Goal: Learn about a topic: Understand process/instructions

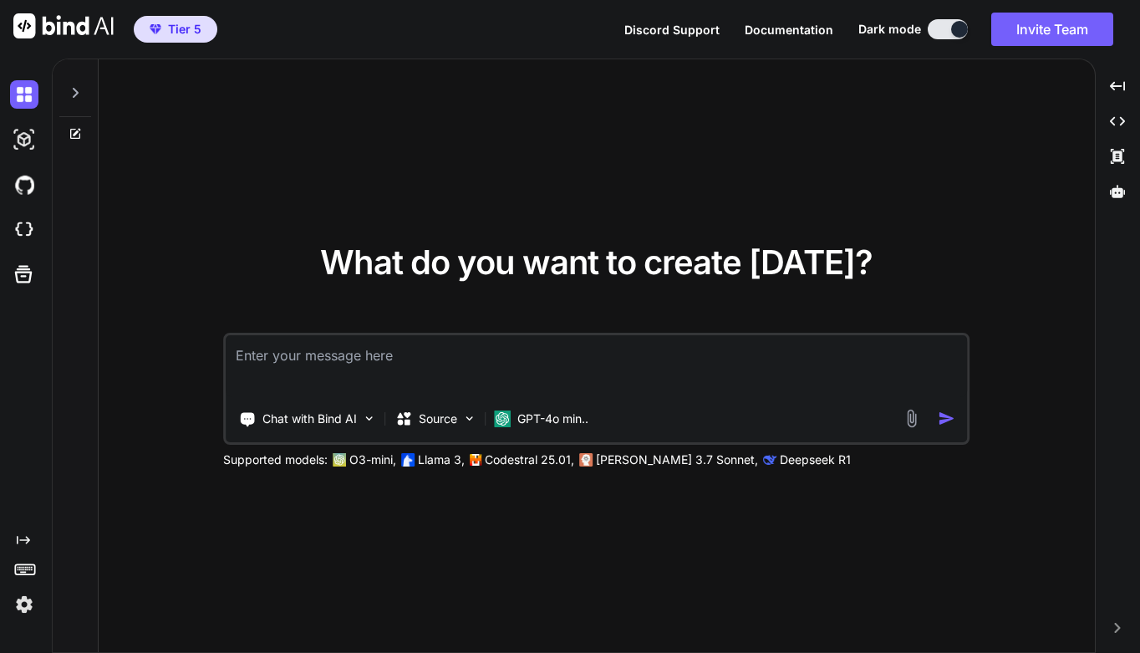
type textarea "x"
click at [29, 227] on img at bounding box center [24, 230] width 28 height 28
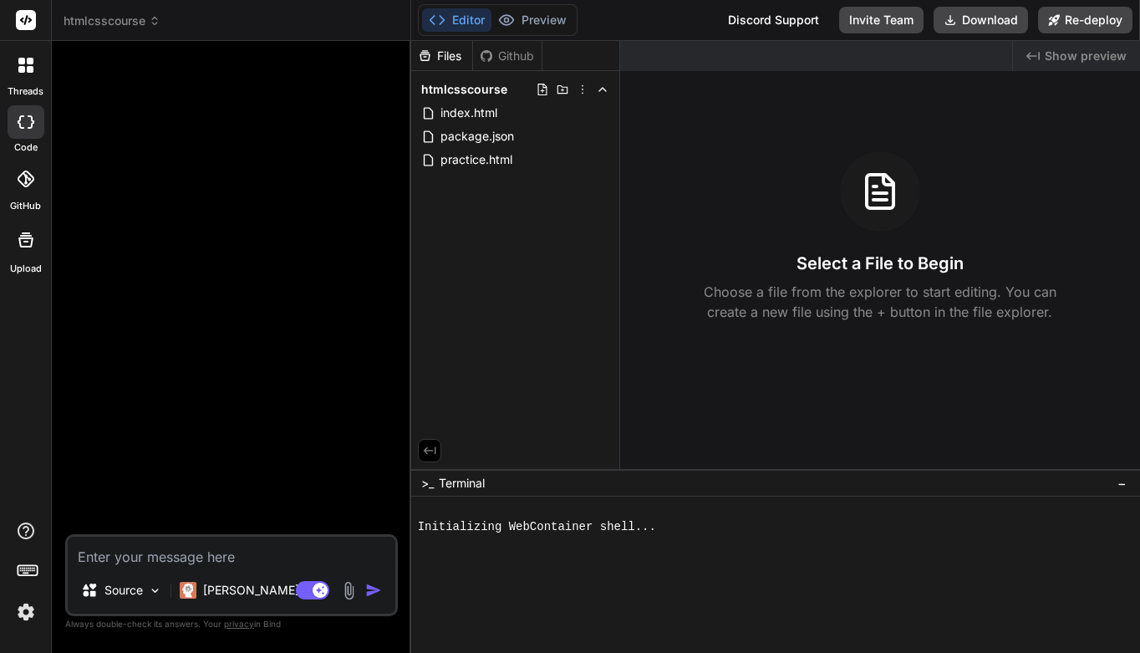
type textarea "x"
click at [470, 158] on span "practice.html" at bounding box center [476, 160] width 75 height 20
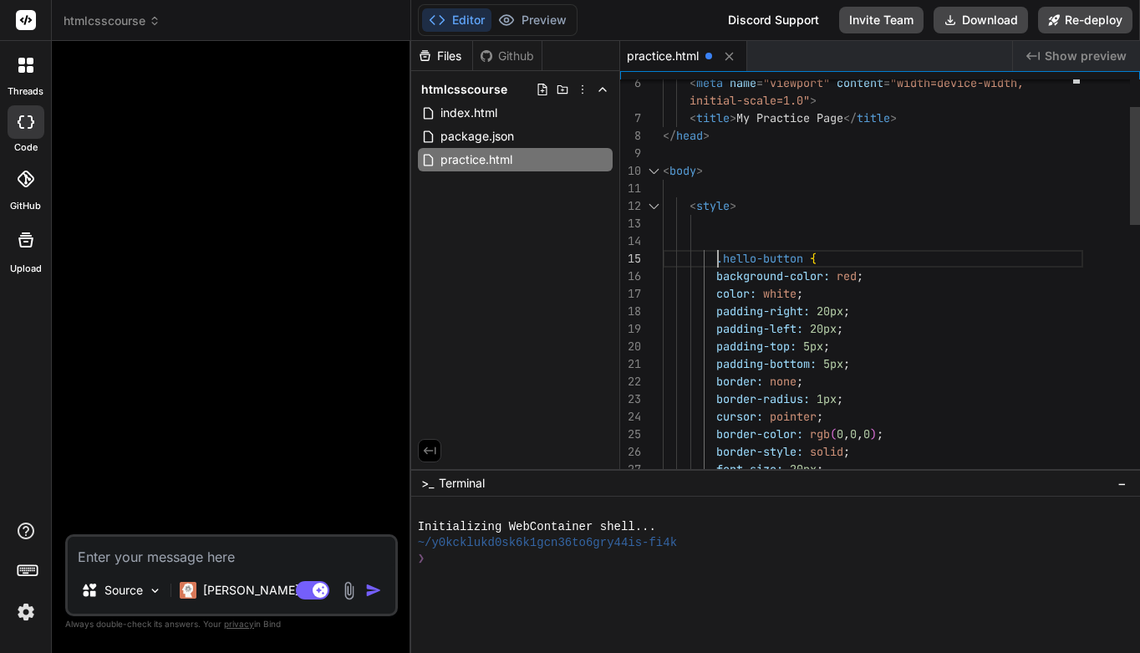
scroll to position [88, 0]
click at [731, 221] on div at bounding box center [873, 224] width 420 height 18
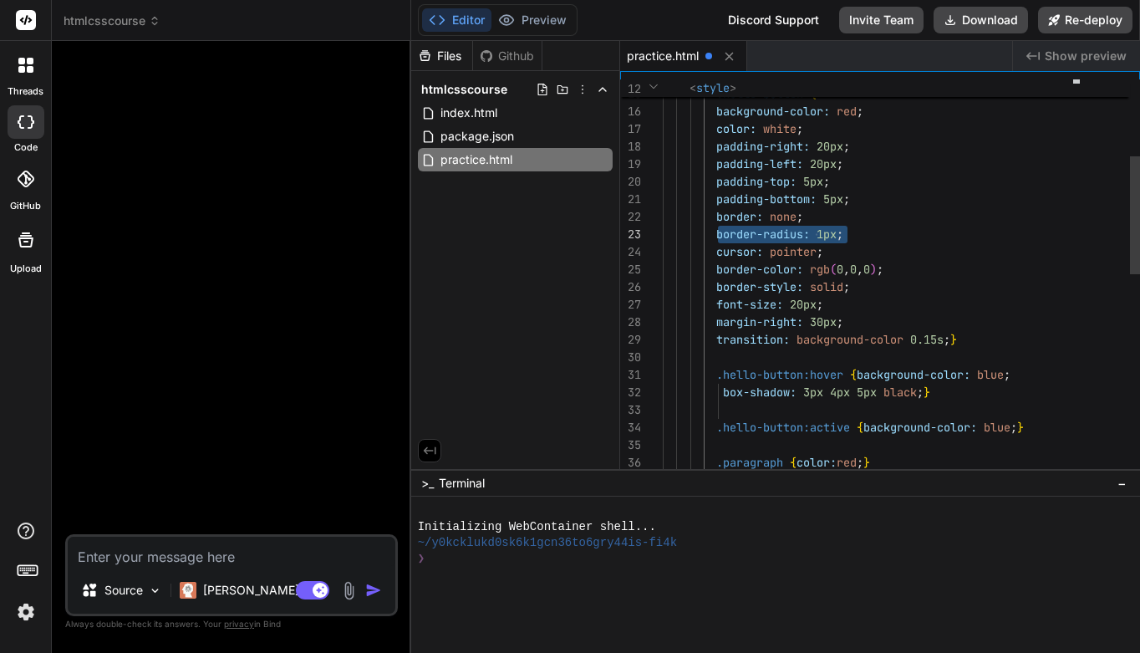
drag, startPoint x: 718, startPoint y: 234, endPoint x: 858, endPoint y: 232, distance: 140.4
click at [858, 232] on div "border-radius: 1px ;" at bounding box center [873, 235] width 420 height 18
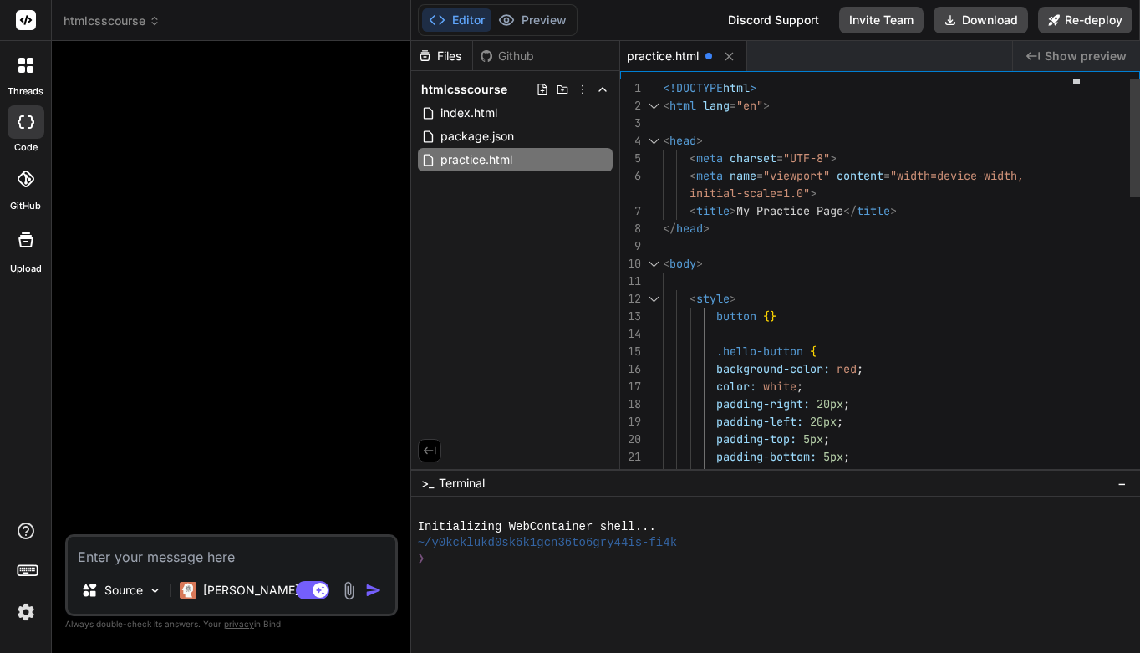
click at [770, 319] on span "{" at bounding box center [766, 315] width 7 height 15
click at [770, 315] on span "{" at bounding box center [766, 315] width 7 height 15
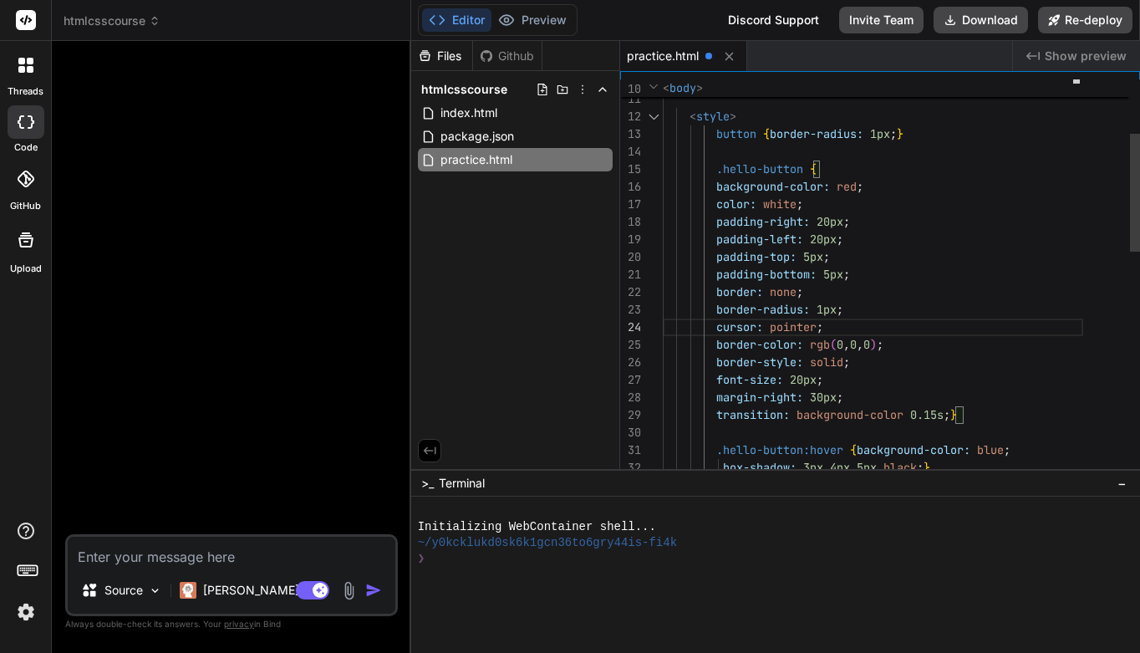
drag, startPoint x: 855, startPoint y: 313, endPoint x: 846, endPoint y: 312, distance: 9.3
click at [846, 312] on div "border-radius: 1px ;" at bounding box center [873, 310] width 420 height 18
click at [843, 311] on span ";" at bounding box center [839, 309] width 7 height 15
drag, startPoint x: 714, startPoint y: 308, endPoint x: 861, endPoint y: 303, distance: 146.3
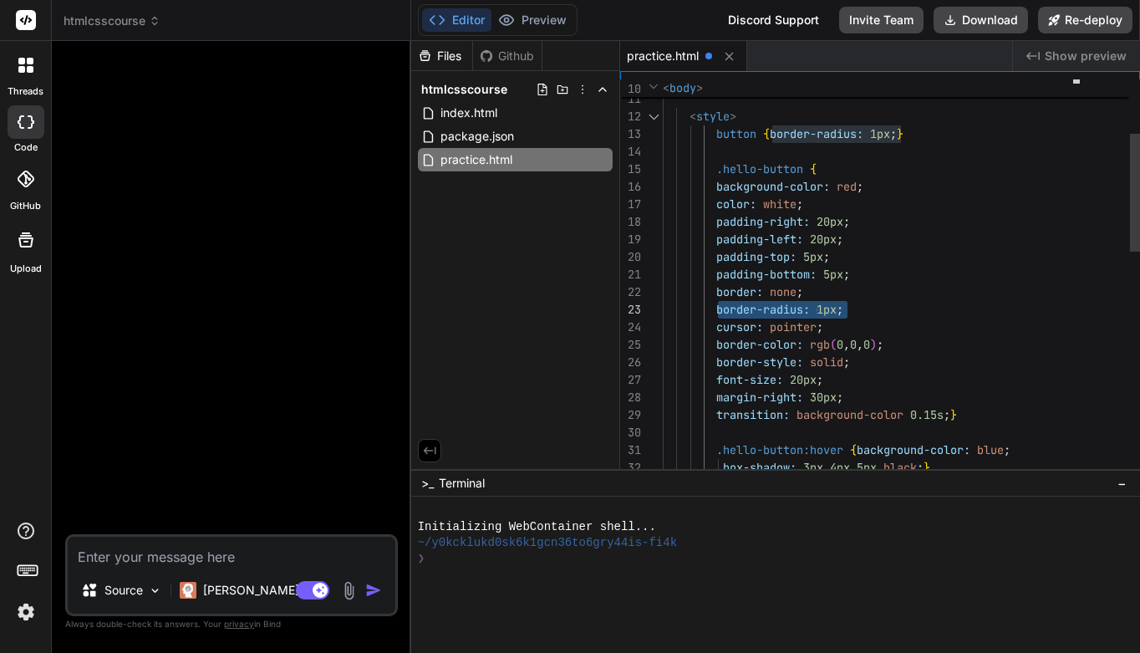
click at [861, 303] on div "border-radius: 1px ;" at bounding box center [873, 310] width 420 height 18
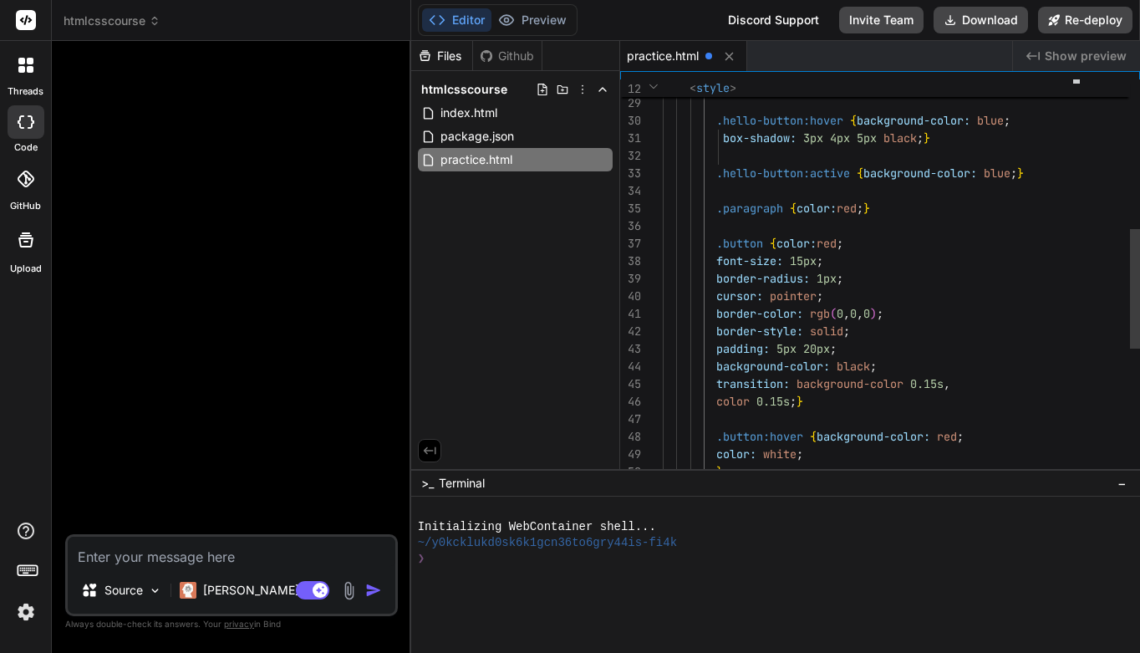
scroll to position [158, 0]
drag, startPoint x: 717, startPoint y: 274, endPoint x: 857, endPoint y: 276, distance: 139.6
click at [857, 276] on div "border-radius: 1px ;" at bounding box center [873, 279] width 420 height 18
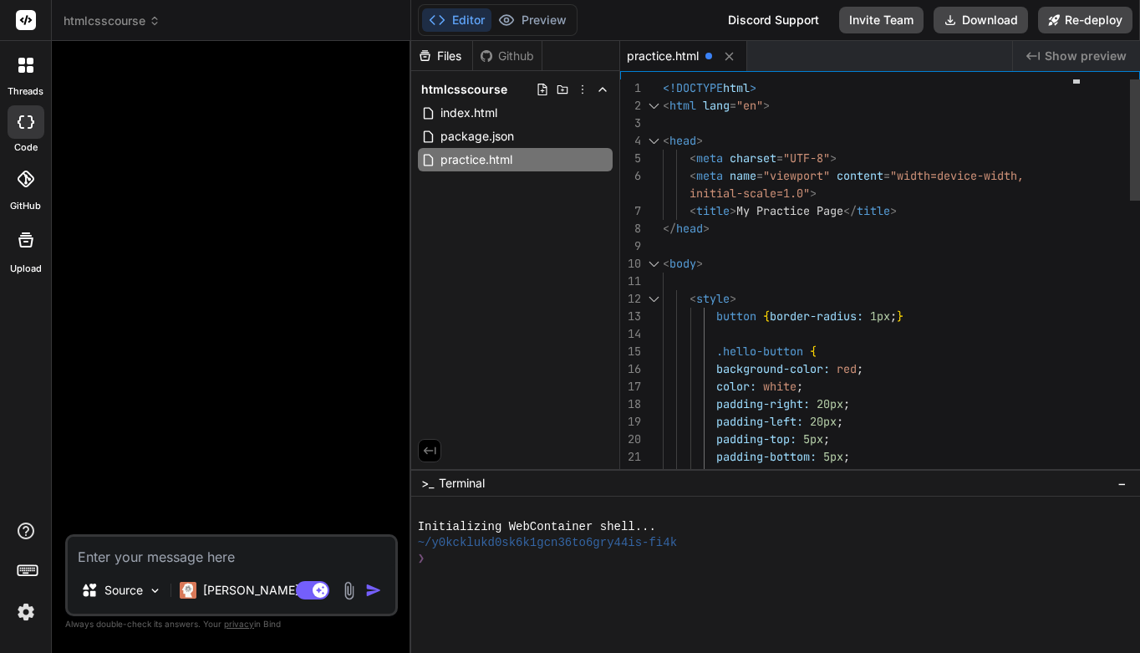
click at [664, 87] on span "<!DOCTYPE" at bounding box center [693, 87] width 60 height 15
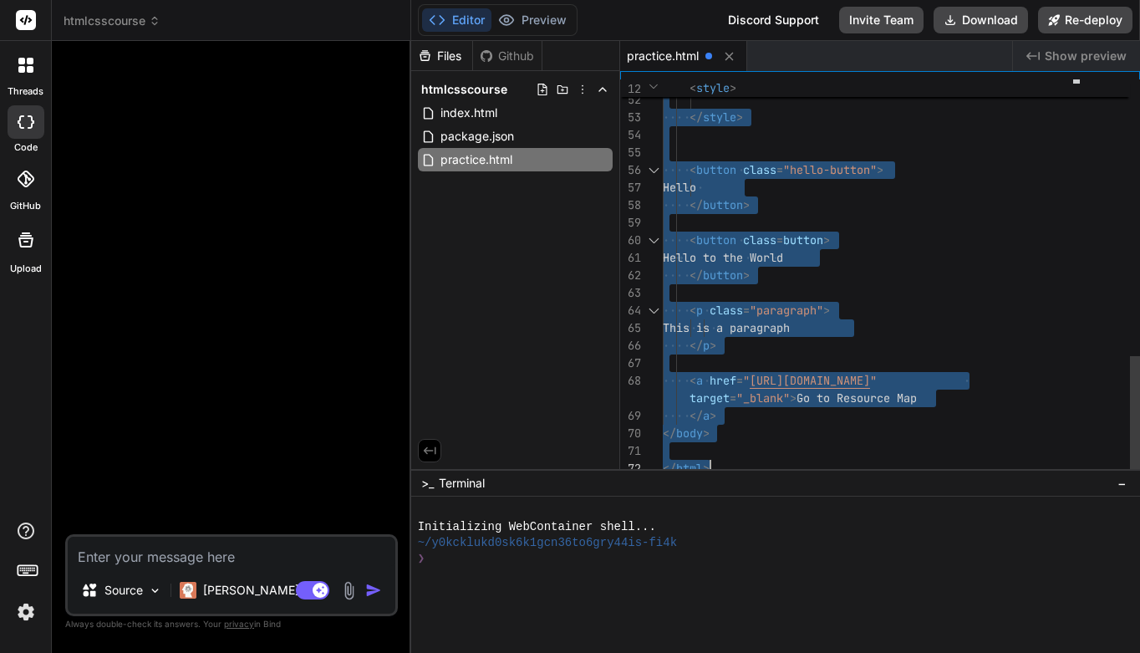
drag, startPoint x: 664, startPoint y: 88, endPoint x: 879, endPoint y: 536, distance: 497.5
click at [918, 296] on div at bounding box center [873, 293] width 420 height 18
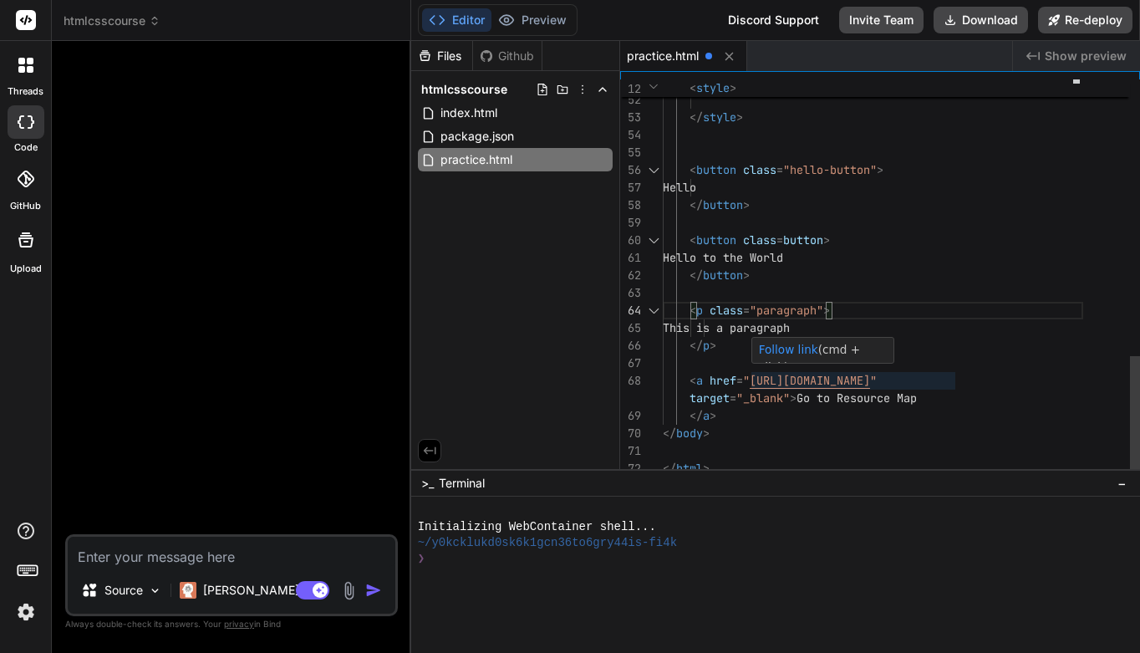
click at [752, 379] on span "https://resourcemap.brizy.site" at bounding box center [810, 380] width 120 height 15
drag, startPoint x: 752, startPoint y: 379, endPoint x: 955, endPoint y: 380, distance: 203.1
click at [883, 380] on span "< a href = " https://resourcemap.brizy.site "" at bounding box center [773, 381] width 221 height 18
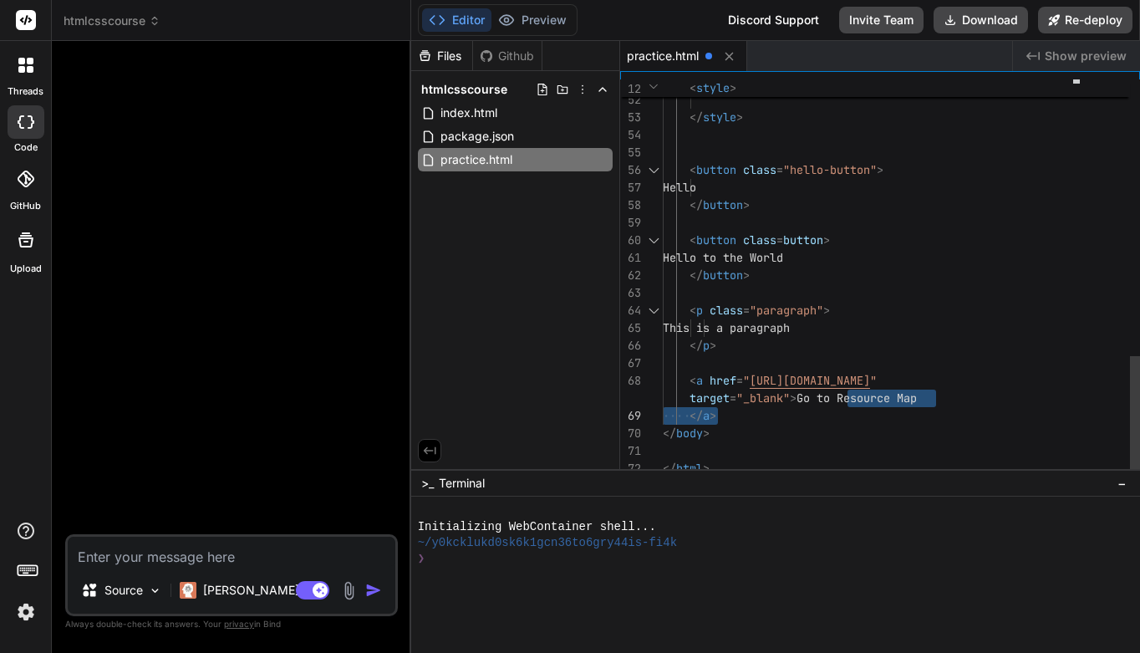
drag, startPoint x: 847, startPoint y: 398, endPoint x: 926, endPoint y: 401, distance: 78.6
click at [917, 401] on span "Go to Resource Map" at bounding box center [856, 397] width 120 height 15
click at [863, 400] on span "Go to Resource Map" at bounding box center [856, 397] width 120 height 15
drag, startPoint x: 847, startPoint y: 397, endPoint x: 923, endPoint y: 397, distance: 75.2
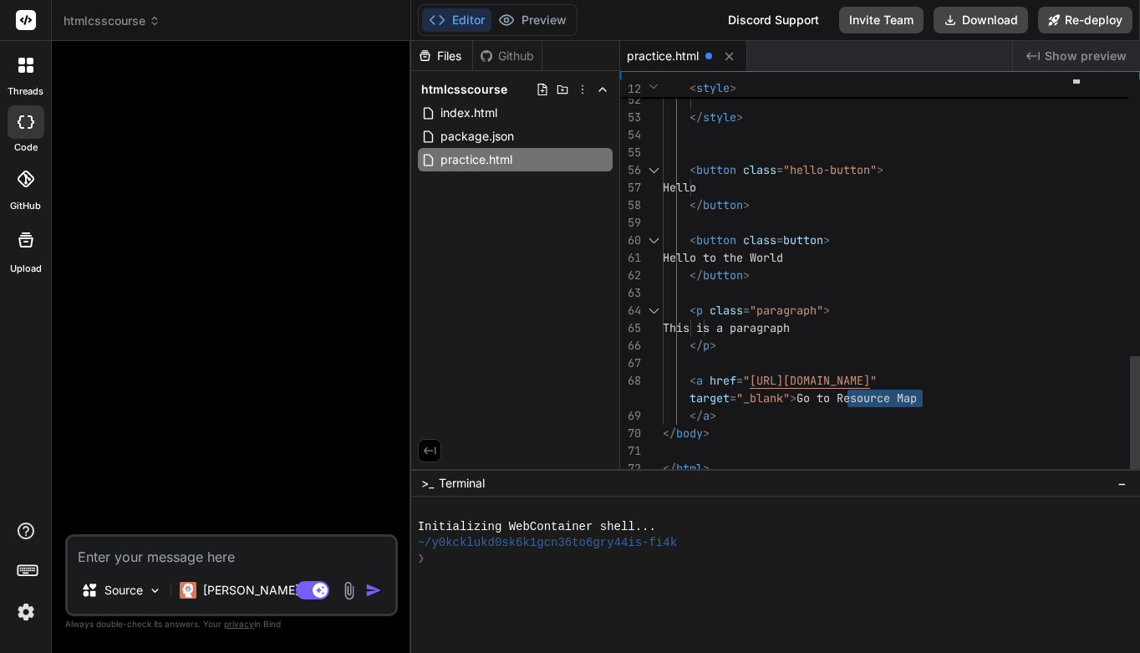
click at [917, 396] on span "Go to Resource Map" at bounding box center [856, 397] width 120 height 15
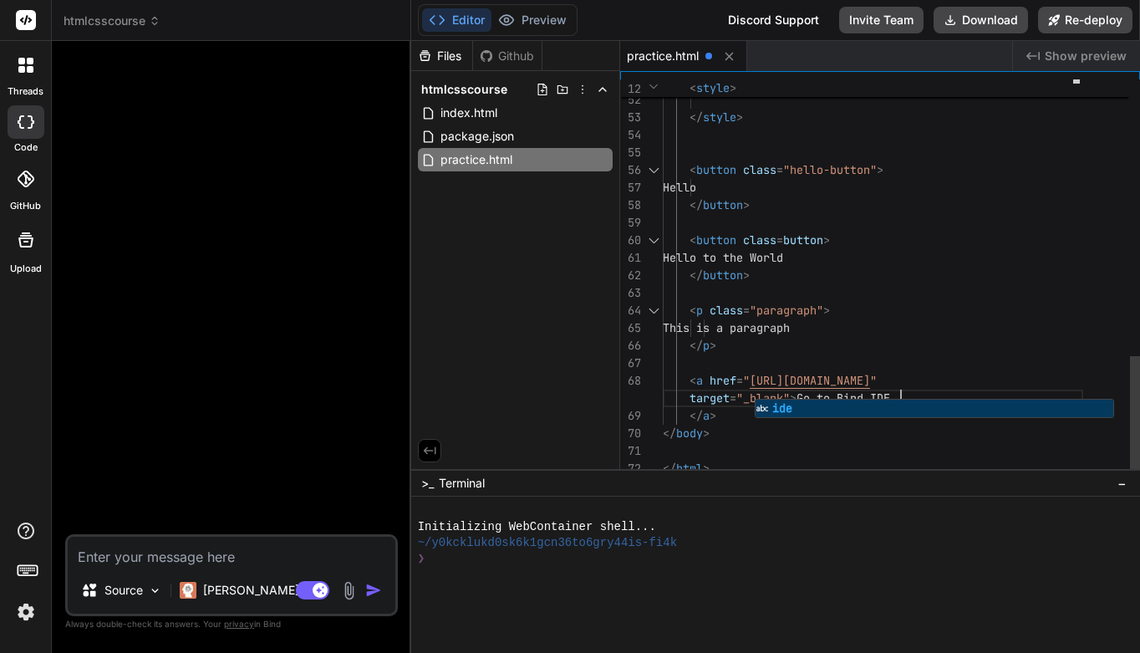
click at [967, 464] on div "</ html >" at bounding box center [873, 469] width 420 height 18
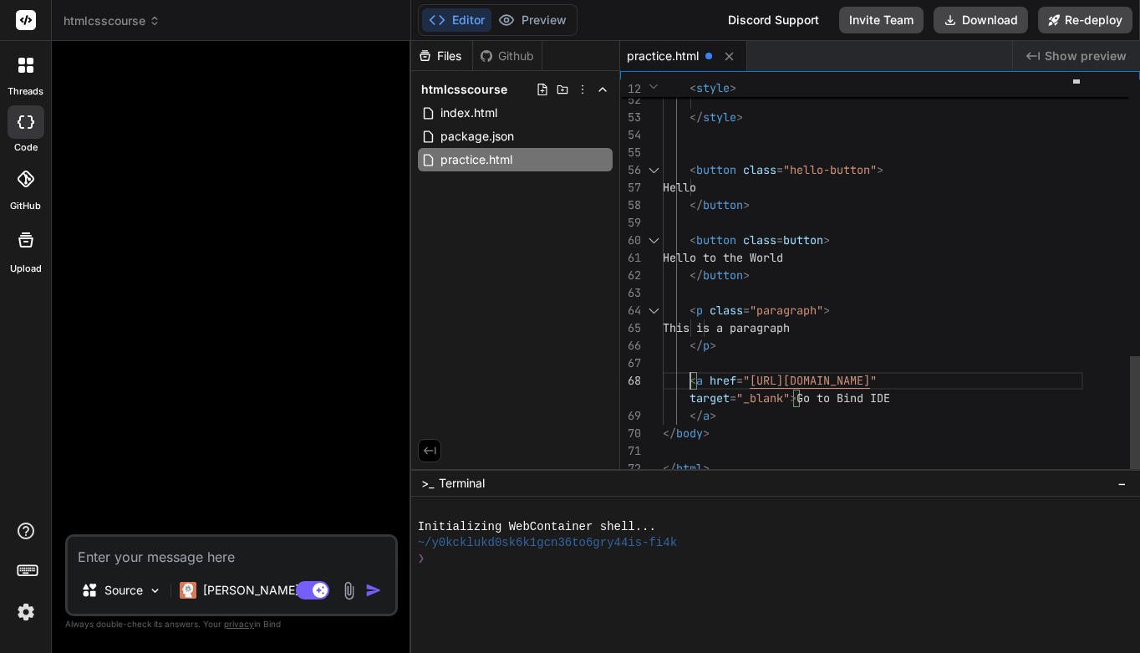
scroll to position [140, 0]
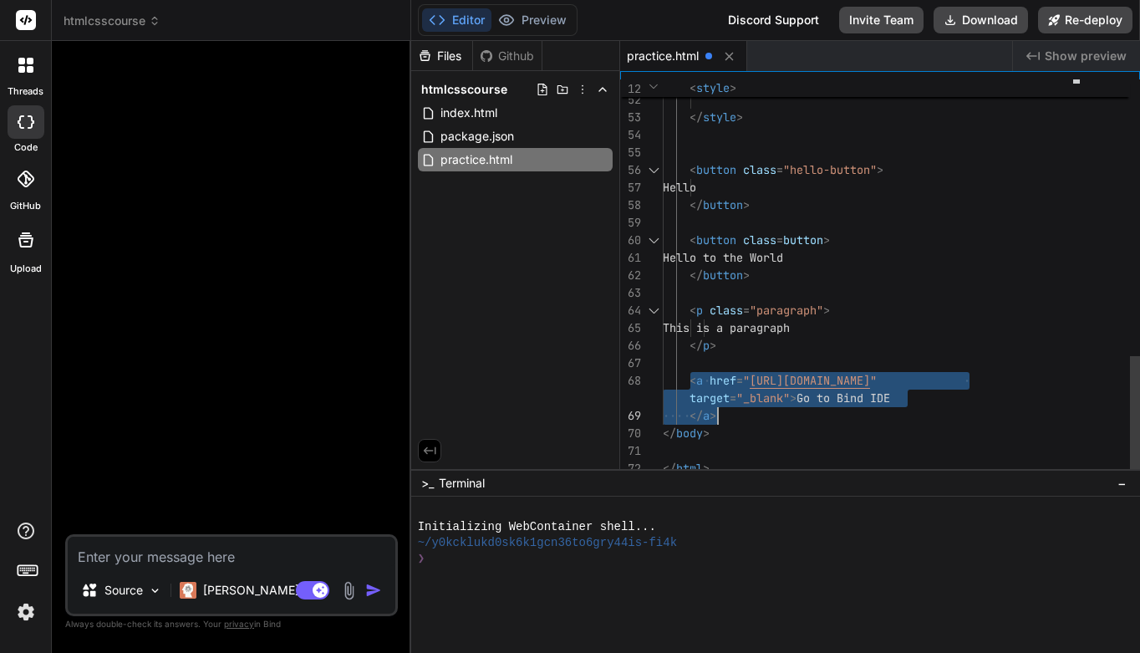
drag, startPoint x: 687, startPoint y: 379, endPoint x: 901, endPoint y: 415, distance: 216.9
click at [975, 252] on div "Hello to the World" at bounding box center [873, 258] width 420 height 18
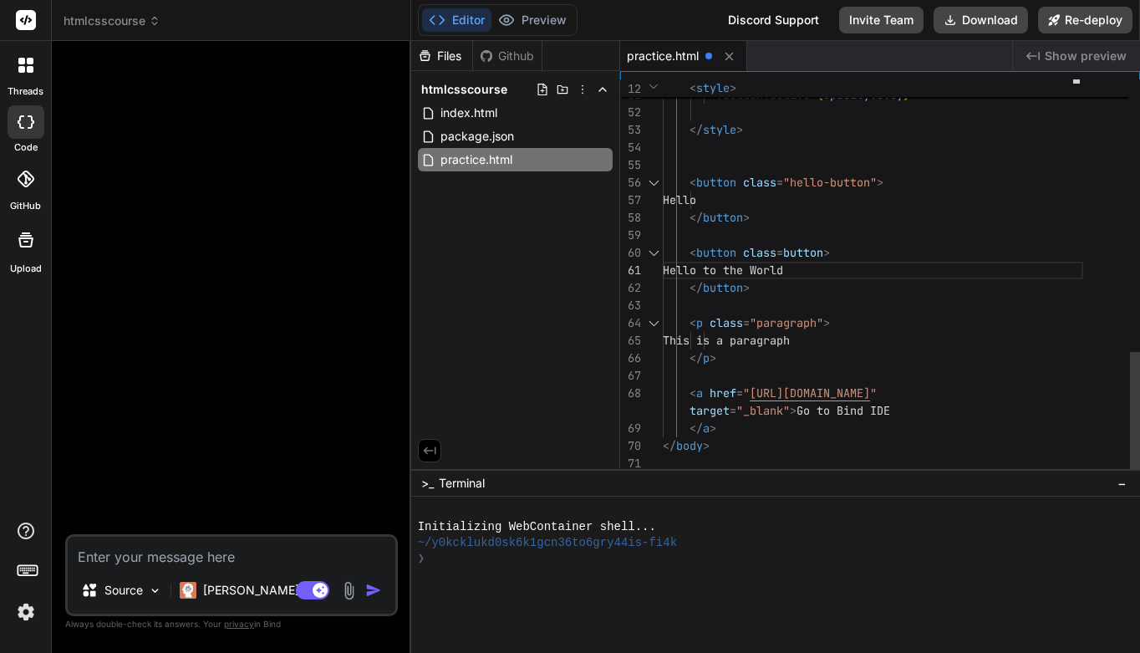
click at [785, 341] on span "This is a paragraph" at bounding box center [726, 340] width 127 height 15
click at [969, 343] on div "This is a < span class = "shop-link"" at bounding box center [873, 341] width 420 height 18
click at [965, 343] on div "This is a < span class = "shop-link"" at bounding box center [873, 341] width 420 height 18
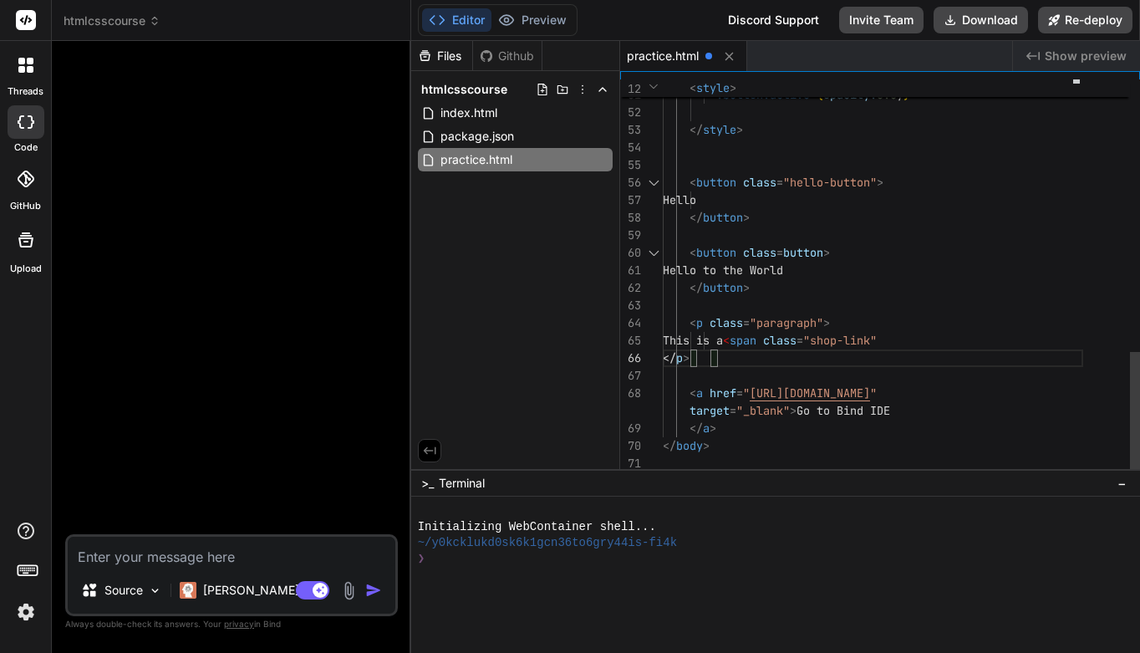
click at [955, 342] on div "This is a < span class = "shop-link"" at bounding box center [873, 341] width 420 height 18
click at [957, 343] on div "This is a < span class = "shop-link"" at bounding box center [873, 341] width 420 height 18
click at [957, 340] on div "This is a < span class = "shop-link"" at bounding box center [873, 341] width 420 height 18
click at [1019, 346] on div "This is a < span class = "shop-link" </ span >" at bounding box center [873, 341] width 420 height 18
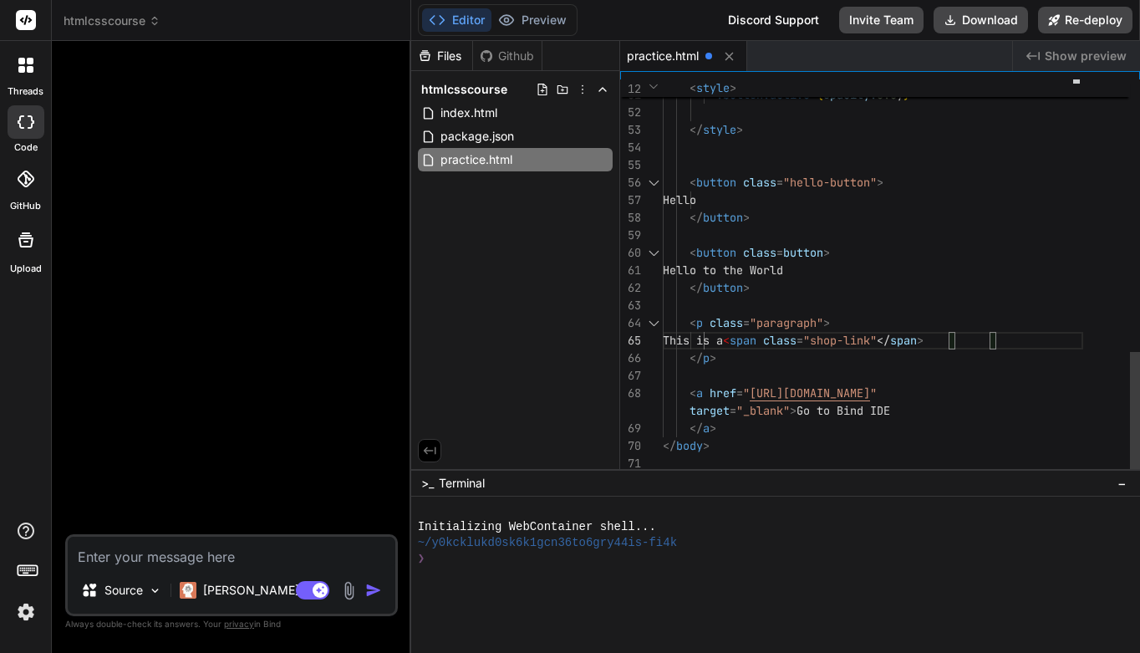
scroll to position [105, 0]
click at [1022, 337] on div "This is a < span class = "shop-link" </ span >" at bounding box center [873, 341] width 420 height 18
click at [877, 338] on span ""shop-link"" at bounding box center [840, 340] width 74 height 15
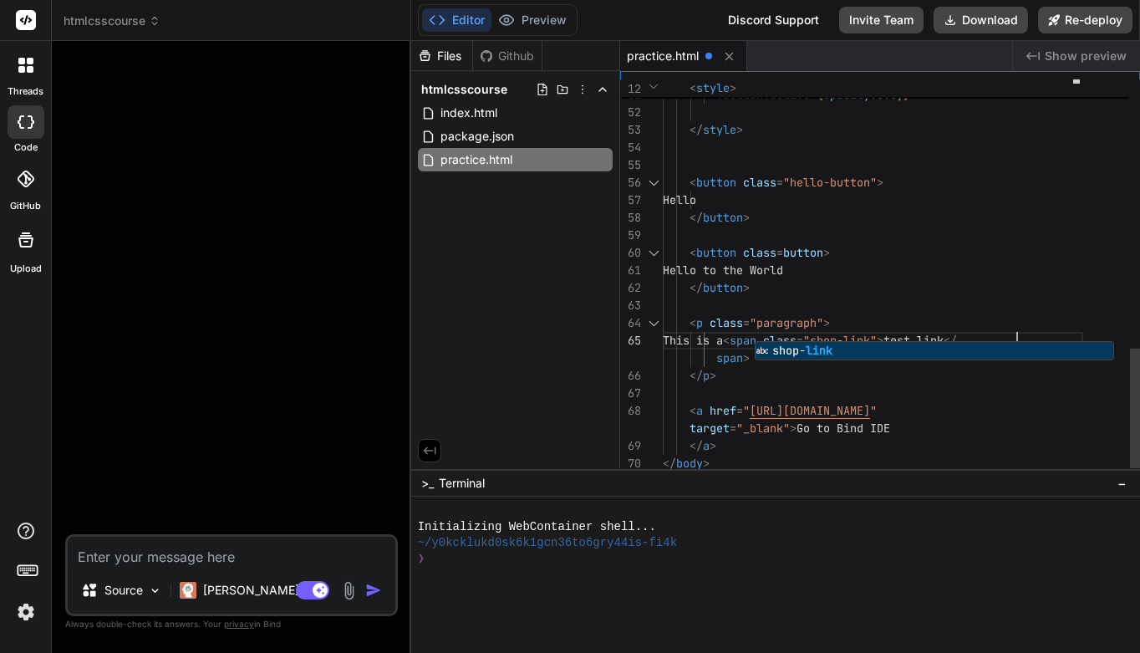
click at [1024, 408] on div "< a href = " https://copilot.getbind.co/ide "" at bounding box center [873, 411] width 420 height 18
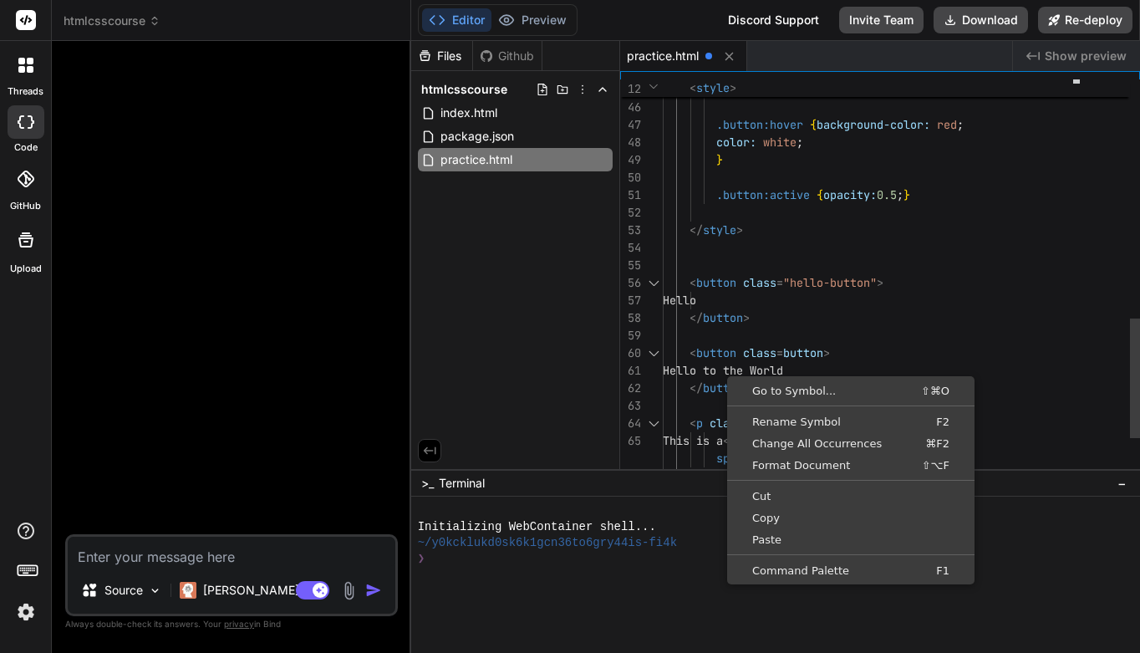
scroll to position [35, 0]
click at [946, 195] on div ".button:active { opacity: 0.5 ; }" at bounding box center [873, 195] width 420 height 18
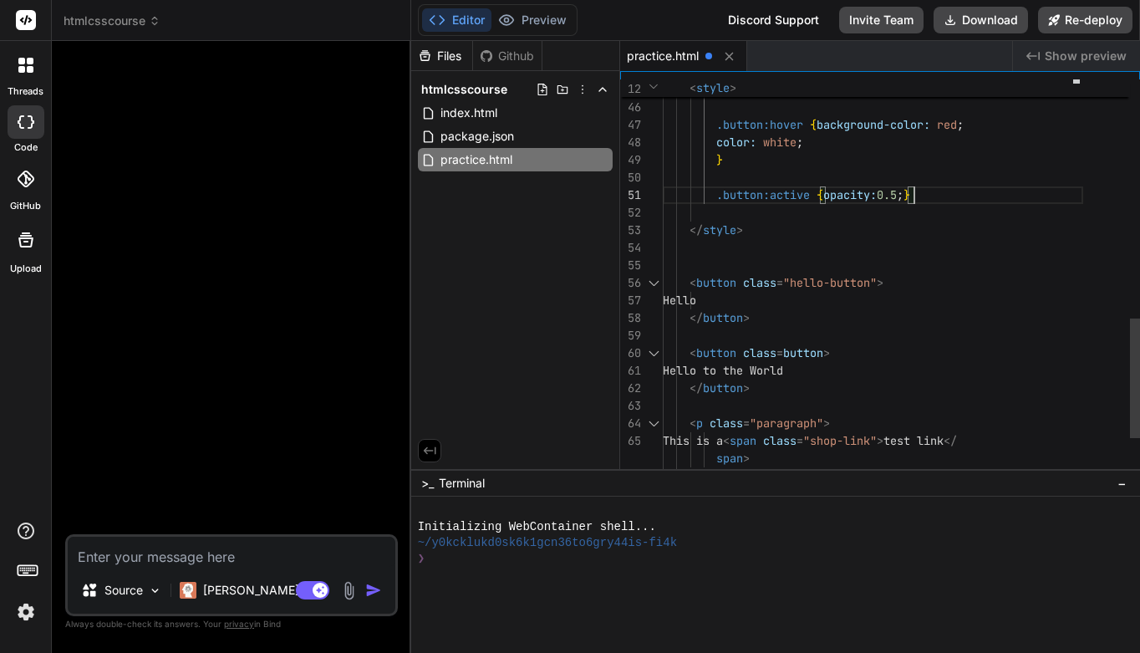
scroll to position [18, 0]
click at [946, 195] on div ".button:active { opacity: 0.5 ; }" at bounding box center [873, 195] width 420 height 18
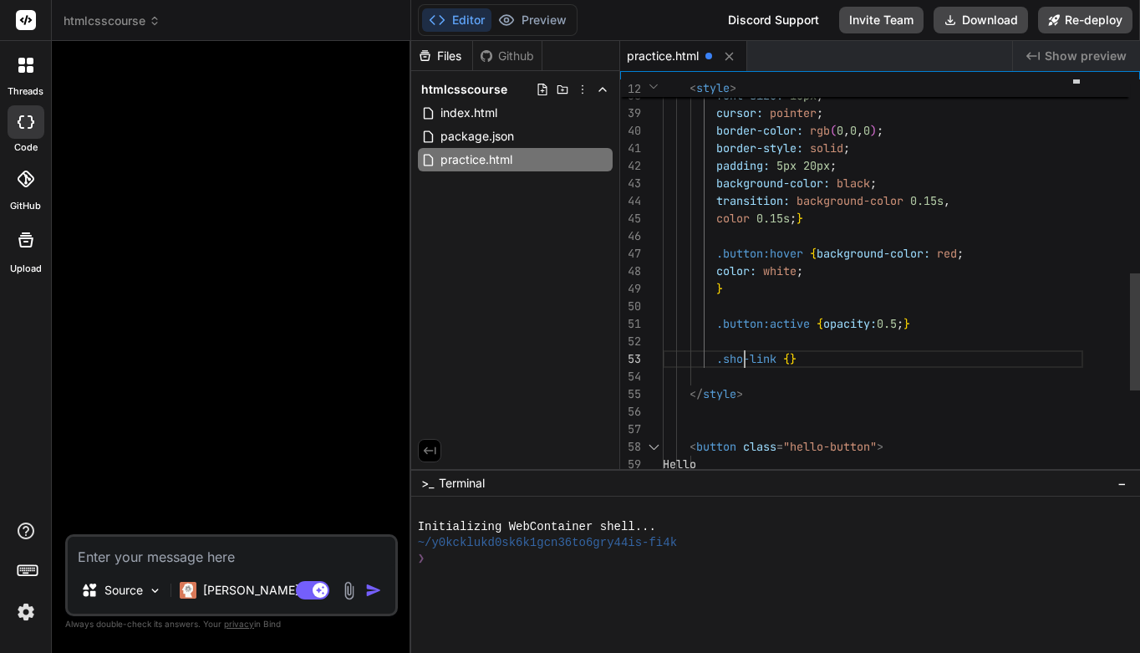
scroll to position [53, 0]
click at [796, 359] on span "{" at bounding box center [793, 358] width 7 height 15
click at [799, 356] on span "}" at bounding box center [799, 358] width 7 height 15
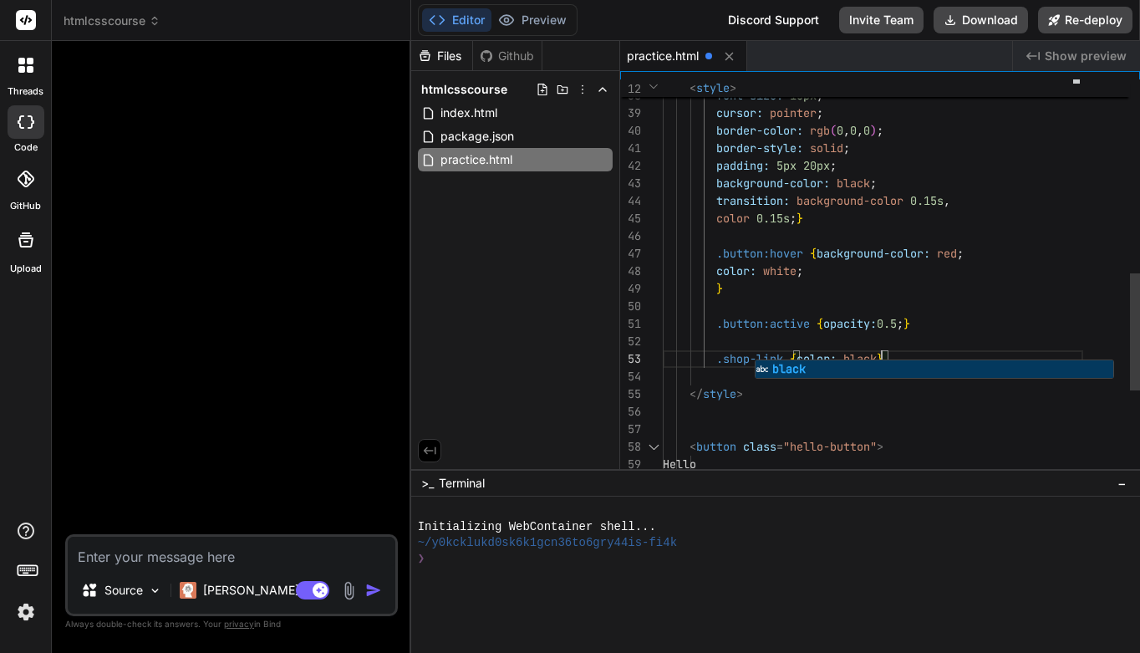
click at [914, 416] on div at bounding box center [873, 412] width 420 height 18
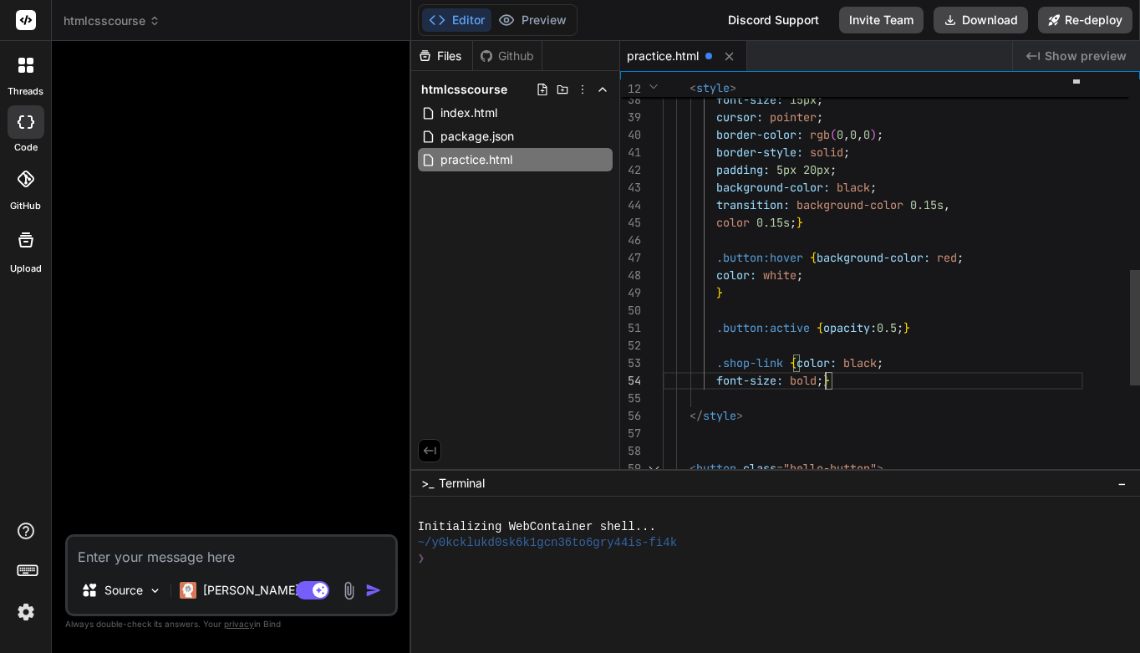
scroll to position [70, 0]
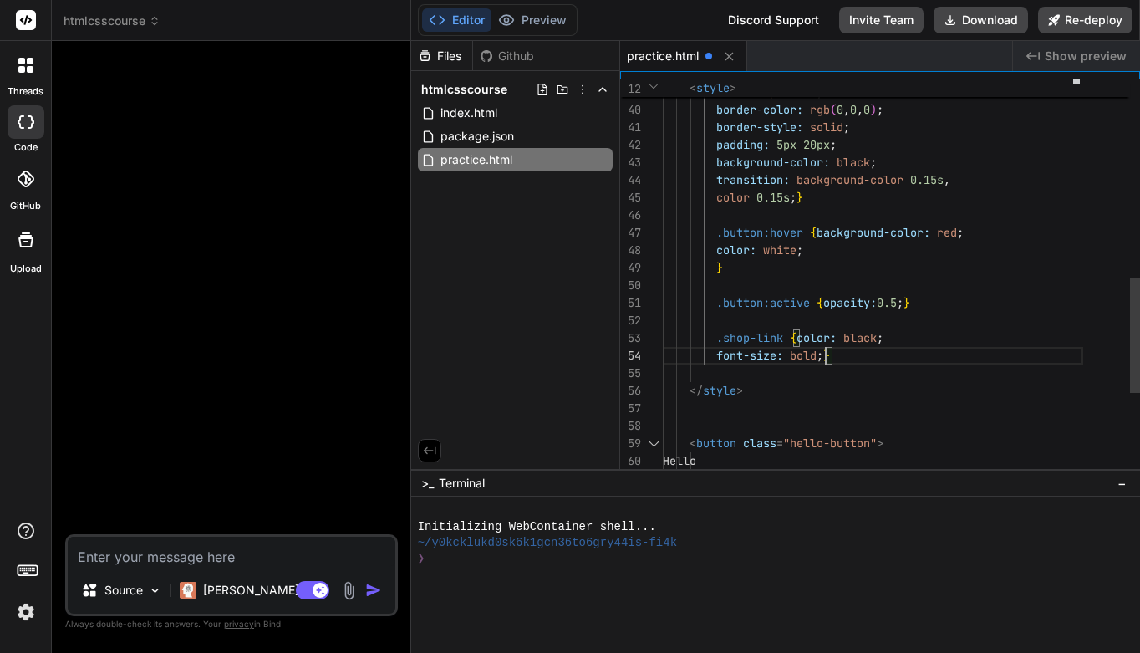
click at [892, 412] on div at bounding box center [873, 408] width 420 height 18
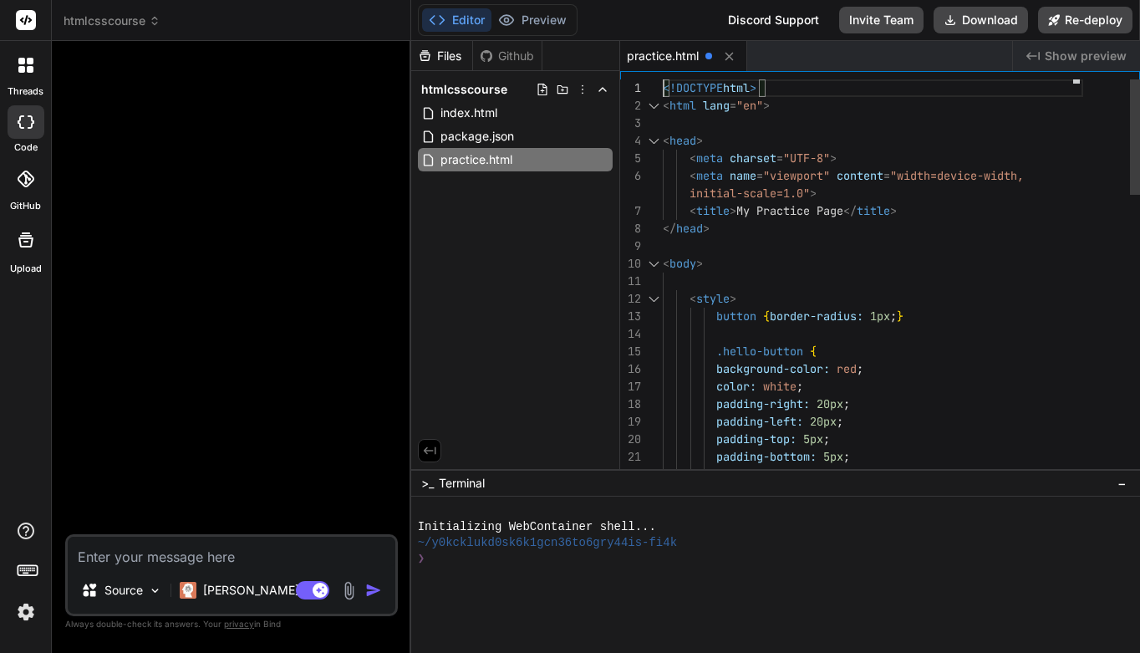
scroll to position [0, 0]
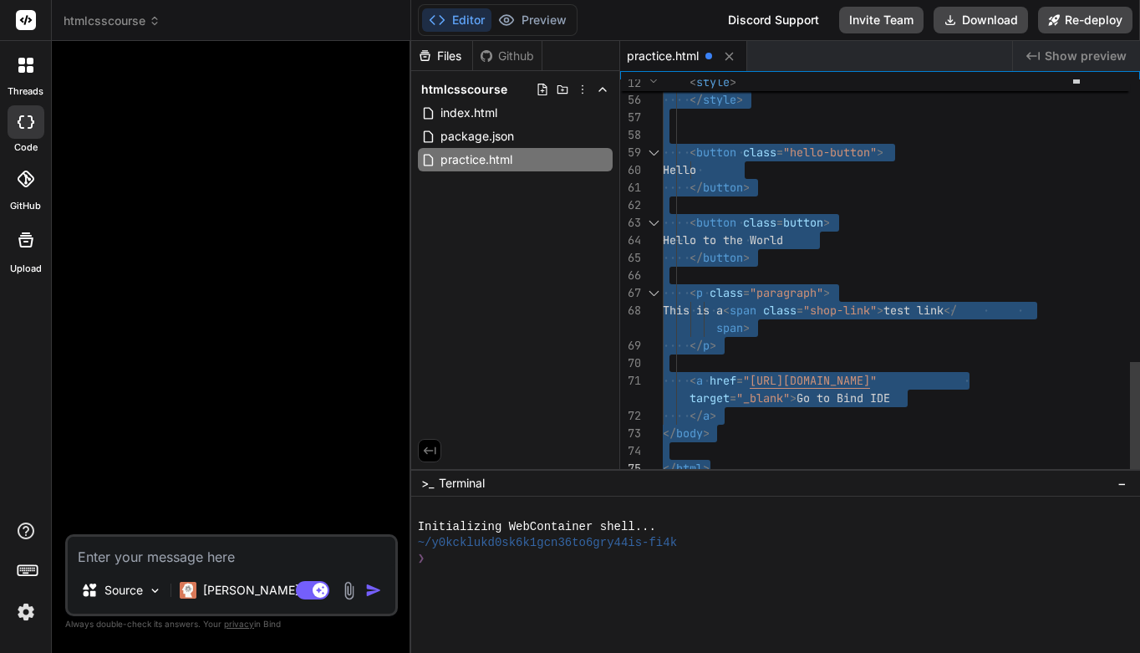
drag, startPoint x: 663, startPoint y: 87, endPoint x: 855, endPoint y: 539, distance: 491.2
click at [943, 216] on div "< button class = button >" at bounding box center [873, 223] width 420 height 18
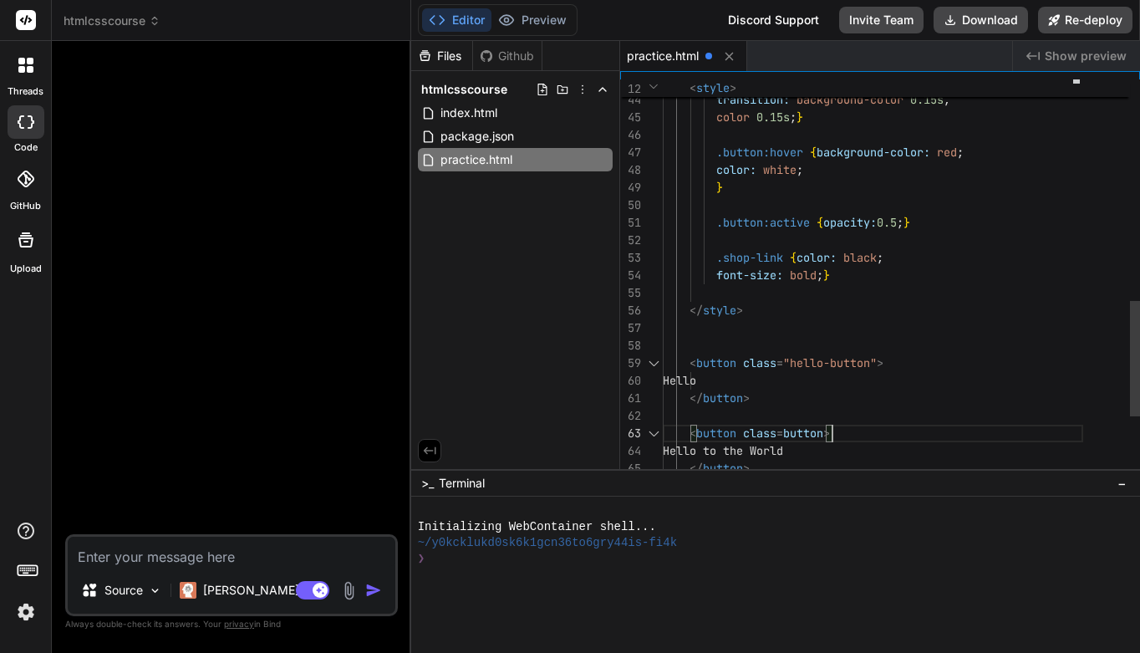
click at [929, 218] on div ".button:active { opacity: 0.5 ; }" at bounding box center [873, 223] width 420 height 18
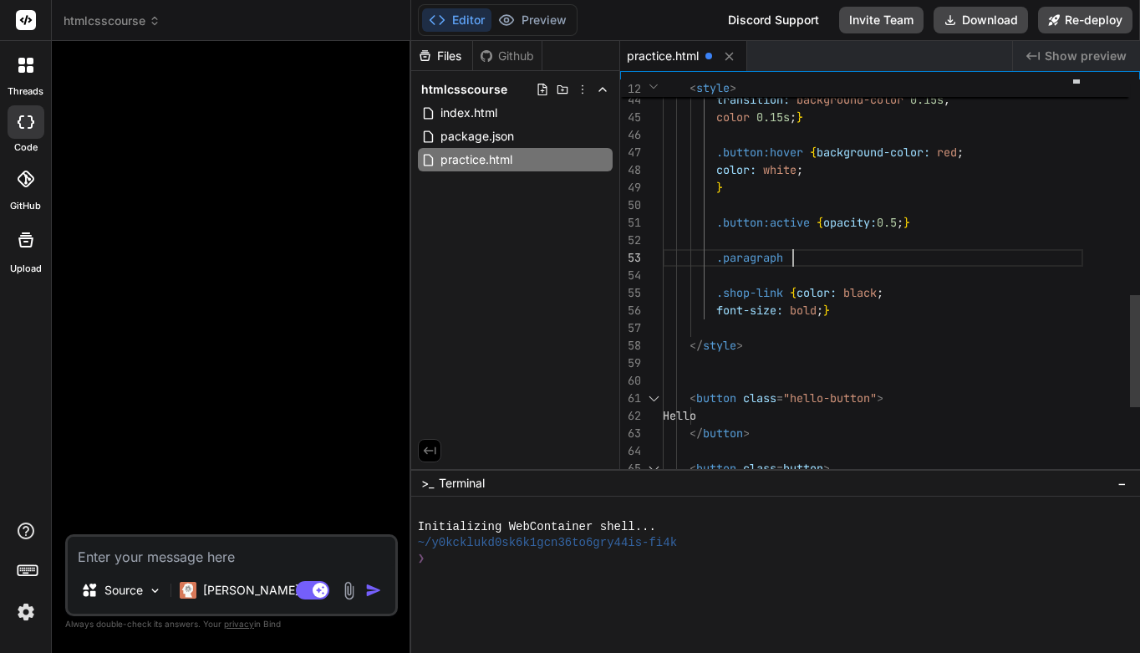
scroll to position [53, 0]
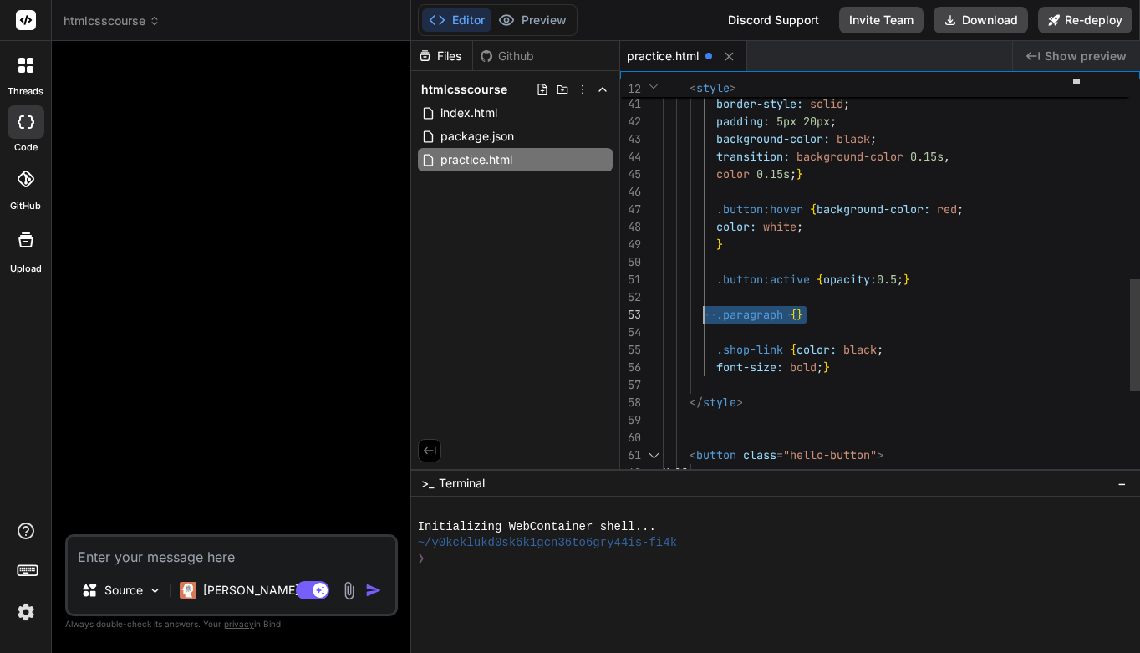
drag, startPoint x: 837, startPoint y: 313, endPoint x: 702, endPoint y: 303, distance: 135.7
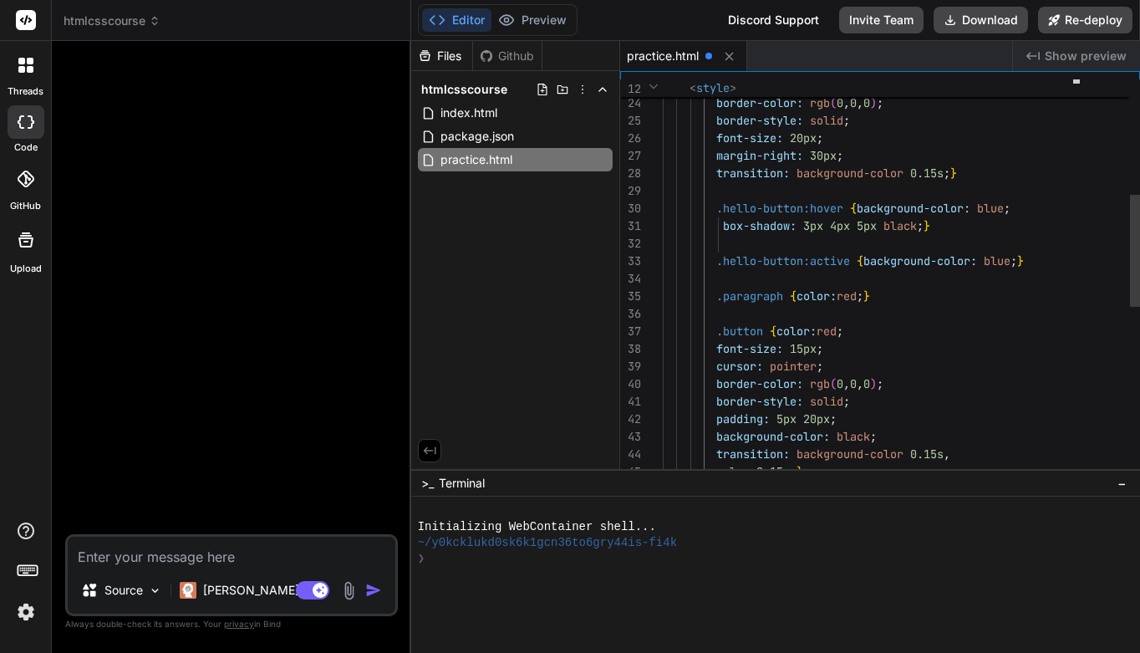
click at [863, 296] on span ";" at bounding box center [860, 295] width 7 height 15
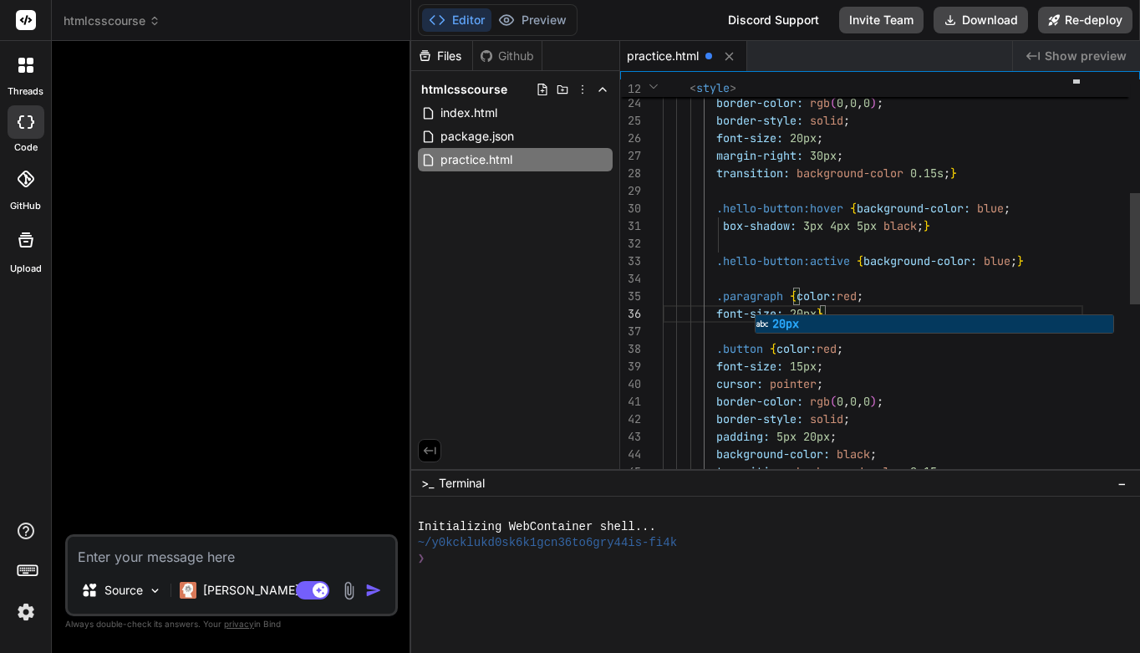
scroll to position [105, 0]
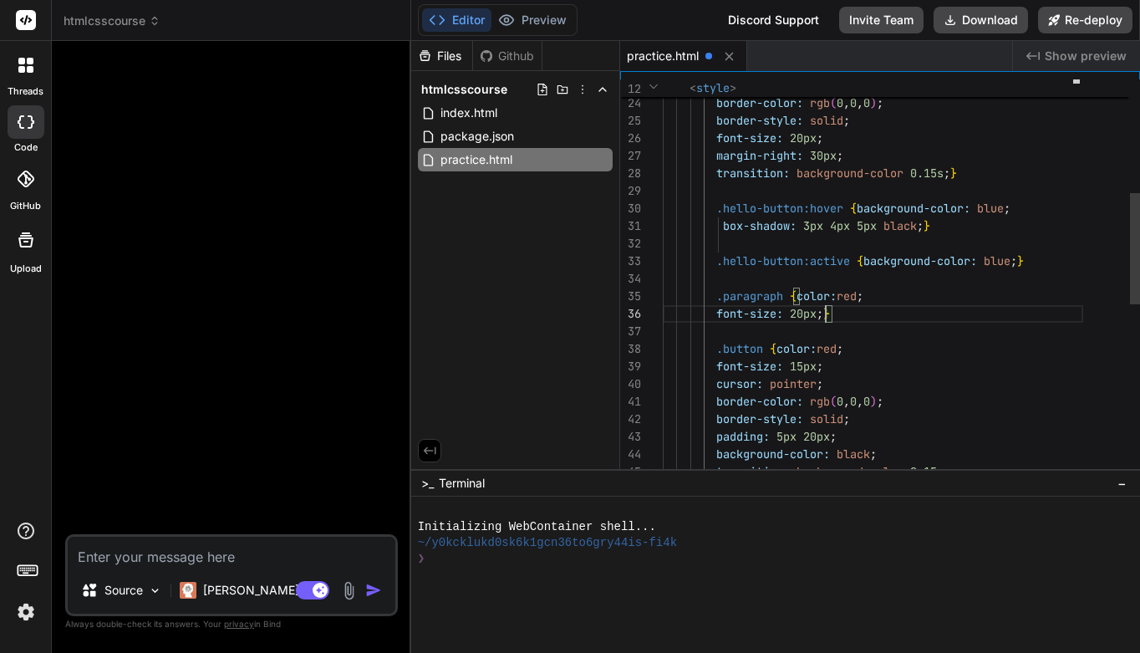
click at [902, 328] on div at bounding box center [873, 332] width 420 height 18
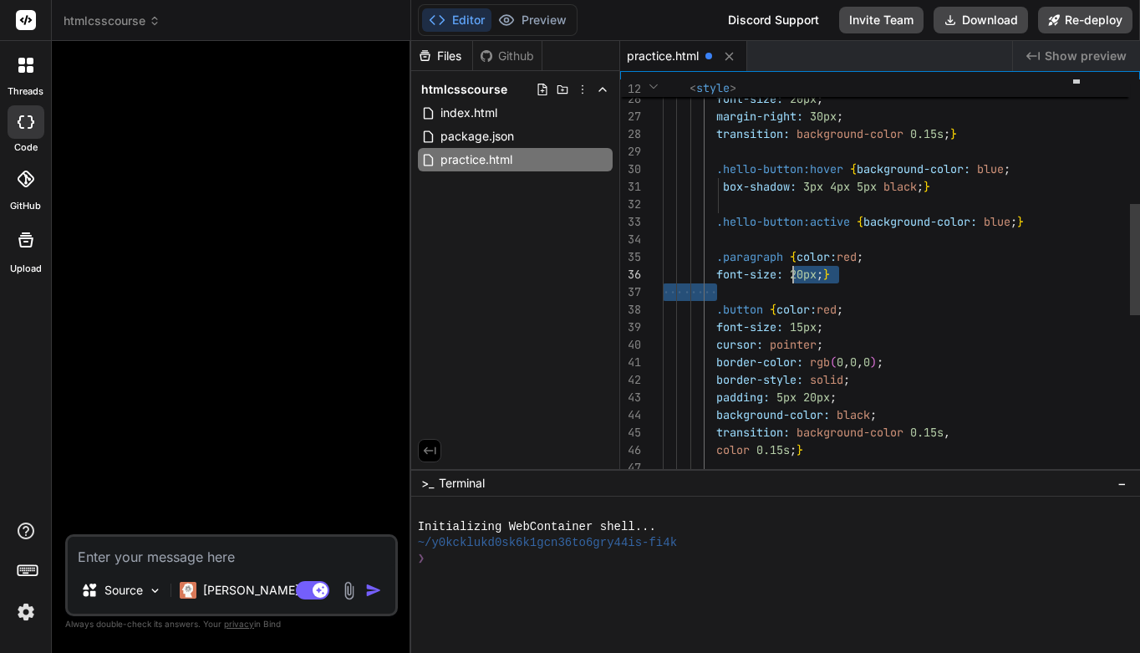
scroll to position [123, 0]
drag, startPoint x: 836, startPoint y: 277, endPoint x: 860, endPoint y: 276, distance: 24.3
click at [860, 276] on div "font-size: 20px ; }" at bounding box center [873, 275] width 420 height 18
click at [837, 276] on div "font-size: 20px ; }" at bounding box center [873, 275] width 420 height 18
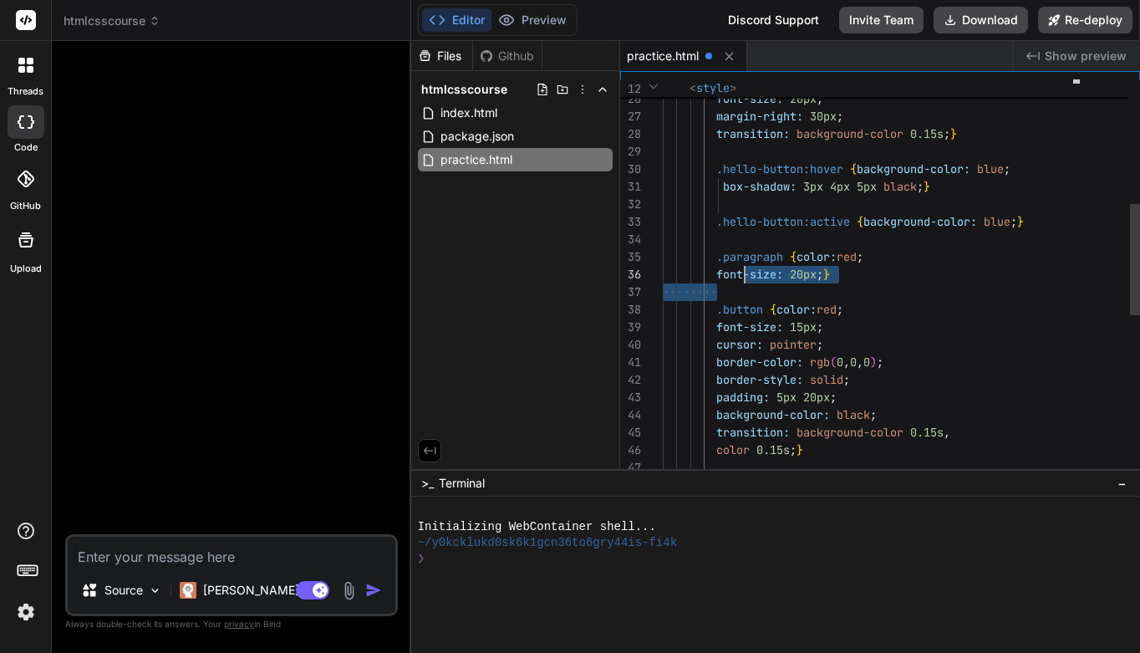
drag, startPoint x: 837, startPoint y: 276, endPoint x: 767, endPoint y: 259, distance: 72.2
click at [767, 259] on div "transition: background-color 0.15s , background-color: black ; padding: 5px 20p…" at bounding box center [873, 344] width 420 height 1421
click at [716, 270] on span at bounding box center [689, 274] width 53 height 15
drag, startPoint x: 716, startPoint y: 270, endPoint x: 832, endPoint y: 270, distance: 116.2
click at [830, 271] on span "font-size: 20px ; }" at bounding box center [746, 275] width 167 height 18
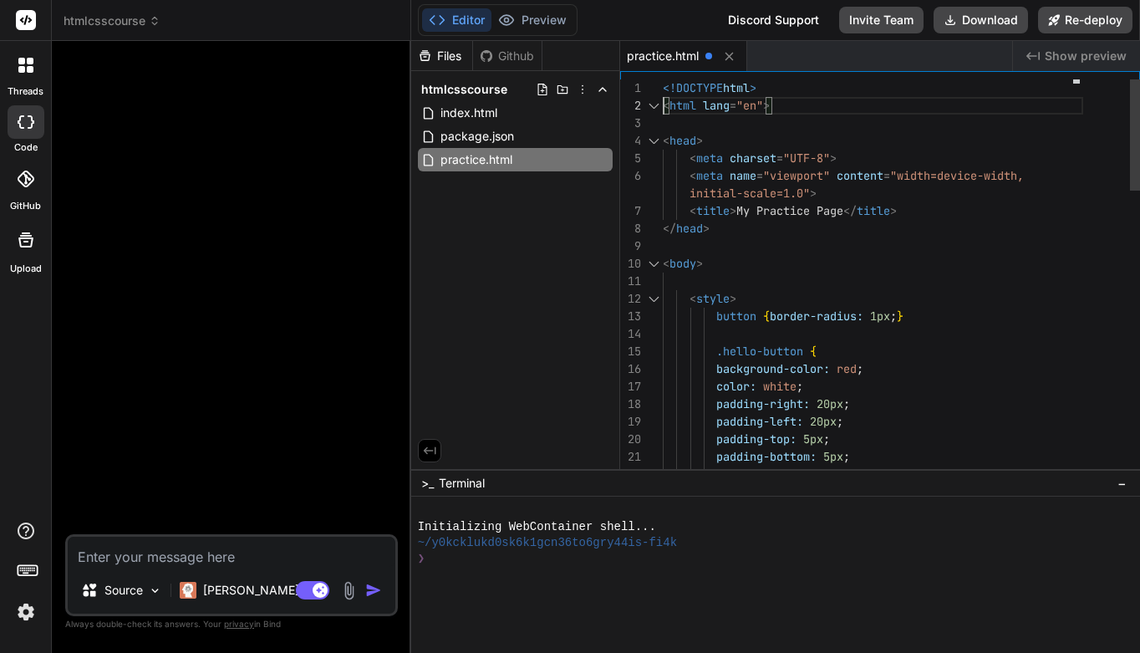
scroll to position [18, 0]
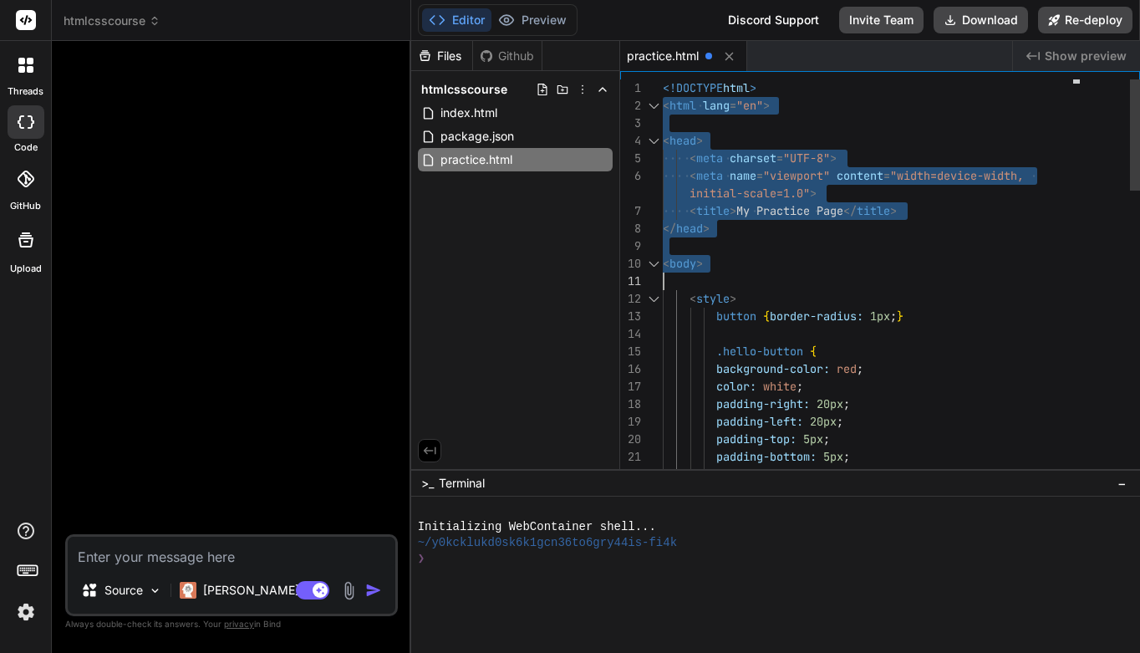
drag, startPoint x: 664, startPoint y: 90, endPoint x: 712, endPoint y: 131, distance: 62.8
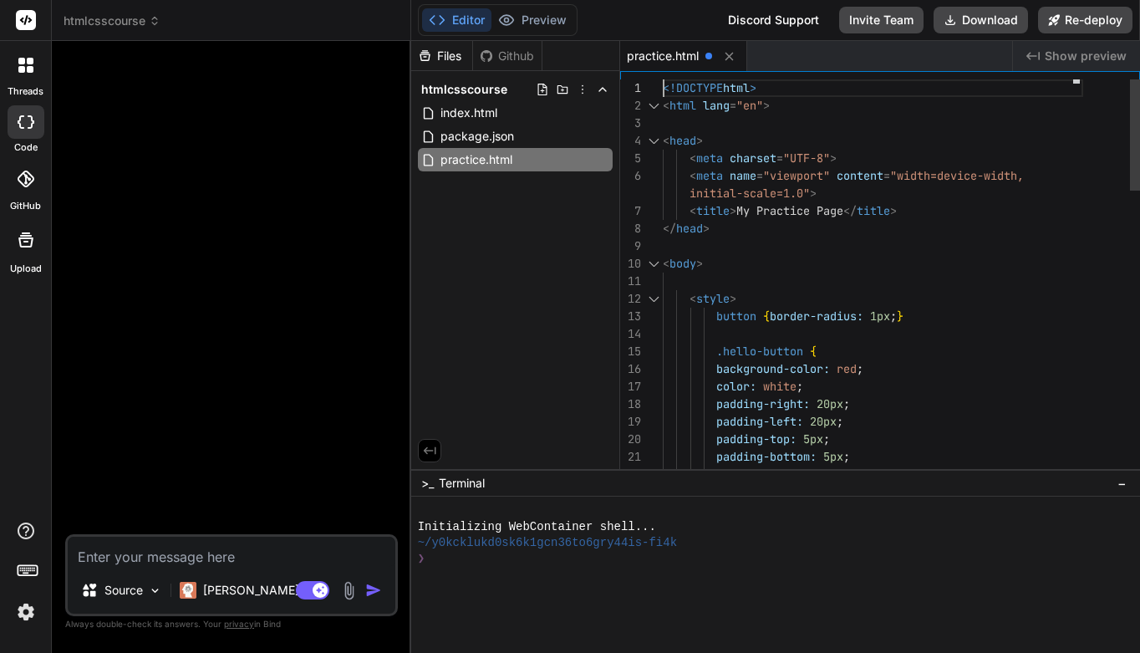
scroll to position [0, 0]
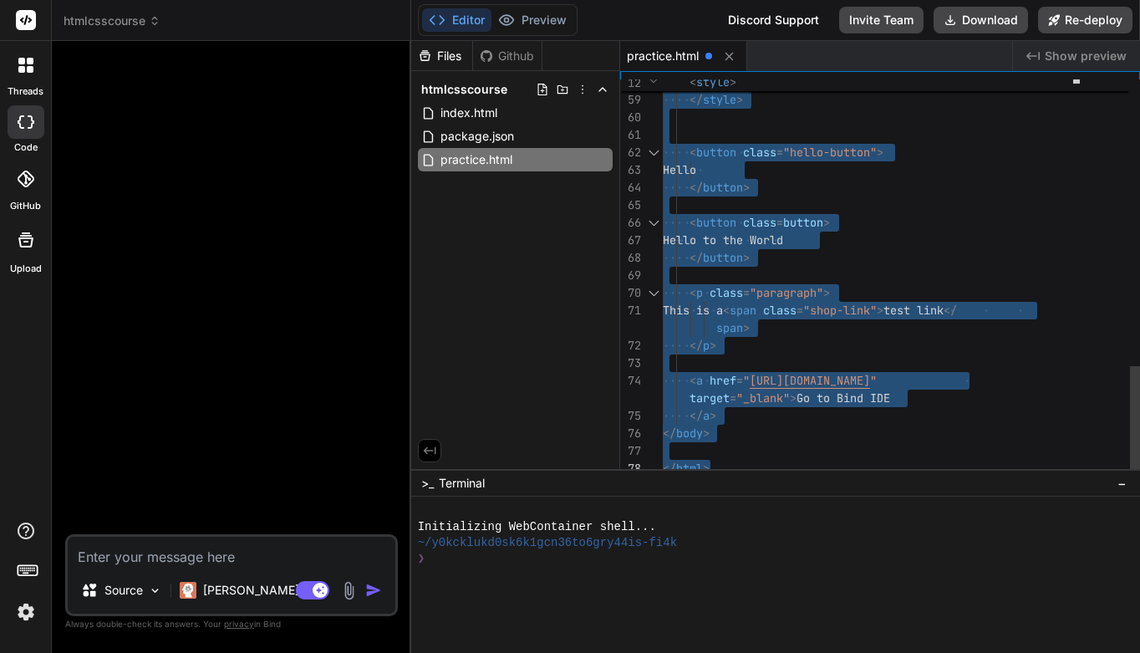
drag, startPoint x: 663, startPoint y: 86, endPoint x: 892, endPoint y: 505, distance: 477.2
click at [892, 505] on div "Files Github htmlcsscourse index.html package.json practice.html practice.html …" at bounding box center [775, 347] width 729 height 612
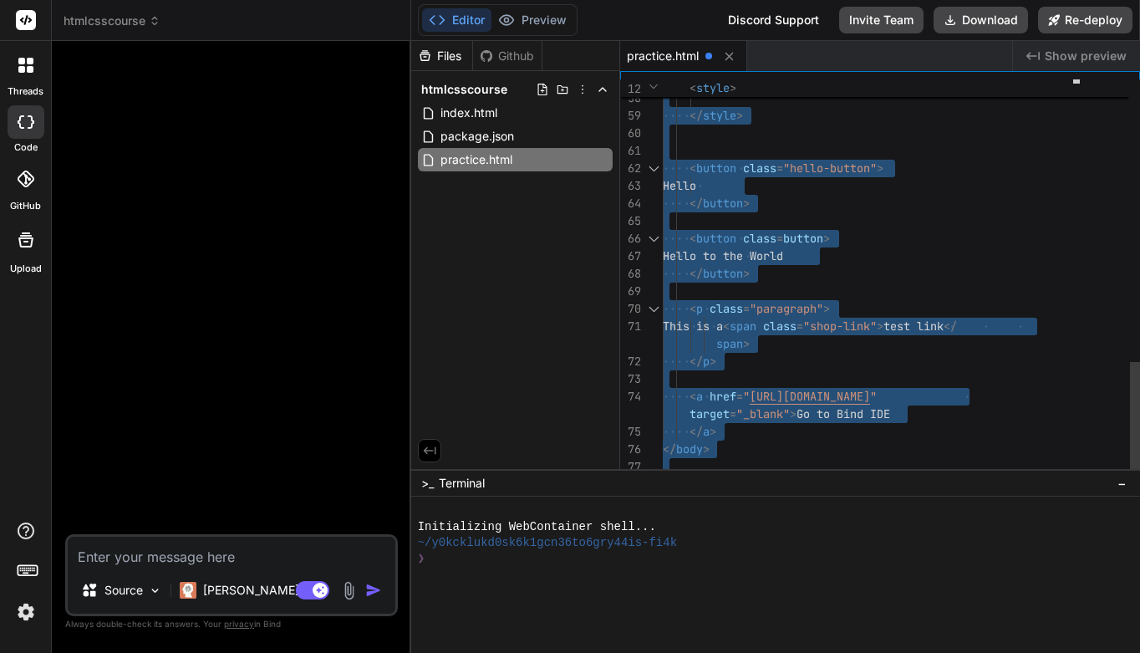
click at [1071, 419] on div "target = "_blank" > Go to Bind IDE" at bounding box center [873, 414] width 420 height 18
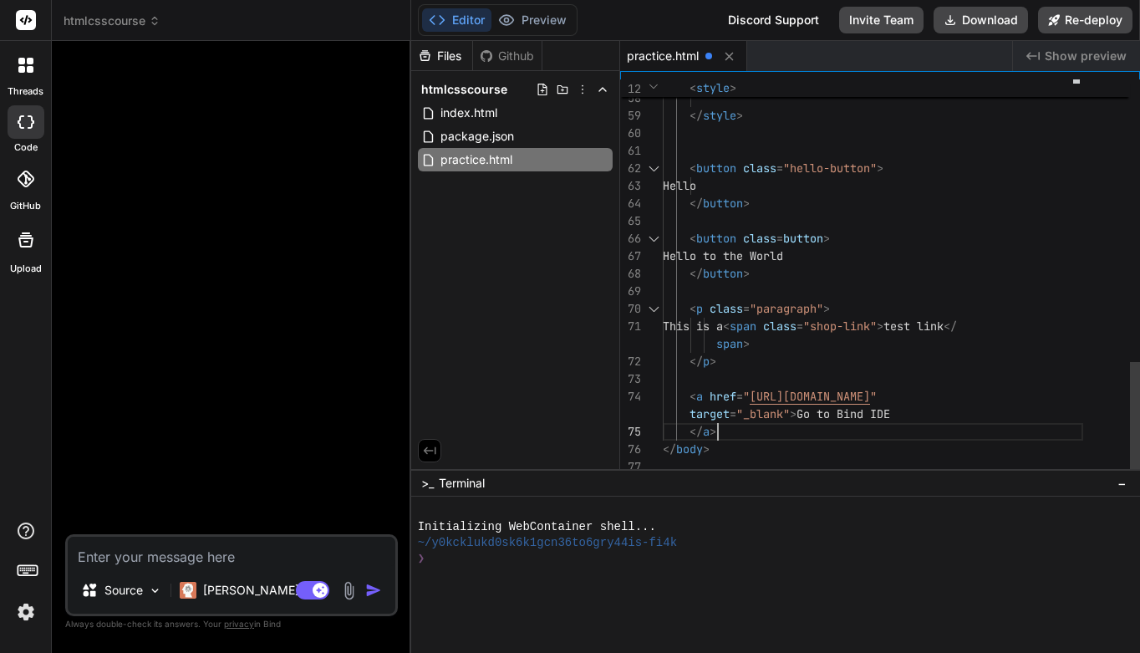
scroll to position [123, 0]
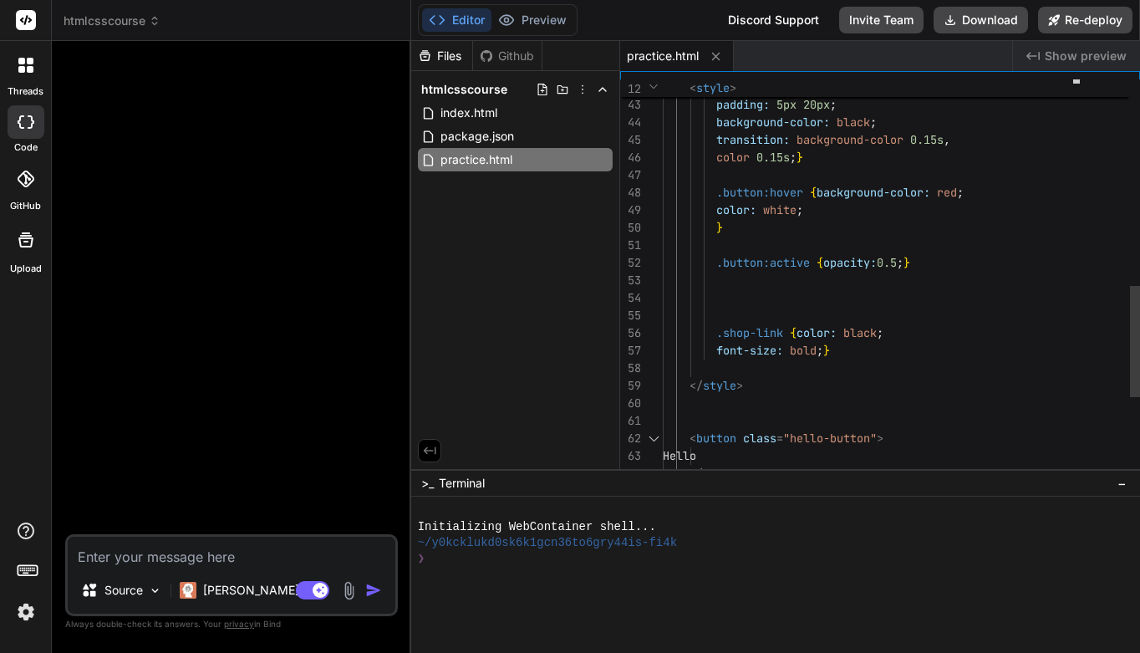
click at [826, 348] on span "}" at bounding box center [826, 350] width 7 height 15
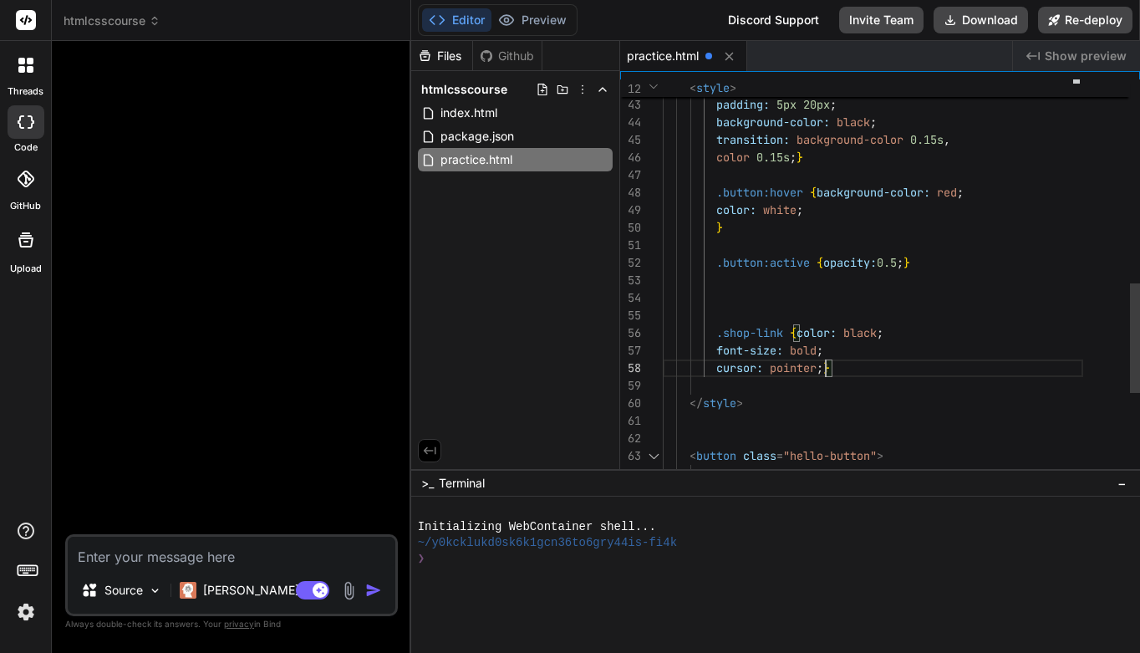
click at [862, 360] on div "cursor: pointer ; }" at bounding box center [873, 368] width 420 height 18
drag, startPoint x: 847, startPoint y: 366, endPoint x: 714, endPoint y: 365, distance: 132.9
click at [714, 365] on div "cursor: pointer ; }" at bounding box center [873, 368] width 420 height 18
click at [953, 289] on div at bounding box center [873, 298] width 420 height 18
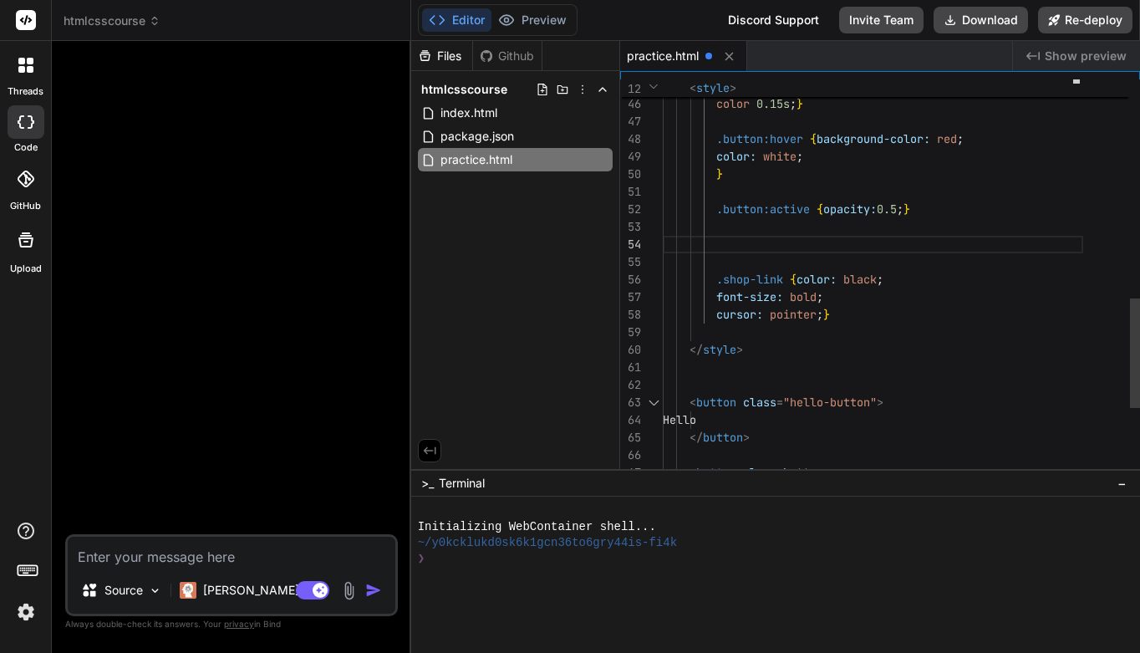
click at [863, 314] on div "cursor: pointer ; }" at bounding box center [873, 315] width 420 height 18
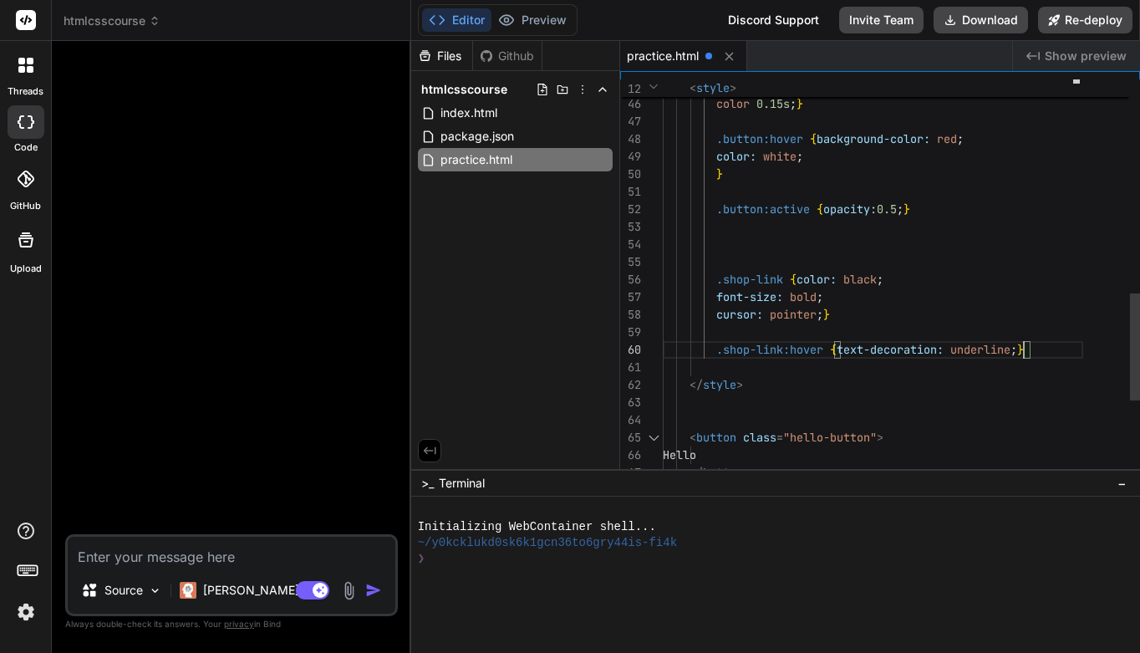
click at [1015, 387] on div "</ style >" at bounding box center [873, 385] width 420 height 18
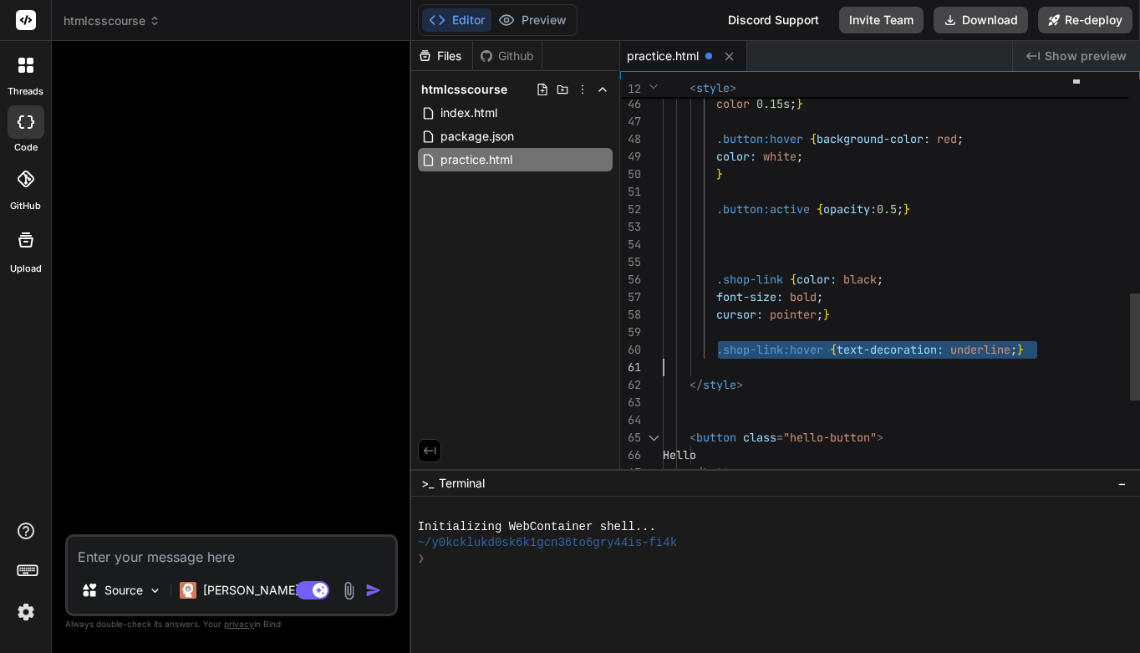
drag, startPoint x: 716, startPoint y: 348, endPoint x: 1034, endPoint y: 349, distance: 317.5
click at [1034, 350] on div ".shop-link:hover { text-decoration: underline ; }" at bounding box center [873, 350] width 420 height 18
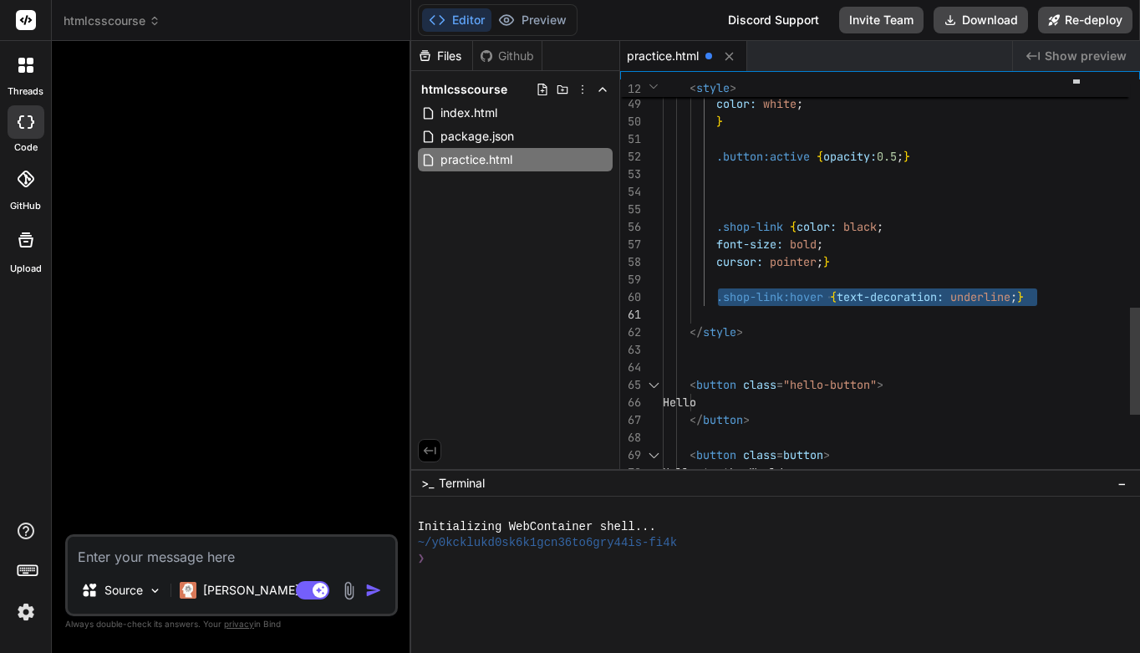
click at [823, 261] on span ";" at bounding box center [819, 261] width 7 height 15
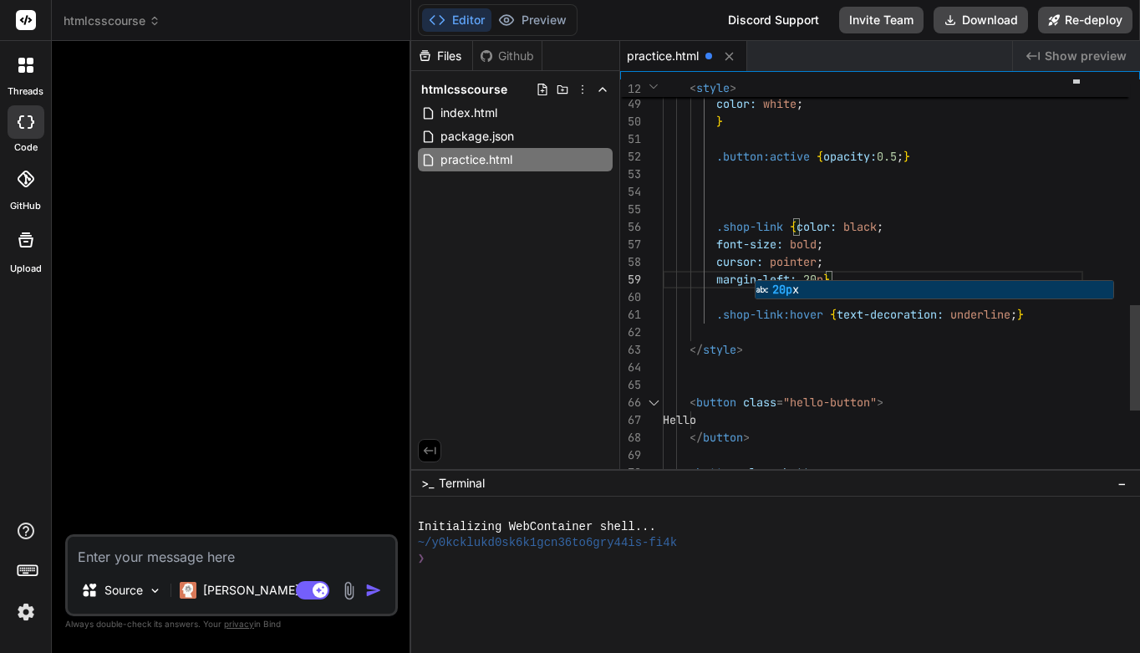
scroll to position [158, 0]
click at [877, 272] on div "margin-left: 20px }" at bounding box center [873, 280] width 420 height 18
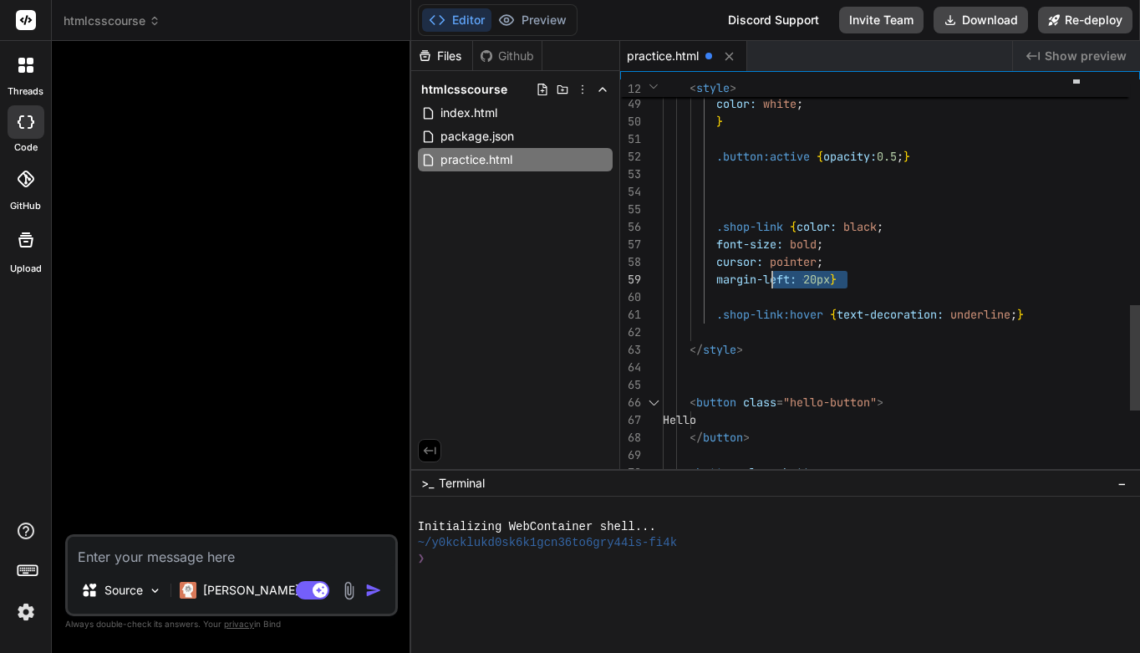
drag, startPoint x: 717, startPoint y: 282, endPoint x: 770, endPoint y: 279, distance: 53.5
click at [770, 279] on span "margin-left:" at bounding box center [756, 279] width 80 height 15
click at [715, 275] on span at bounding box center [689, 279] width 53 height 15
drag, startPoint x: 715, startPoint y: 275, endPoint x: 833, endPoint y: 279, distance: 117.9
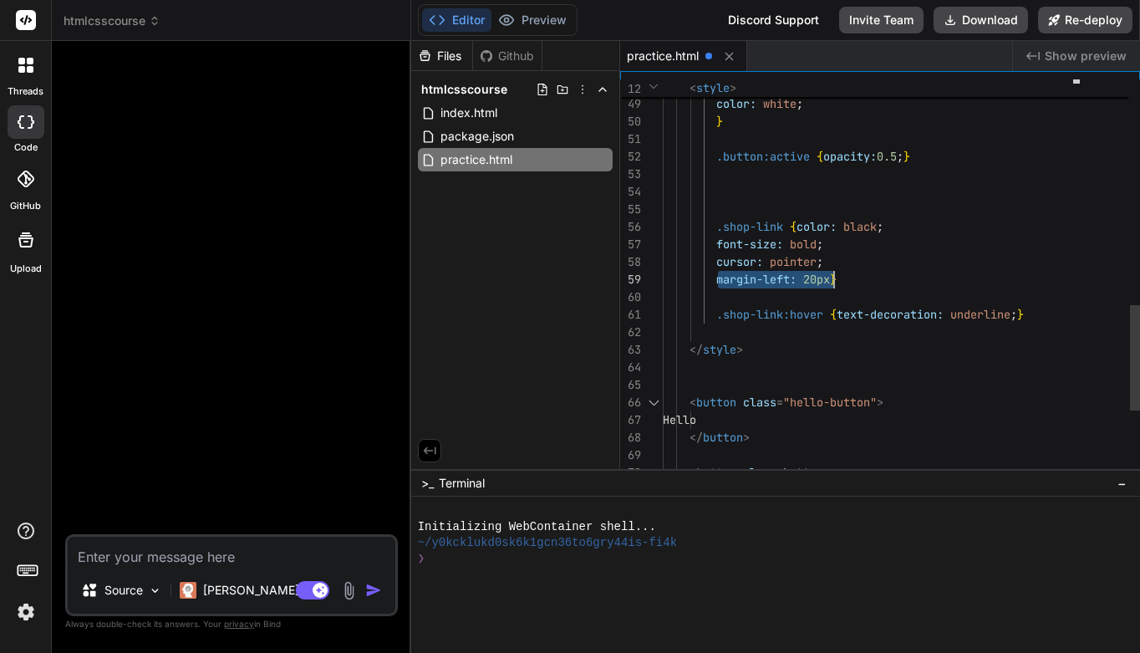
click at [990, 213] on div at bounding box center [873, 210] width 420 height 18
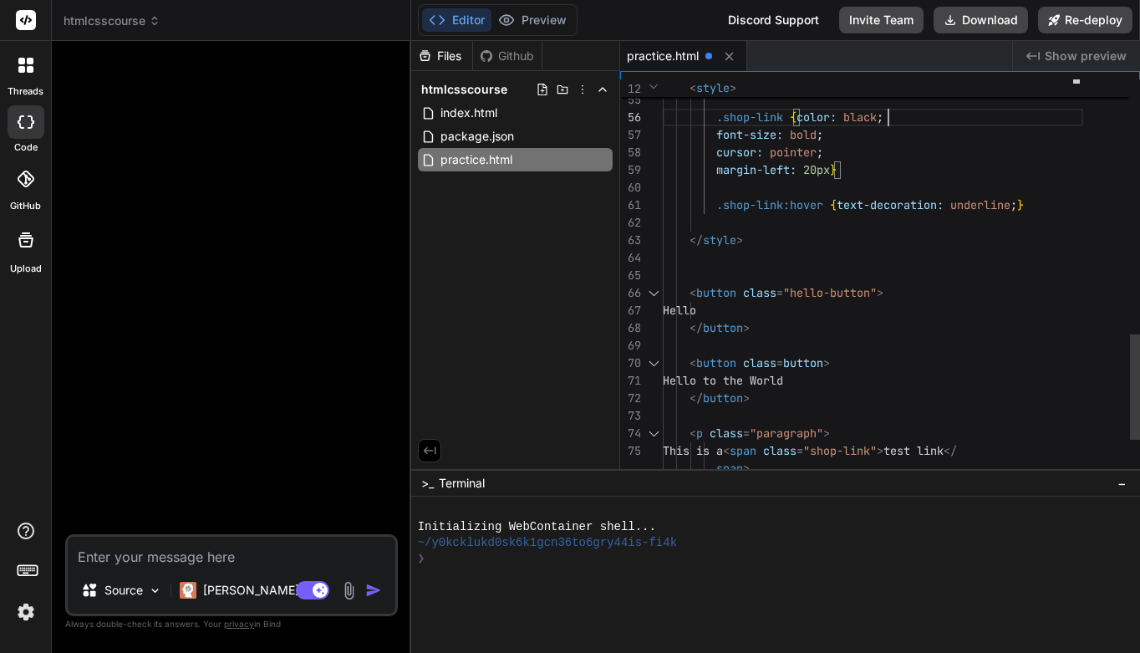
click at [1024, 206] on span "}" at bounding box center [1020, 204] width 7 height 15
click at [1017, 206] on span ";" at bounding box center [1013, 204] width 7 height 15
click at [1017, 210] on span ";" at bounding box center [1013, 204] width 7 height 15
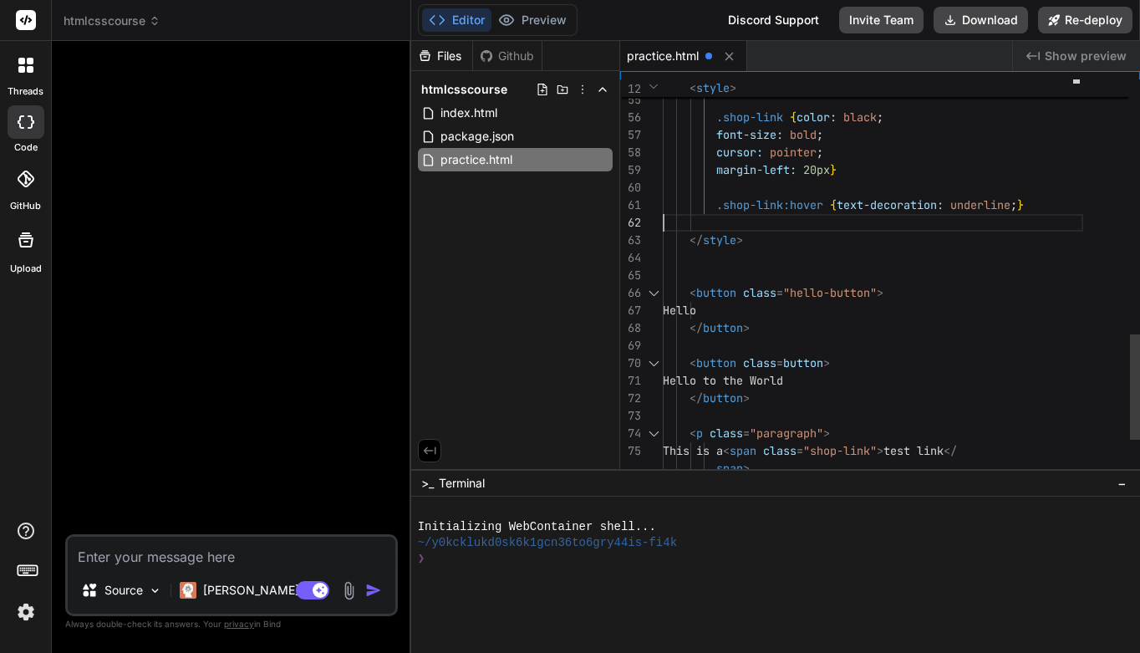
click at [1017, 206] on span ";" at bounding box center [1013, 204] width 7 height 15
click at [1017, 201] on span ";" at bounding box center [1013, 204] width 7 height 15
click at [1017, 206] on span ";" at bounding box center [1013, 204] width 7 height 15
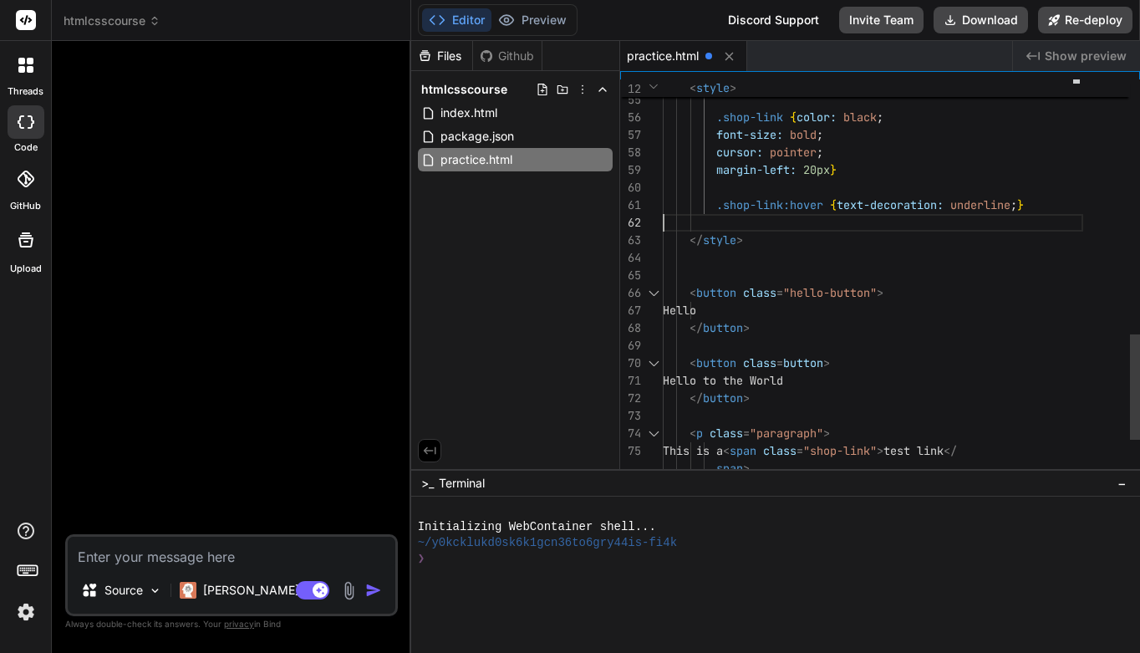
click at [1024, 206] on span "}" at bounding box center [1020, 204] width 7 height 15
click at [1024, 205] on span "}" at bounding box center [1020, 204] width 7 height 15
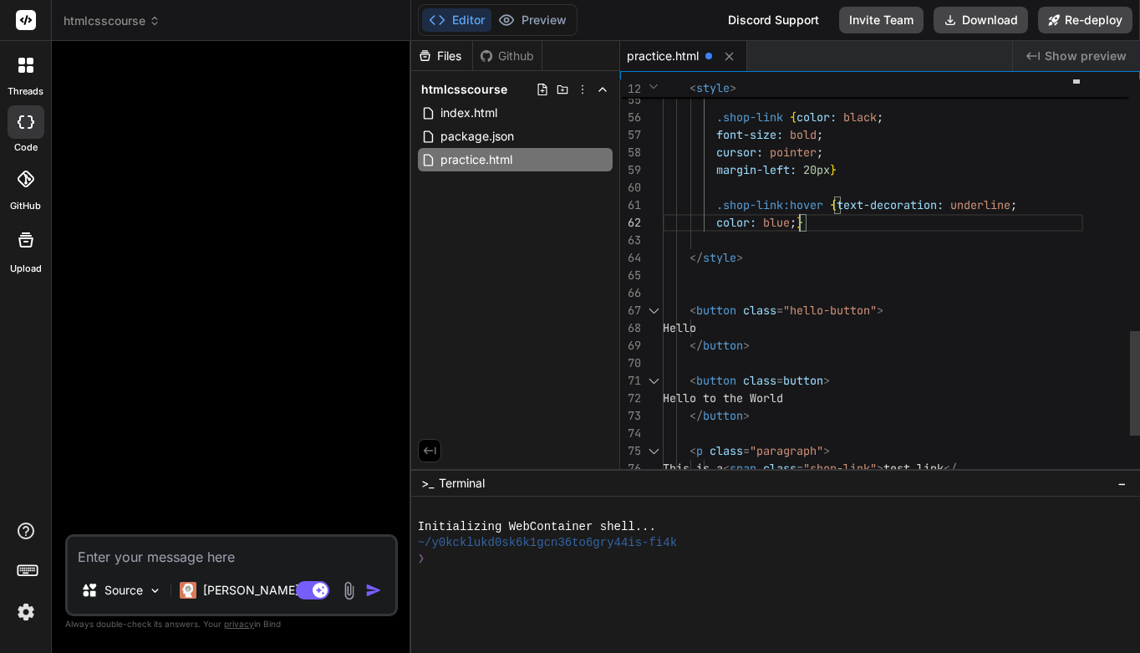
scroll to position [35, 0]
click at [857, 223] on div "color: blue ; }" at bounding box center [873, 223] width 420 height 18
click at [718, 226] on span "color:" at bounding box center [736, 222] width 40 height 15
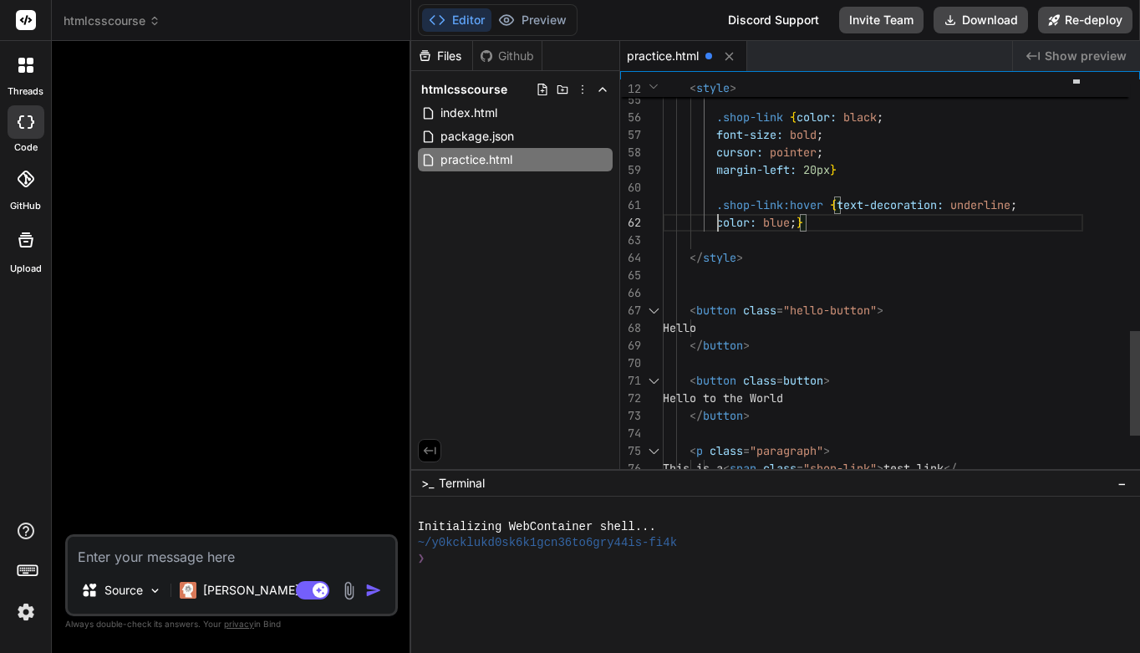
drag, startPoint x: 718, startPoint y: 222, endPoint x: 796, endPoint y: 220, distance: 78.6
click at [971, 277] on div at bounding box center [873, 276] width 420 height 18
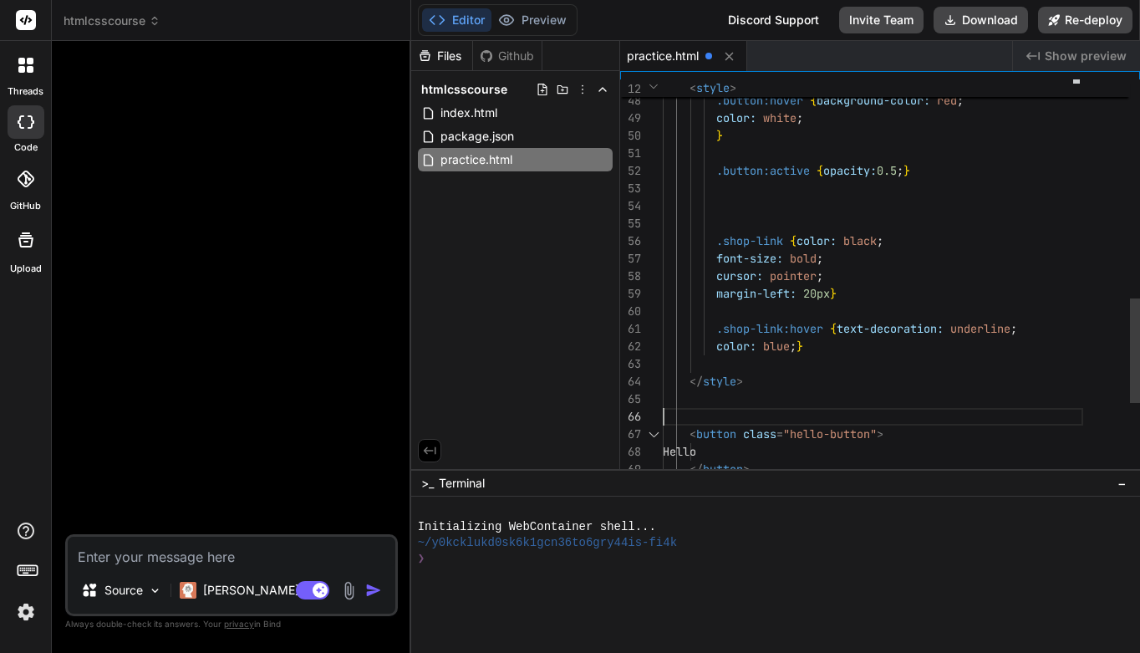
click at [717, 228] on div at bounding box center [873, 224] width 420 height 18
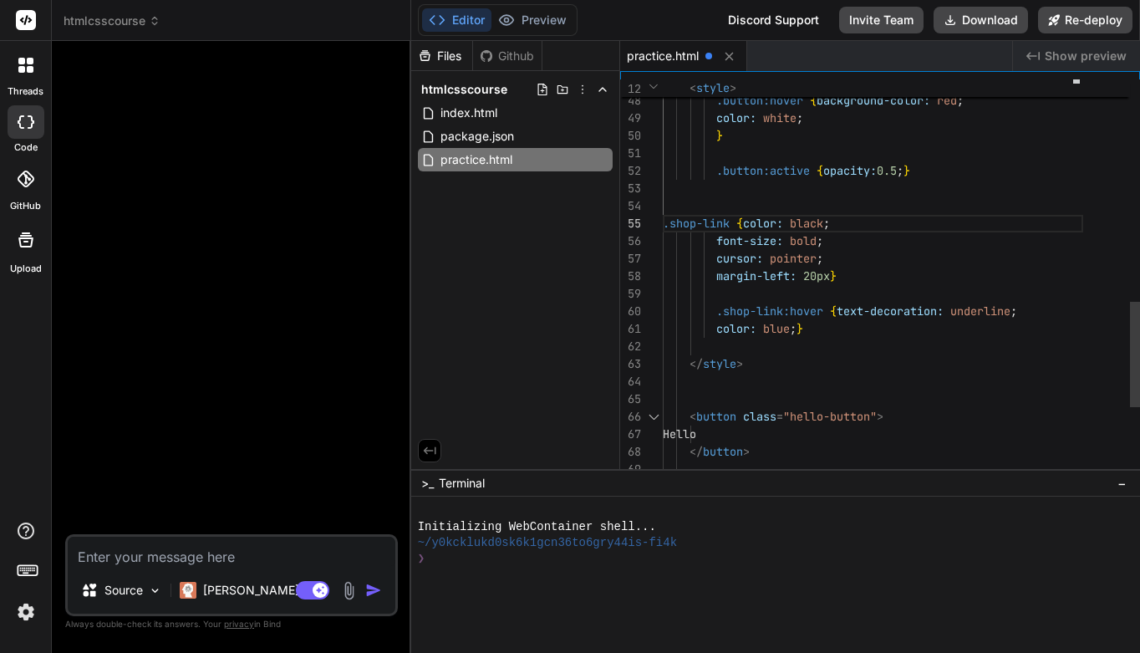
scroll to position [70, 0]
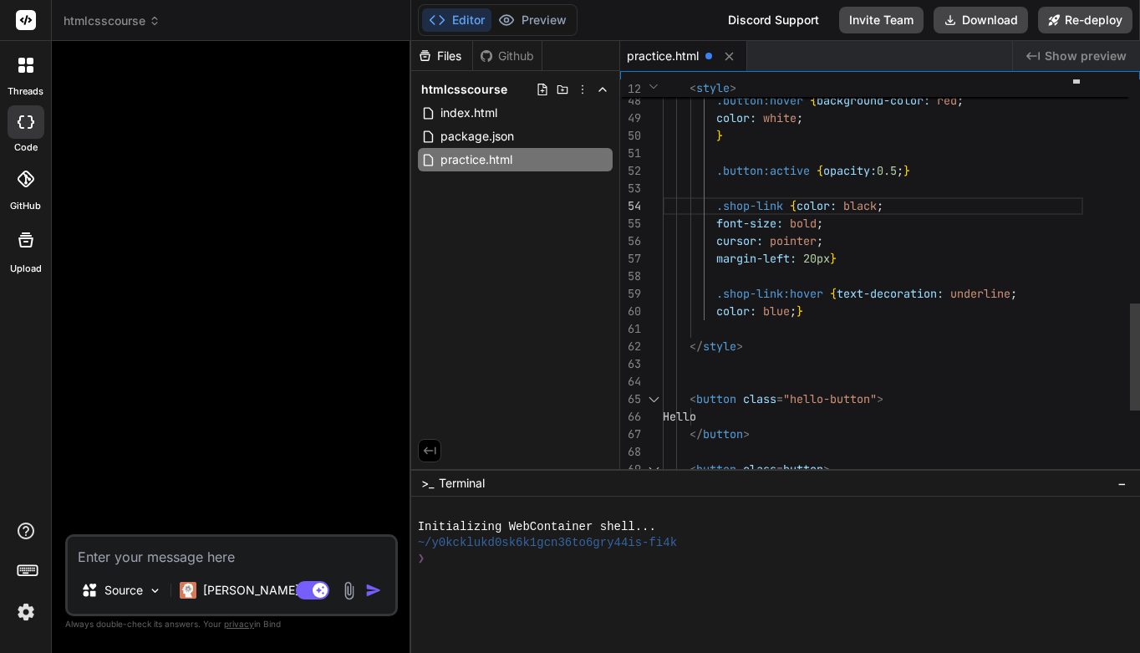
click at [1000, 353] on div "</ style >" at bounding box center [873, 347] width 420 height 18
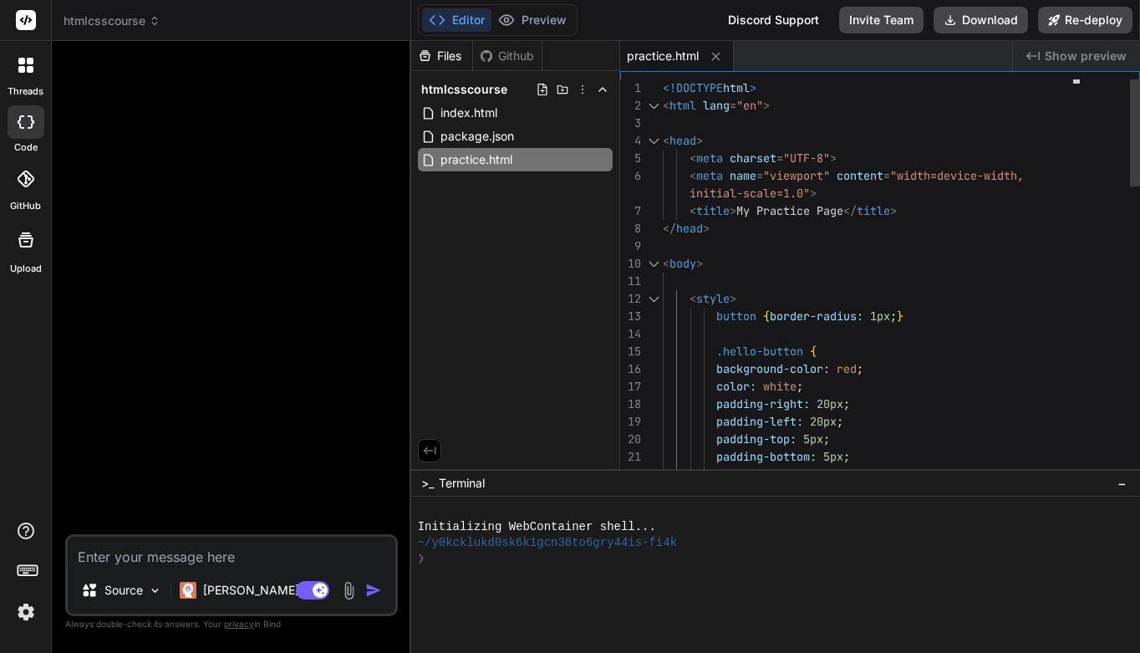
scroll to position [18, 0]
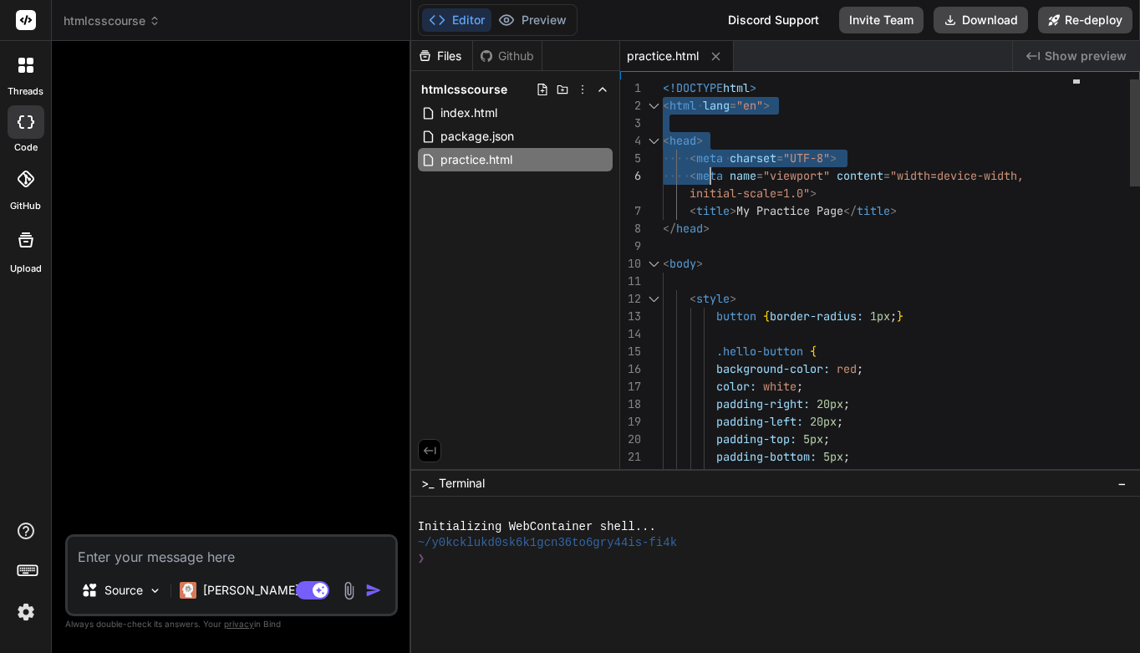
drag, startPoint x: 663, startPoint y: 89, endPoint x: 709, endPoint y: 163, distance: 87.9
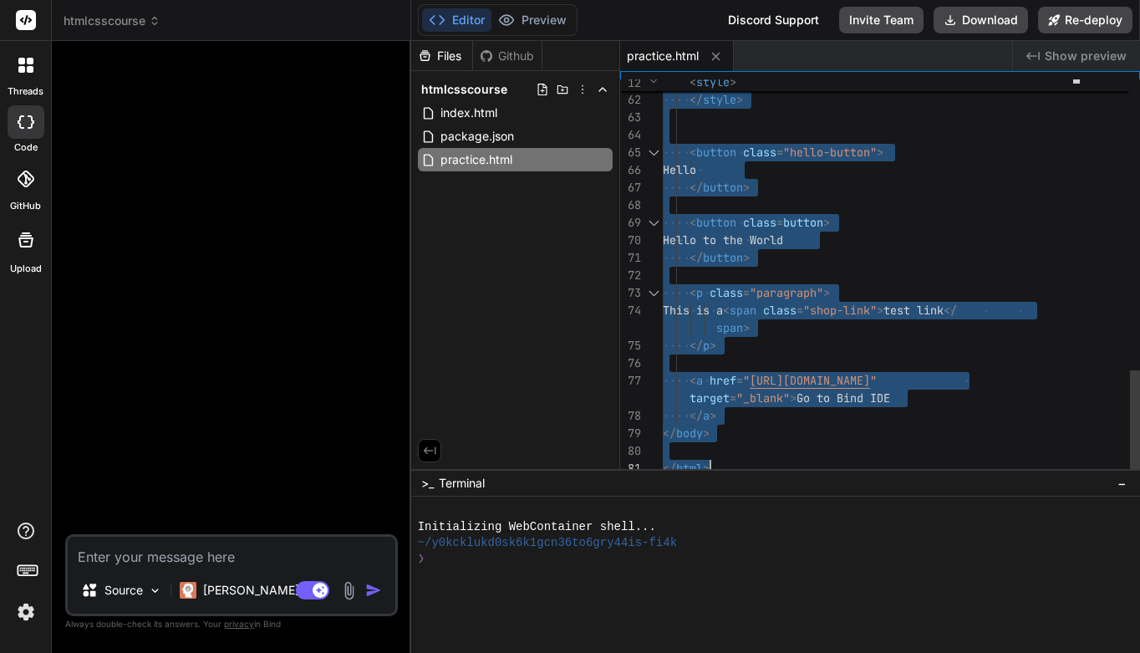
drag, startPoint x: 663, startPoint y: 86, endPoint x: 854, endPoint y: 489, distance: 445.9
click at [854, 489] on div "Files Github htmlcsscourse index.html package.json practice.html practice.html …" at bounding box center [775, 347] width 729 height 612
click at [944, 211] on div at bounding box center [873, 205] width 420 height 18
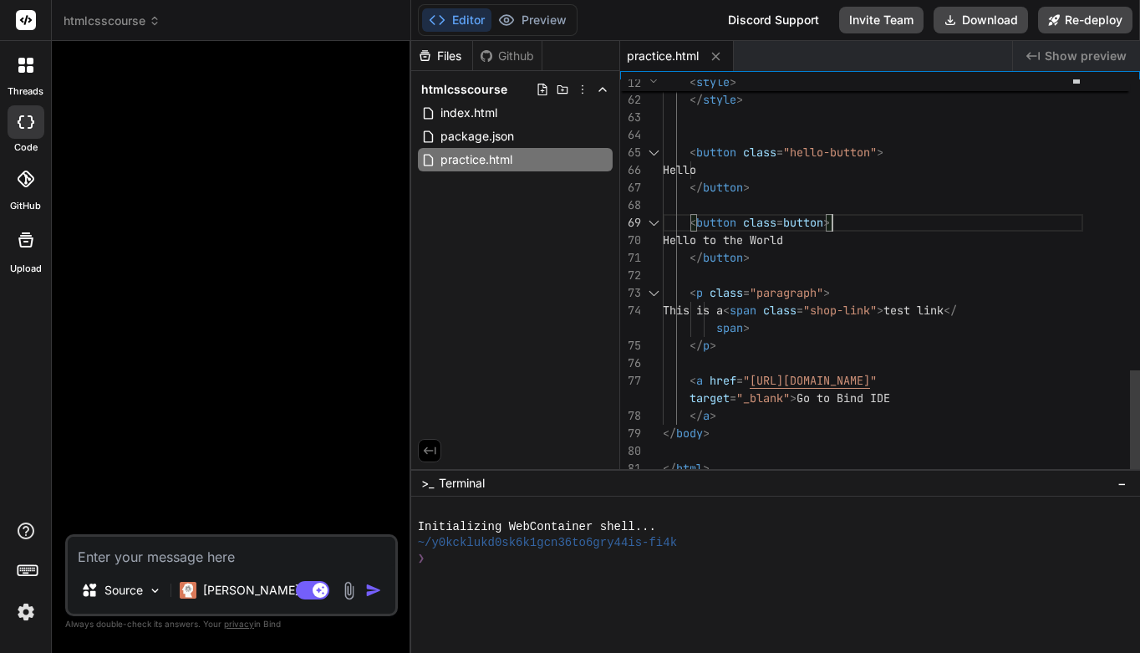
click at [943, 315] on span "test link" at bounding box center [913, 309] width 60 height 15
click at [957, 308] on span "</" at bounding box center [949, 309] width 13 height 15
click at [745, 328] on span ">" at bounding box center [746, 327] width 7 height 15
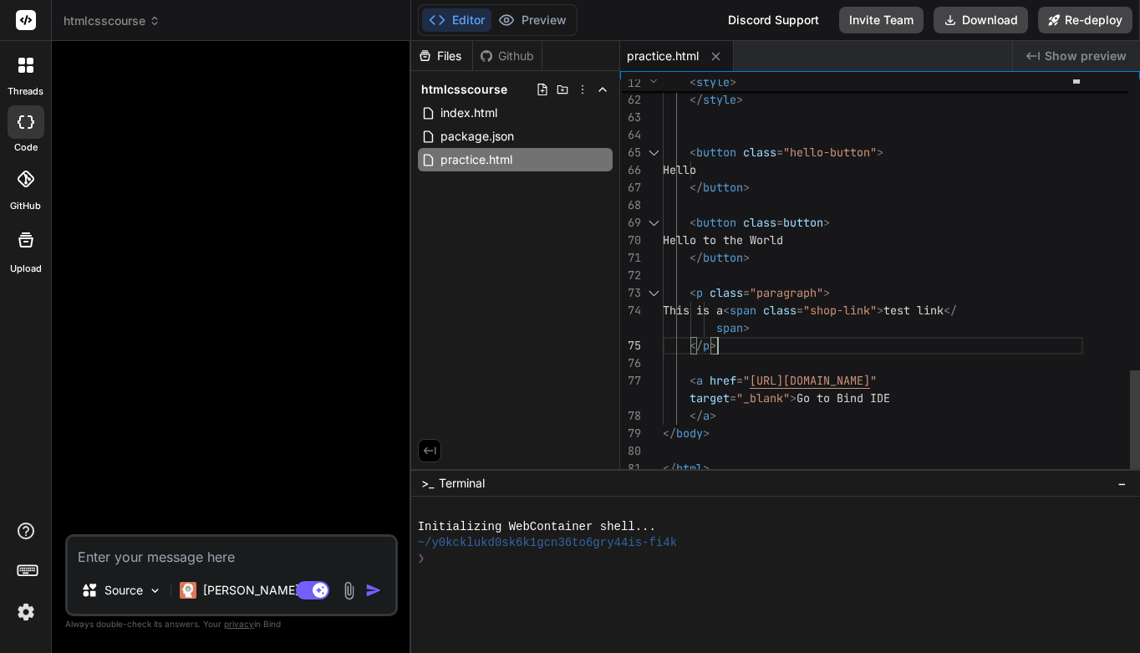
scroll to position [105, 0]
click at [745, 328] on span ">" at bounding box center [746, 327] width 7 height 15
click at [752, 328] on div "span >" at bounding box center [873, 328] width 420 height 18
click at [764, 330] on div "span >" at bounding box center [873, 328] width 420 height 18
click at [757, 326] on div "span >" at bounding box center [873, 328] width 420 height 18
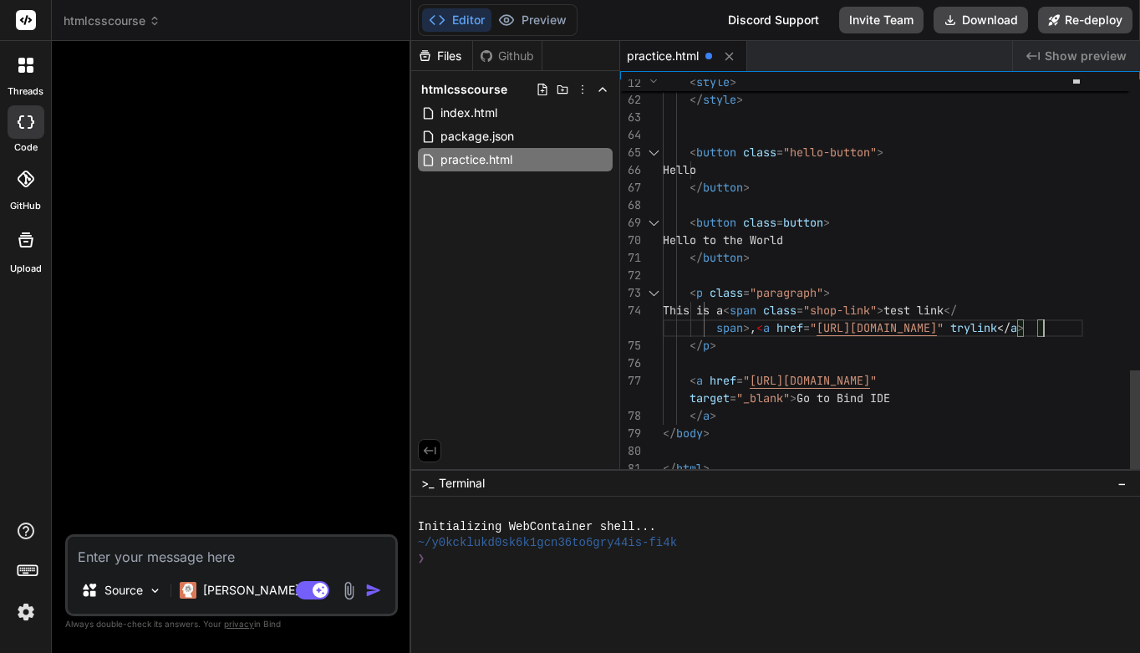
click at [950, 330] on span at bounding box center [946, 327] width 7 height 15
click at [950, 328] on span at bounding box center [946, 327] width 7 height 15
click at [1033, 372] on div "< a href = " https://copilot.getbind.co/ide "" at bounding box center [873, 381] width 420 height 18
drag, startPoint x: 763, startPoint y: 325, endPoint x: 1050, endPoint y: 327, distance: 287.5
click at [1024, 327] on span "span > , < a href = " https://google.com " > trylink </ a >" at bounding box center [843, 328] width 361 height 18
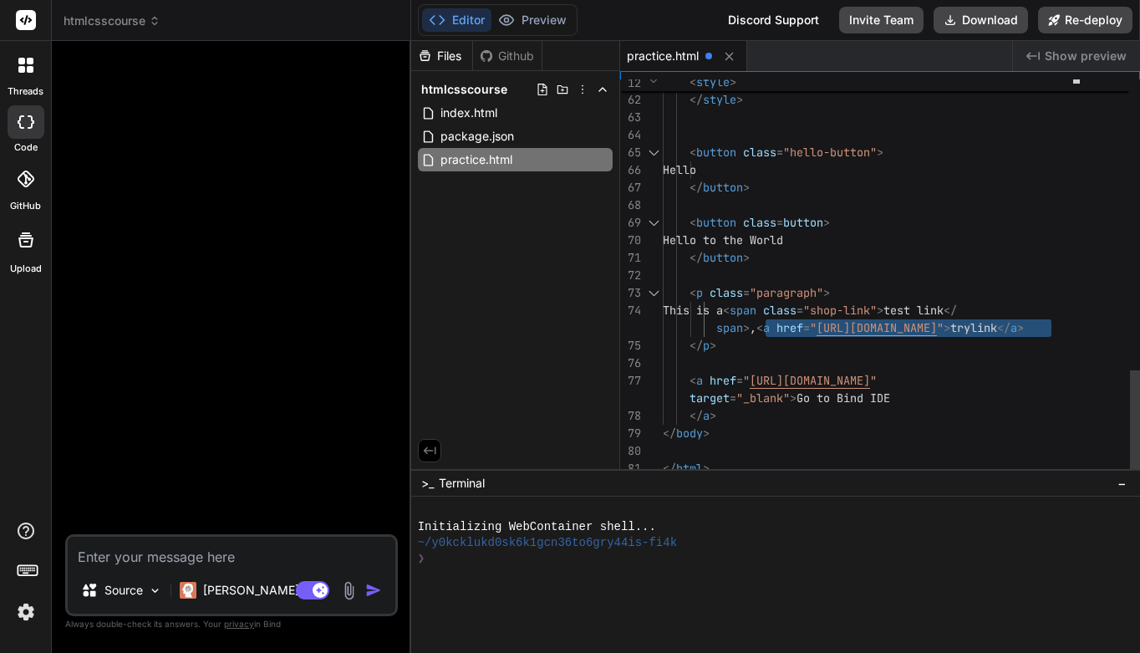
click at [1064, 369] on div at bounding box center [873, 363] width 420 height 18
click at [968, 329] on span "trylink" at bounding box center [973, 327] width 47 height 15
click at [970, 327] on span "trylink" at bounding box center [973, 327] width 47 height 15
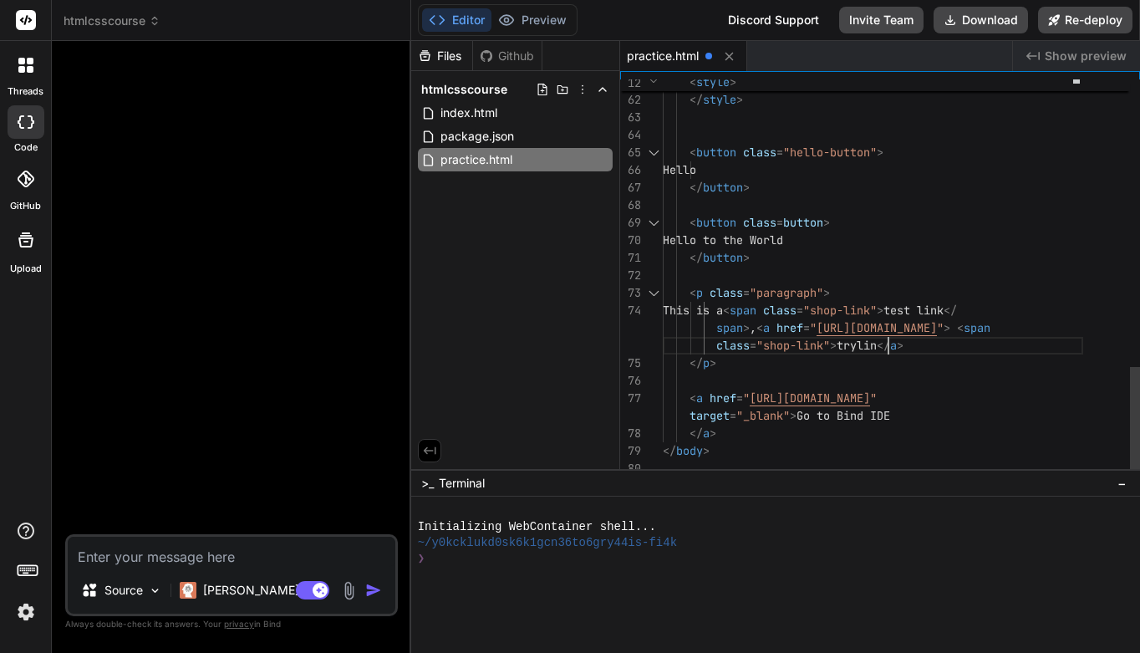
scroll to position [105, 0]
click at [840, 370] on div "</ p >" at bounding box center [873, 363] width 420 height 18
click at [957, 348] on div "class = "shop-link" > trylink </ a >" at bounding box center [873, 346] width 420 height 18
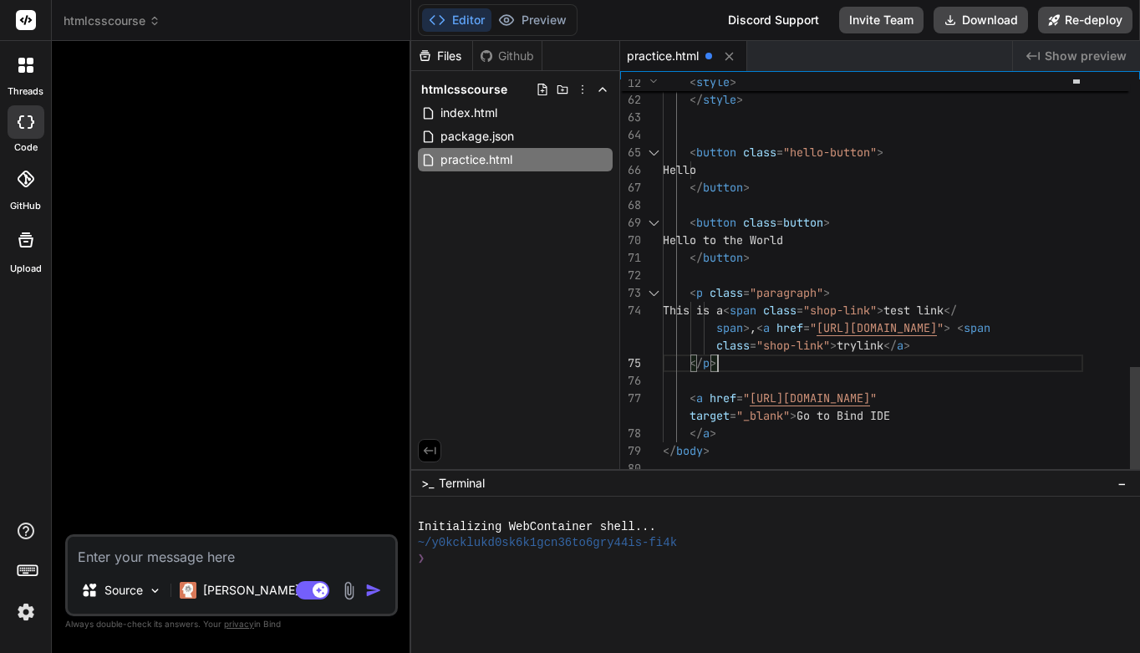
click at [883, 348] on span "trylink" at bounding box center [859, 345] width 47 height 15
click at [883, 345] on span "trylink" at bounding box center [859, 345] width 47 height 15
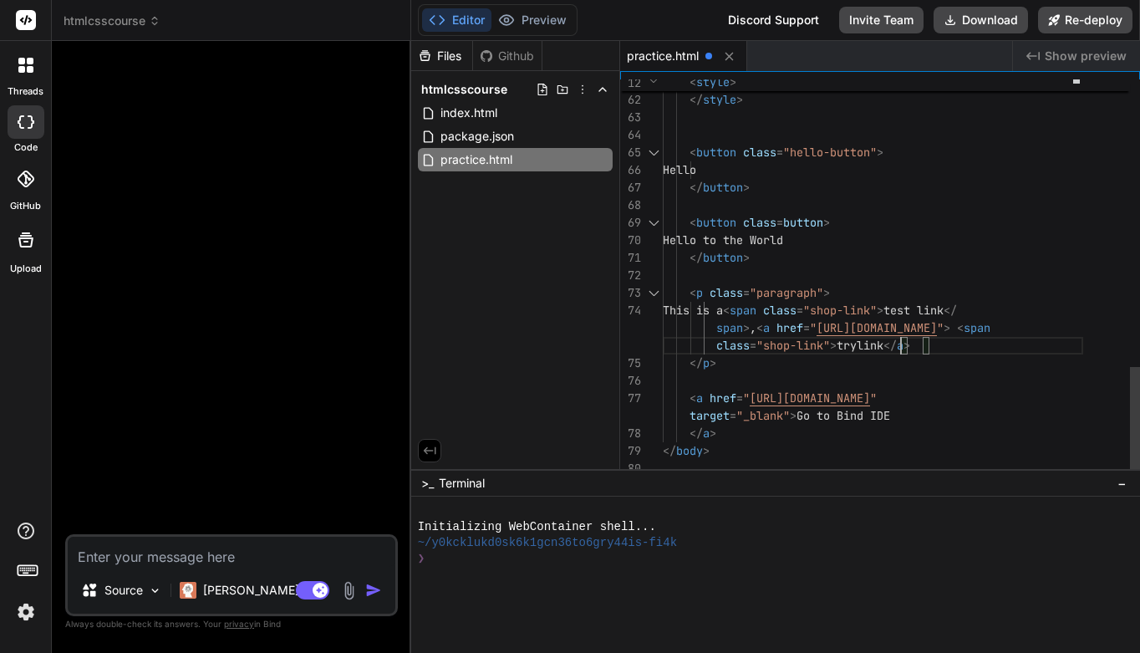
click at [883, 342] on span "trylink" at bounding box center [859, 345] width 47 height 15
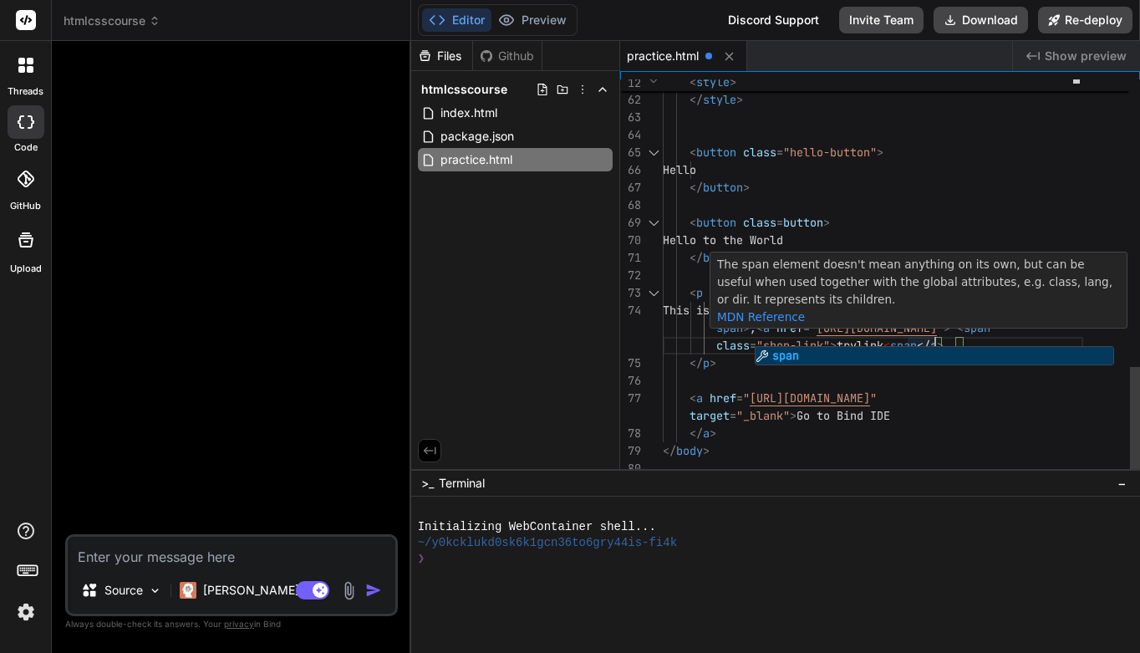
click at [883, 398] on span at bounding box center [880, 397] width 7 height 15
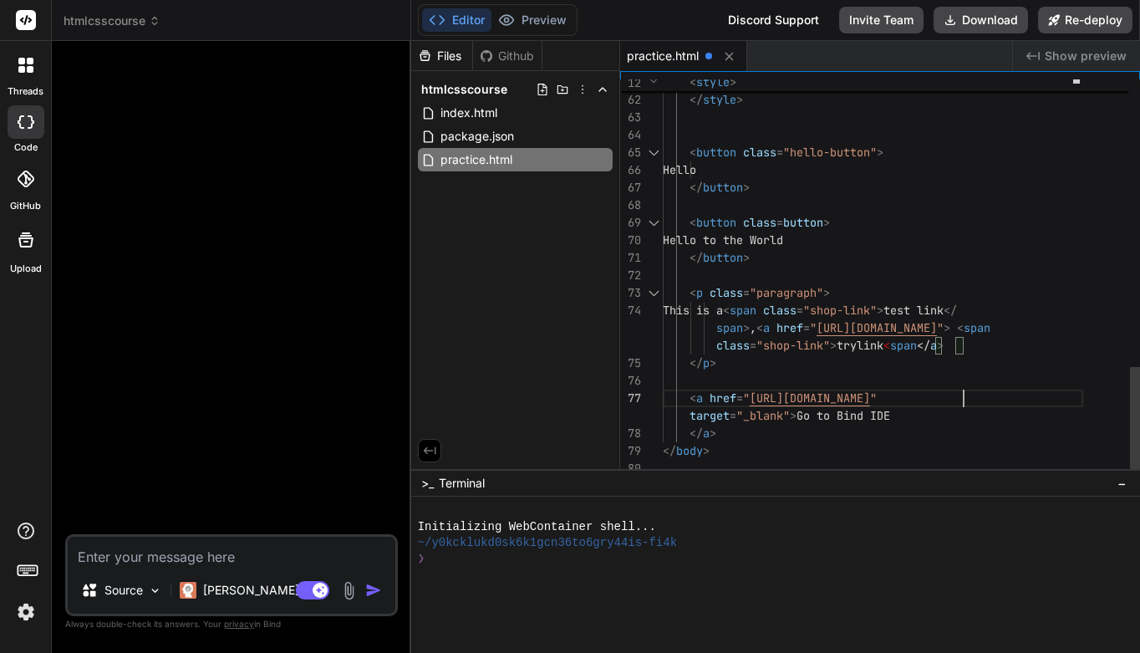
scroll to position [158, 0]
click at [908, 350] on span "span" at bounding box center [903, 345] width 27 height 15
click at [907, 348] on span "span" at bounding box center [903, 345] width 27 height 15
click at [908, 347] on span "span" at bounding box center [903, 345] width 27 height 15
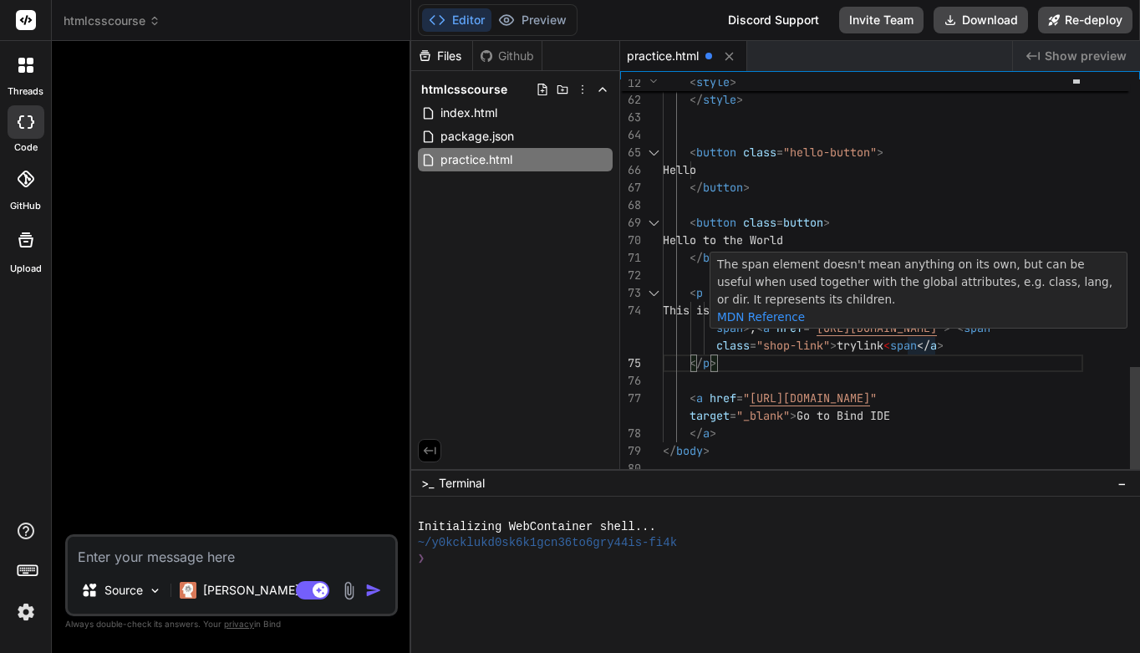
scroll to position [105, 0]
click at [909, 343] on span "span" at bounding box center [903, 345] width 27 height 15
click at [937, 343] on span "</" at bounding box center [929, 345] width 13 height 15
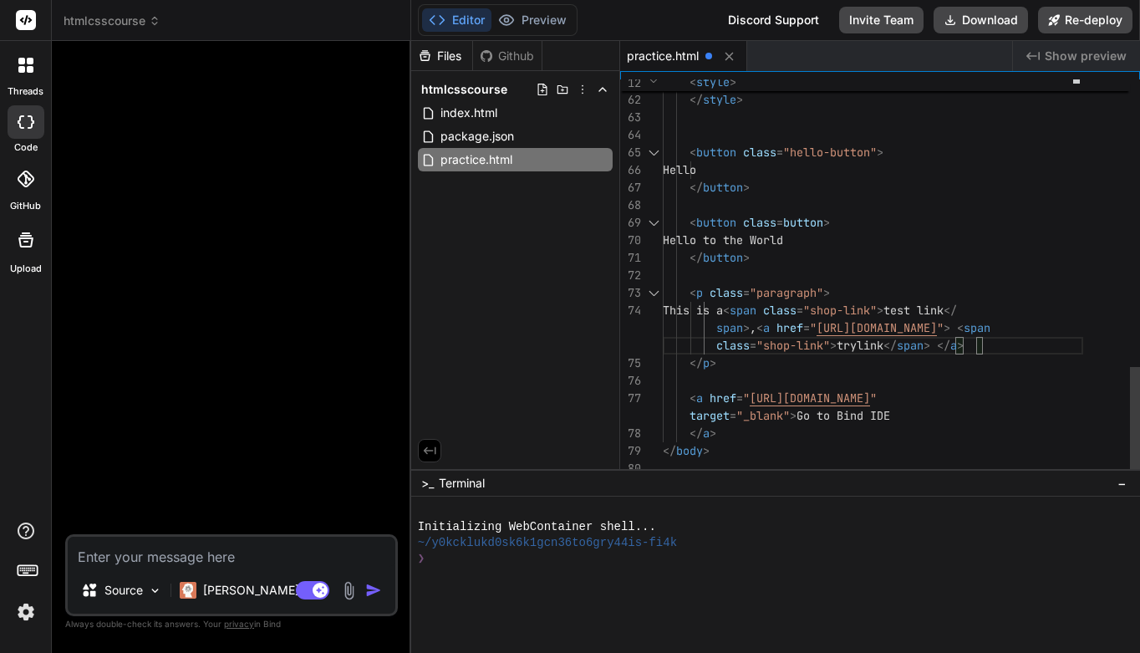
click at [1030, 369] on div "</ p >" at bounding box center [873, 363] width 420 height 18
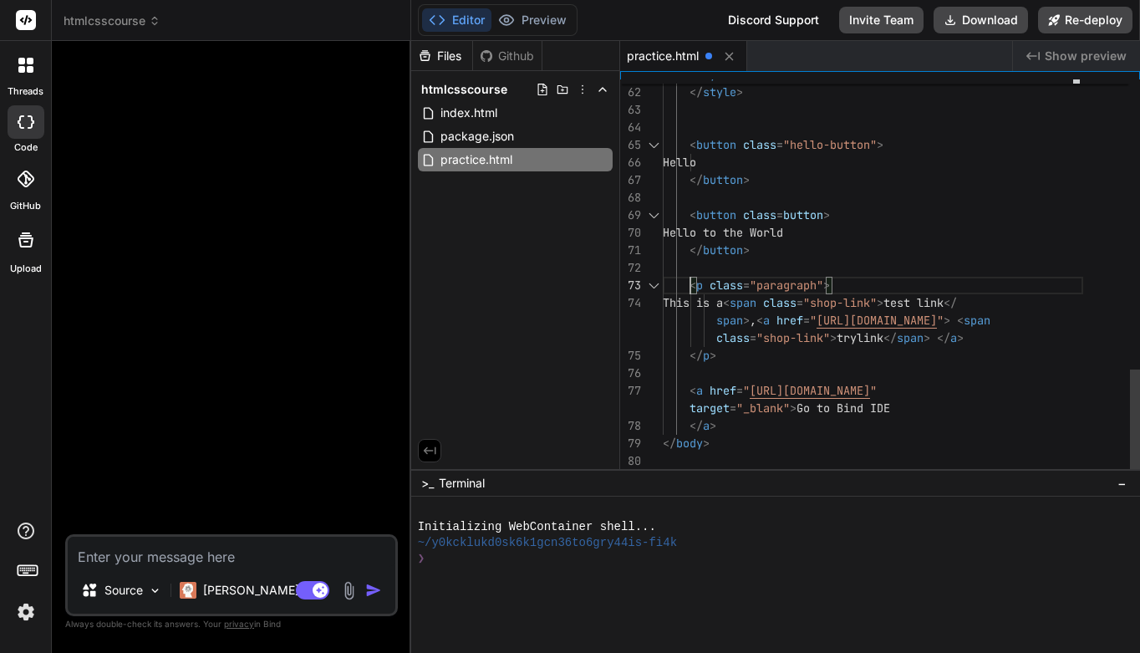
scroll to position [53, 0]
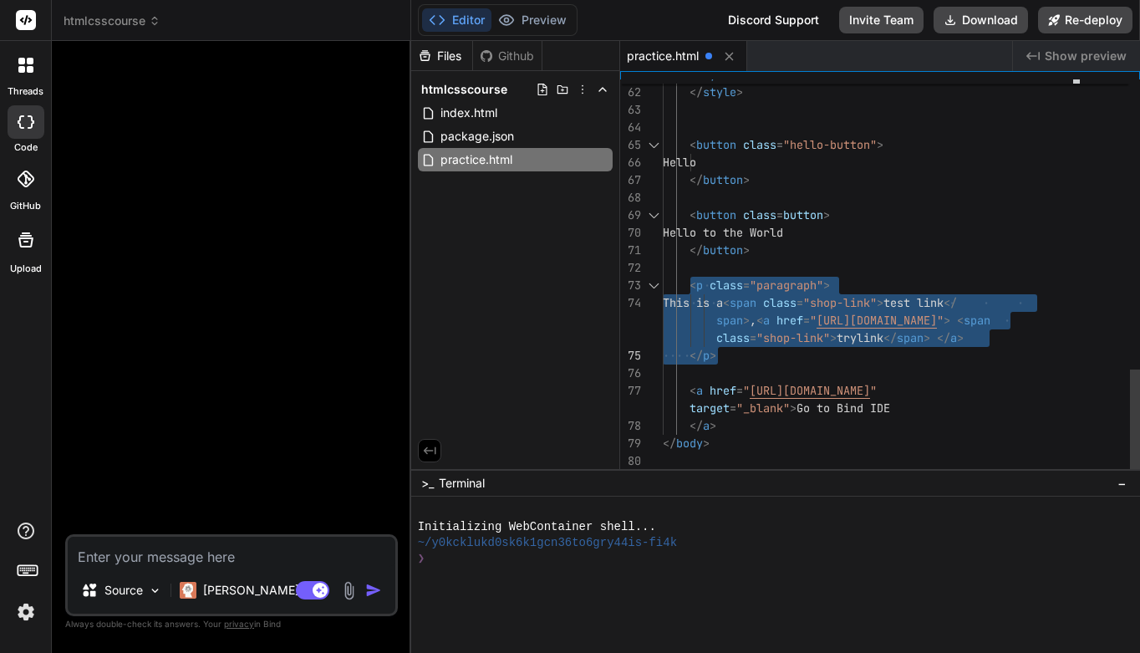
drag, startPoint x: 689, startPoint y: 282, endPoint x: 759, endPoint y: 348, distance: 95.8
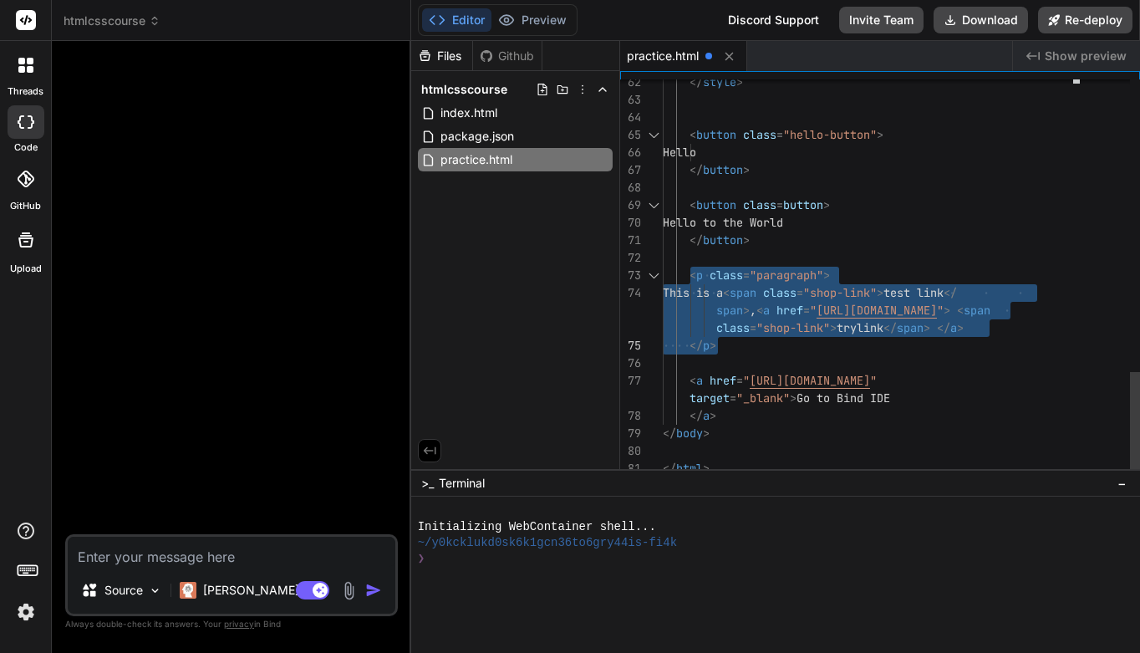
click at [1030, 338] on div "</ p >" at bounding box center [873, 346] width 420 height 18
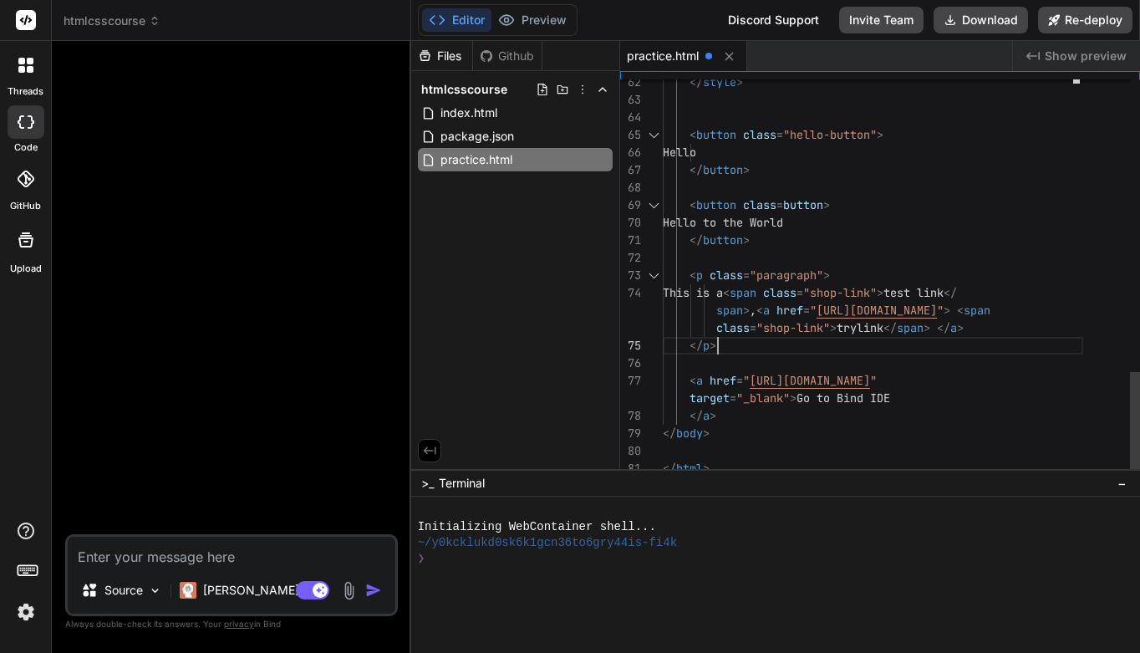
scroll to position [123, 0]
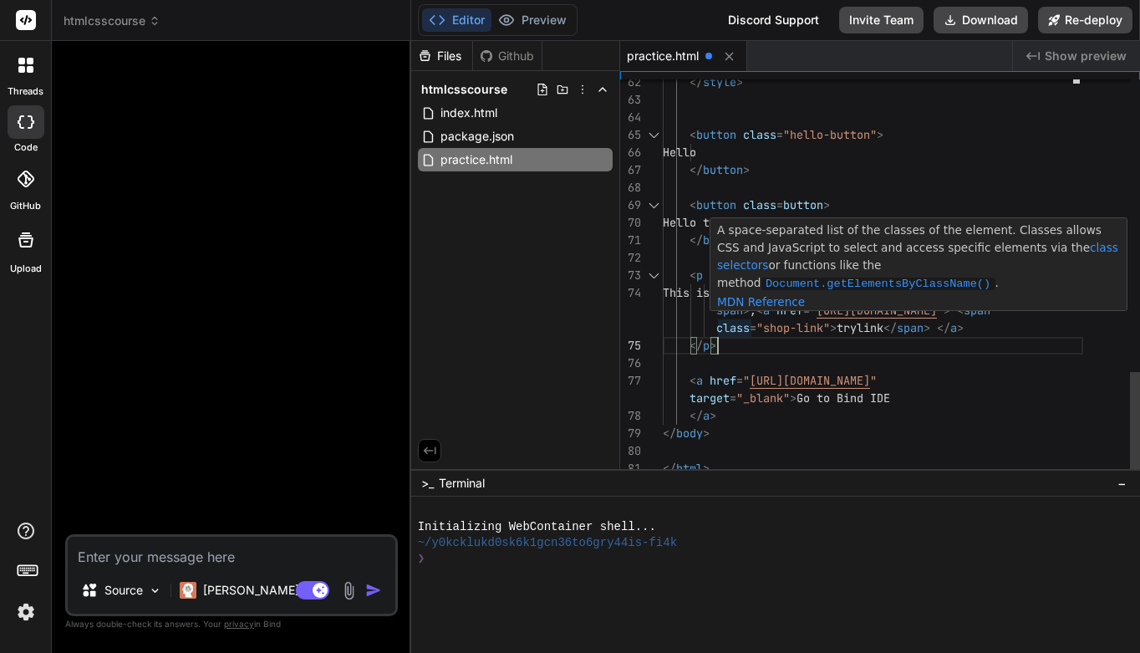
click at [755, 315] on span "," at bounding box center [753, 309] width 7 height 15
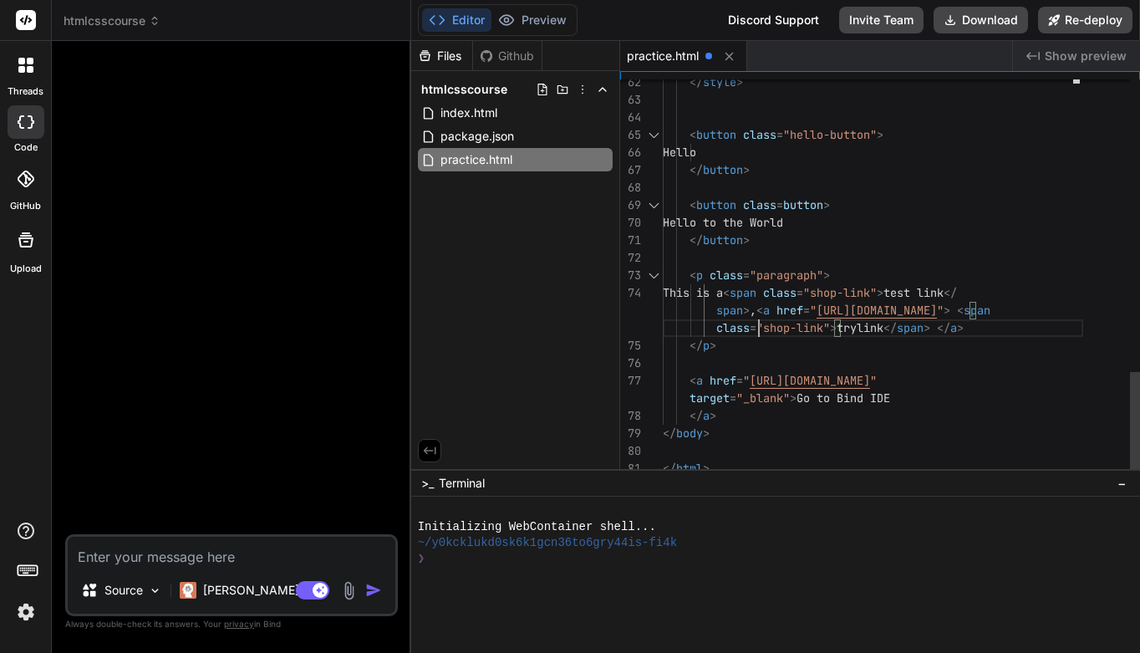
scroll to position [105, 0]
click at [756, 313] on span "," at bounding box center [753, 309] width 7 height 15
click at [756, 309] on span "," at bounding box center [753, 309] width 7 height 15
click at [1060, 318] on div "span > // < a href = " https://google.com " > < span" at bounding box center [873, 311] width 420 height 18
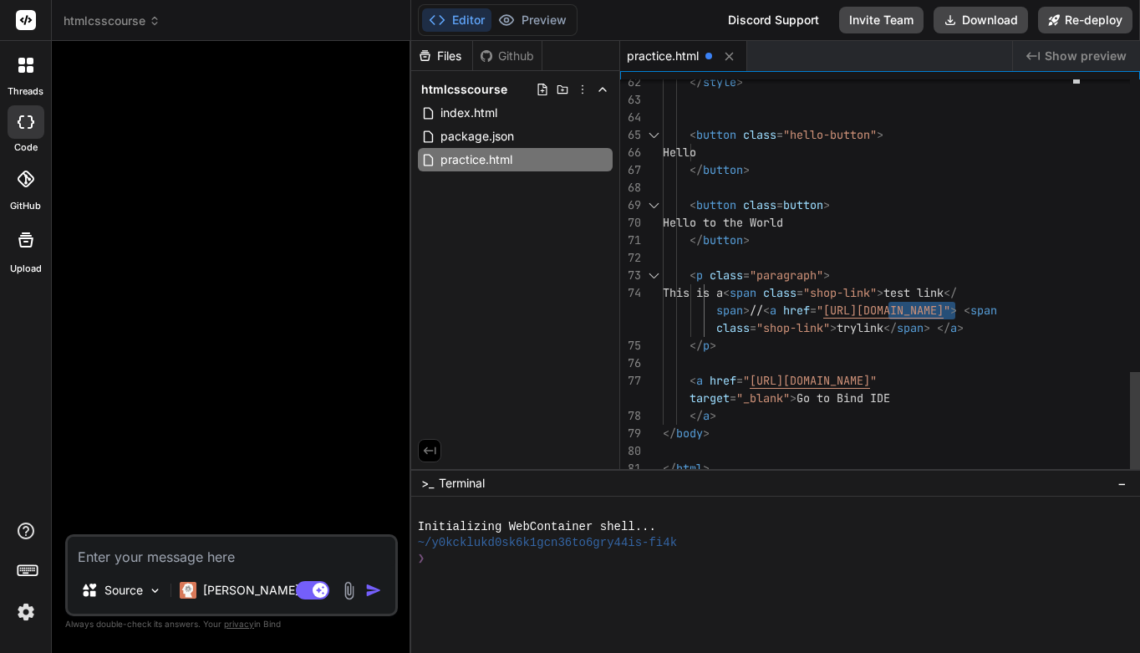
drag, startPoint x: 889, startPoint y: 308, endPoint x: 952, endPoint y: 308, distance: 62.7
click at [1050, 341] on div "</ p >" at bounding box center [873, 346] width 420 height 18
drag, startPoint x: 887, startPoint y: 330, endPoint x: 935, endPoint y: 328, distance: 48.5
click at [923, 328] on span "trylink" at bounding box center [900, 327] width 47 height 15
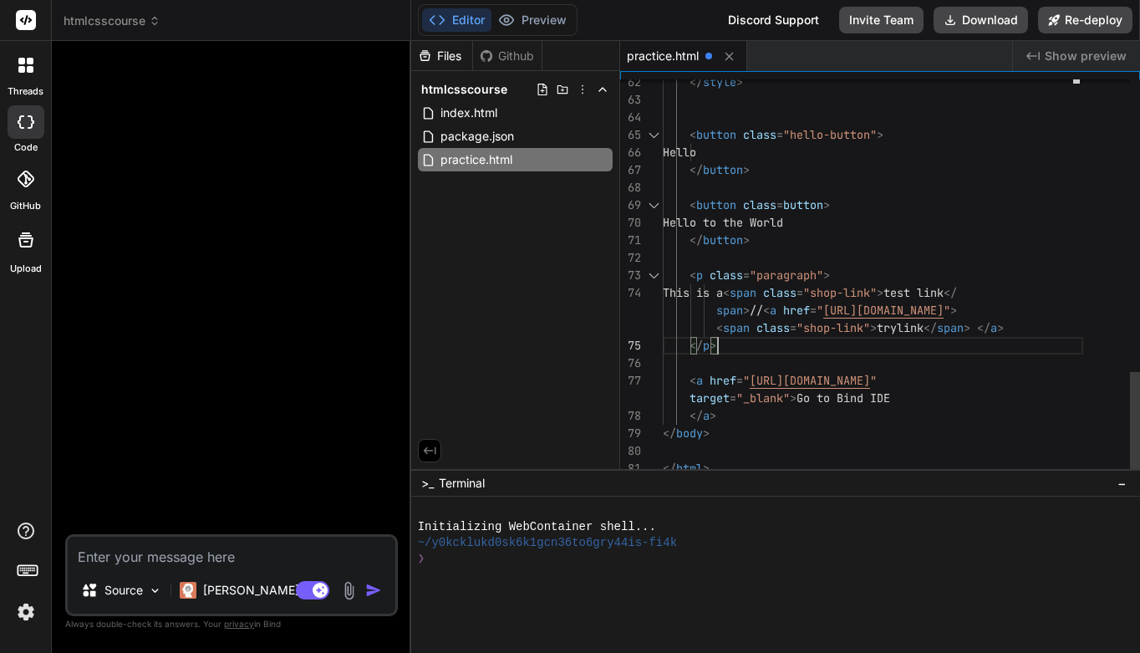
click at [923, 328] on span "trylink" at bounding box center [900, 327] width 47 height 15
click at [923, 327] on span "trylink" at bounding box center [900, 327] width 47 height 15
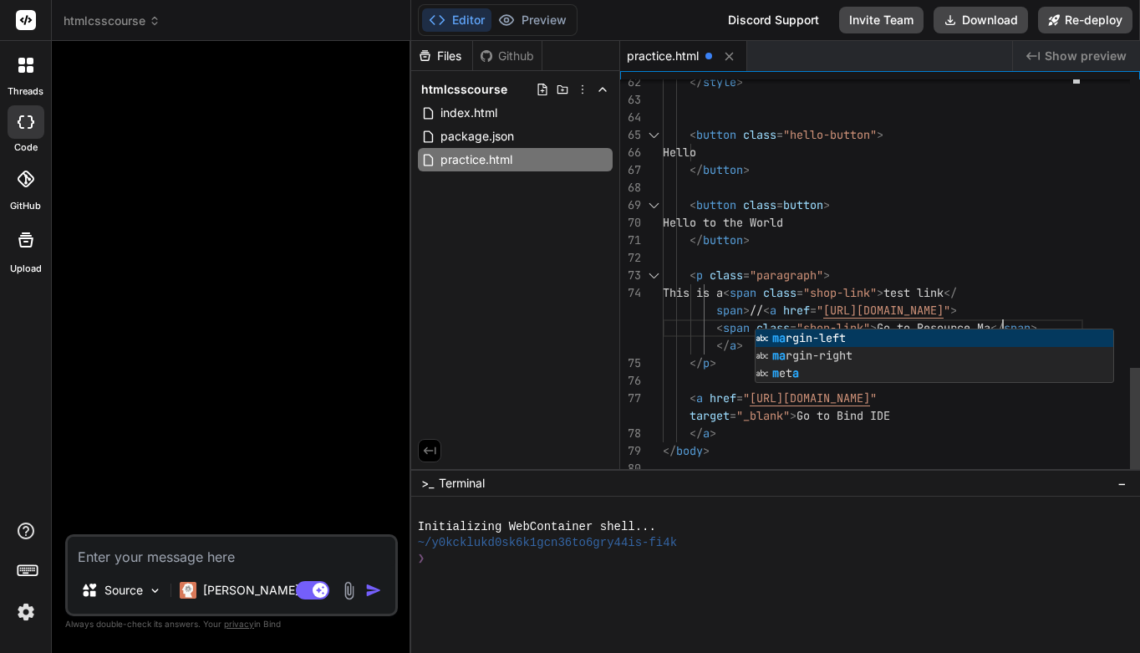
scroll to position [105, 0]
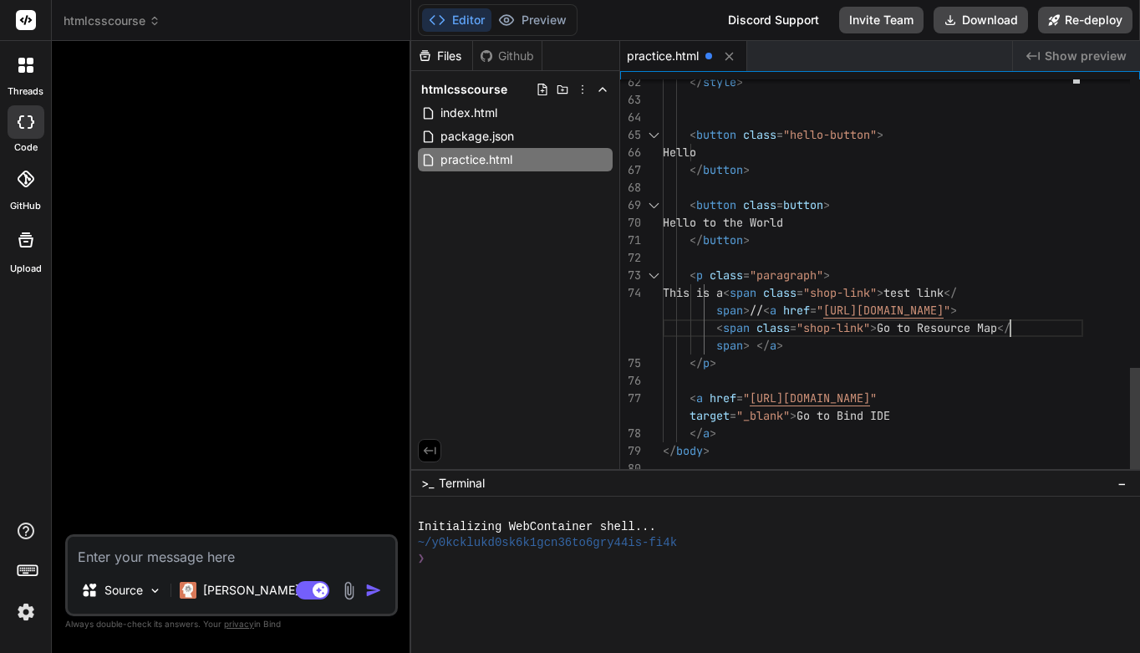
click at [1019, 355] on div "</ p >" at bounding box center [873, 363] width 420 height 18
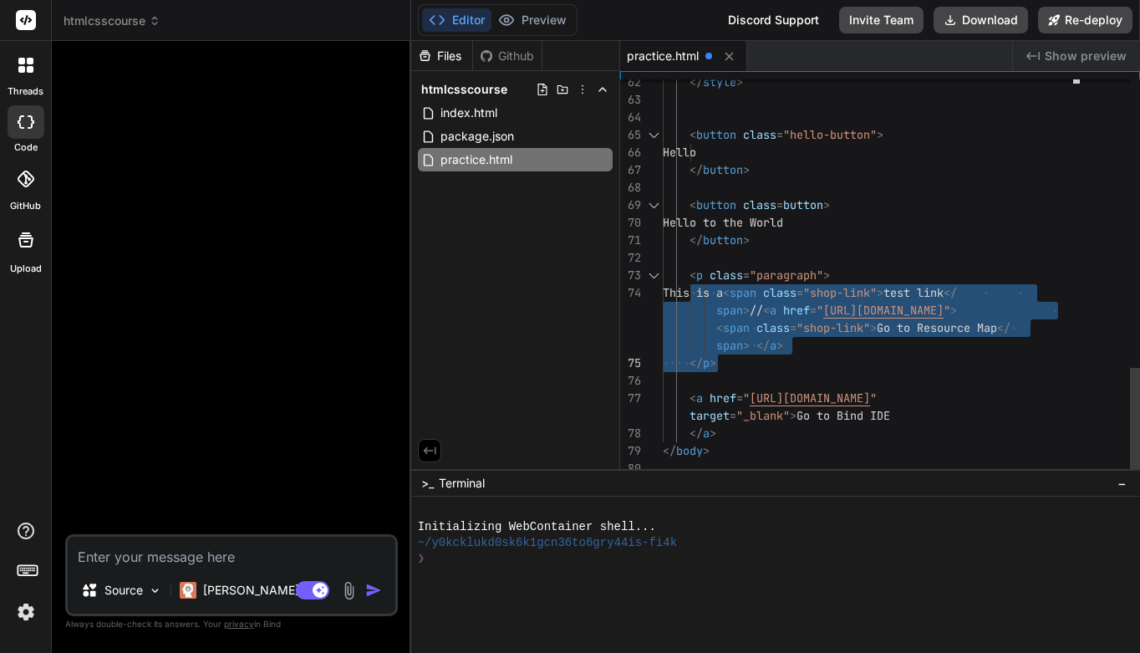
drag, startPoint x: 688, startPoint y: 276, endPoint x: 750, endPoint y: 347, distance: 94.7
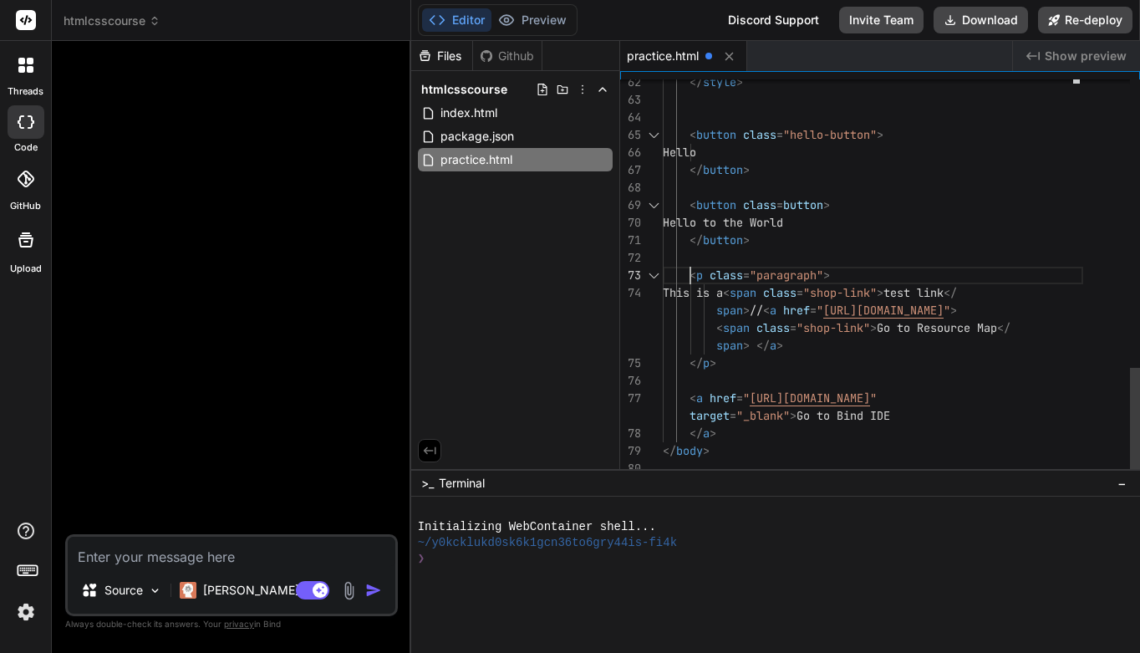
scroll to position [53, 0]
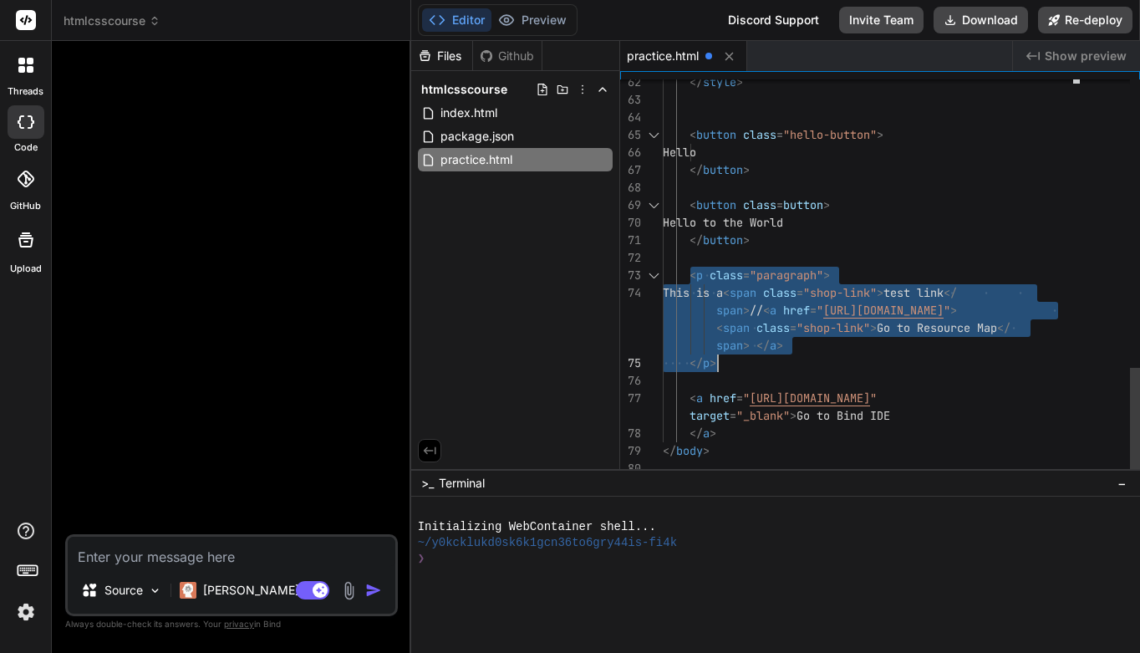
drag, startPoint x: 689, startPoint y: 275, endPoint x: 748, endPoint y: 358, distance: 101.3
click at [892, 200] on div "< button class = button >" at bounding box center [873, 205] width 420 height 18
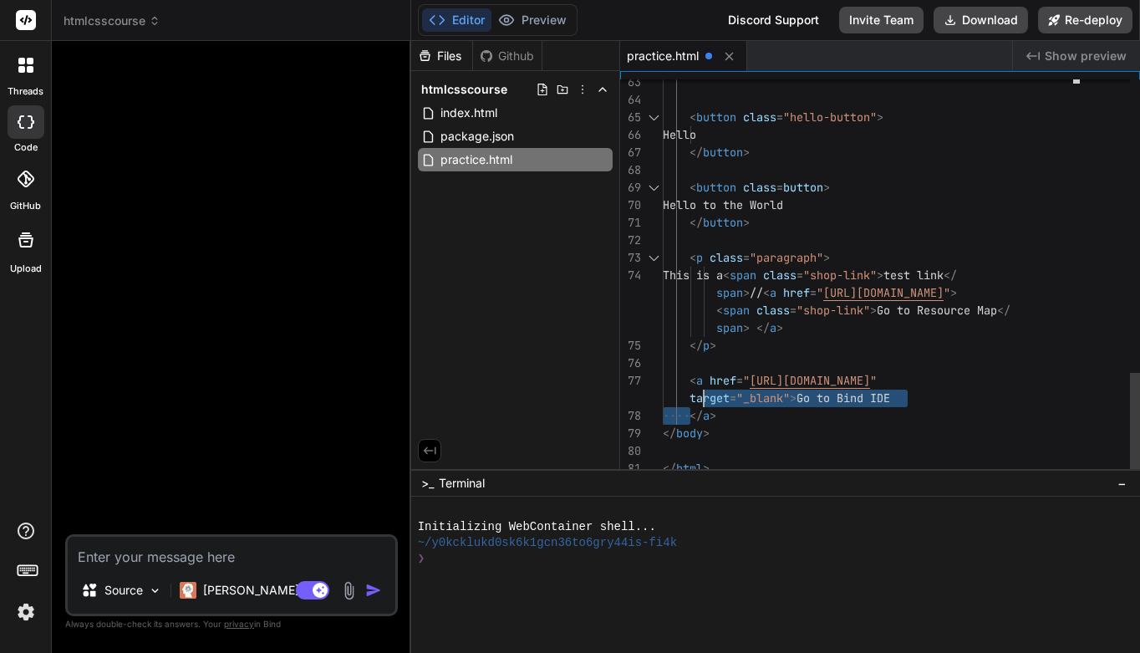
scroll to position [18, 0]
drag, startPoint x: 689, startPoint y: 399, endPoint x: 690, endPoint y: 389, distance: 9.3
click at [780, 435] on div "</ body >" at bounding box center [873, 434] width 420 height 18
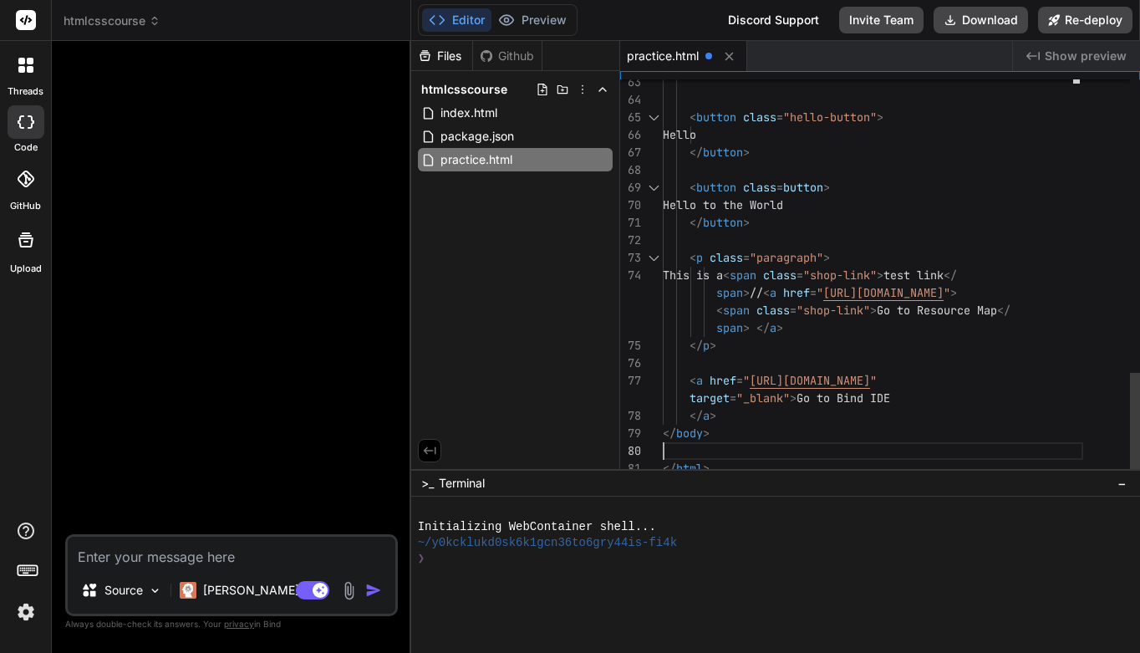
drag, startPoint x: 690, startPoint y: 396, endPoint x: 791, endPoint y: 398, distance: 100.3
click at [791, 398] on span "target = "_blank" > Go to Bind IDE" at bounding box center [776, 398] width 227 height 18
click at [957, 294] on span ">" at bounding box center [953, 292] width 7 height 15
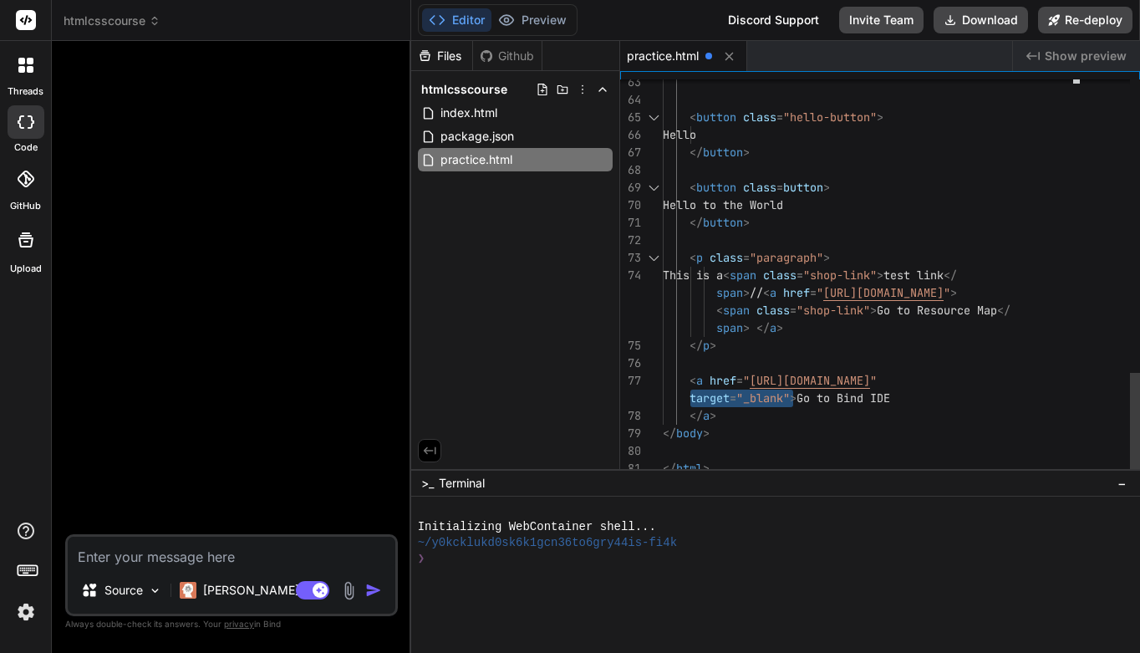
scroll to position [105, 0]
click at [957, 292] on span ">" at bounding box center [953, 292] width 7 height 15
click at [1009, 347] on div "</ p >" at bounding box center [873, 346] width 420 height 18
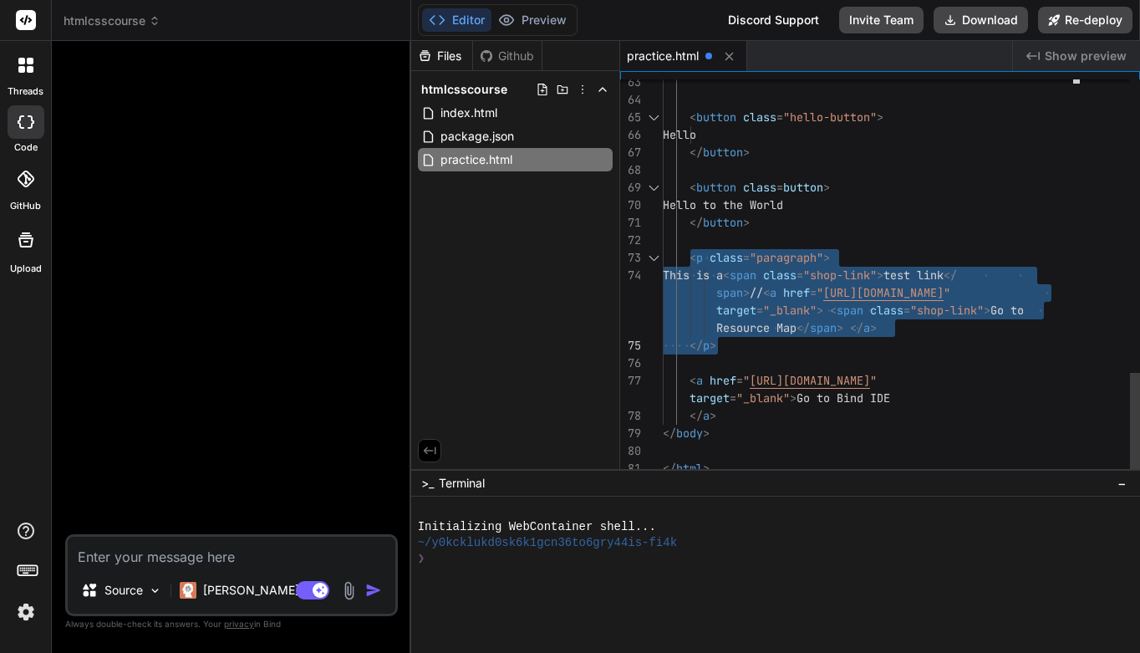
drag, startPoint x: 689, startPoint y: 257, endPoint x: 721, endPoint y: 338, distance: 87.8
click at [933, 183] on div "< button class = button >" at bounding box center [873, 188] width 420 height 18
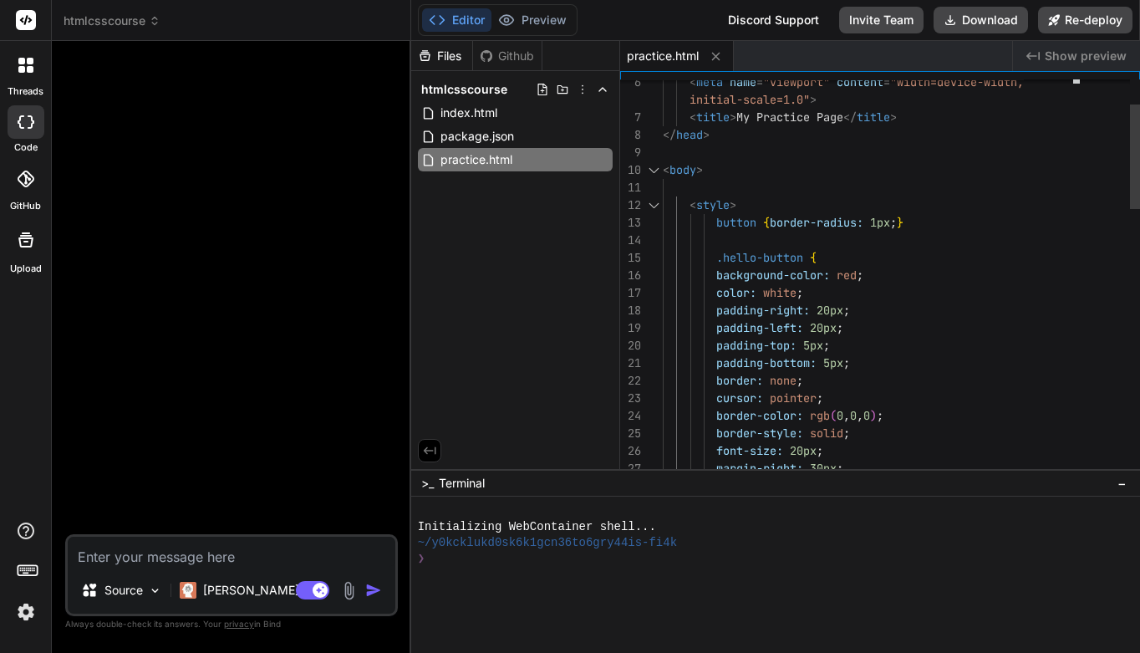
click at [861, 222] on span "border-radius:" at bounding box center [817, 222] width 94 height 15
type textarea "<body> <style> button {border: 1px;} .hello-button { background-color: red; col…"
click at [921, 222] on div "button { border: 1px ; }" at bounding box center [873, 223] width 420 height 18
click at [936, 268] on div "background-color: red ;" at bounding box center [873, 276] width 420 height 18
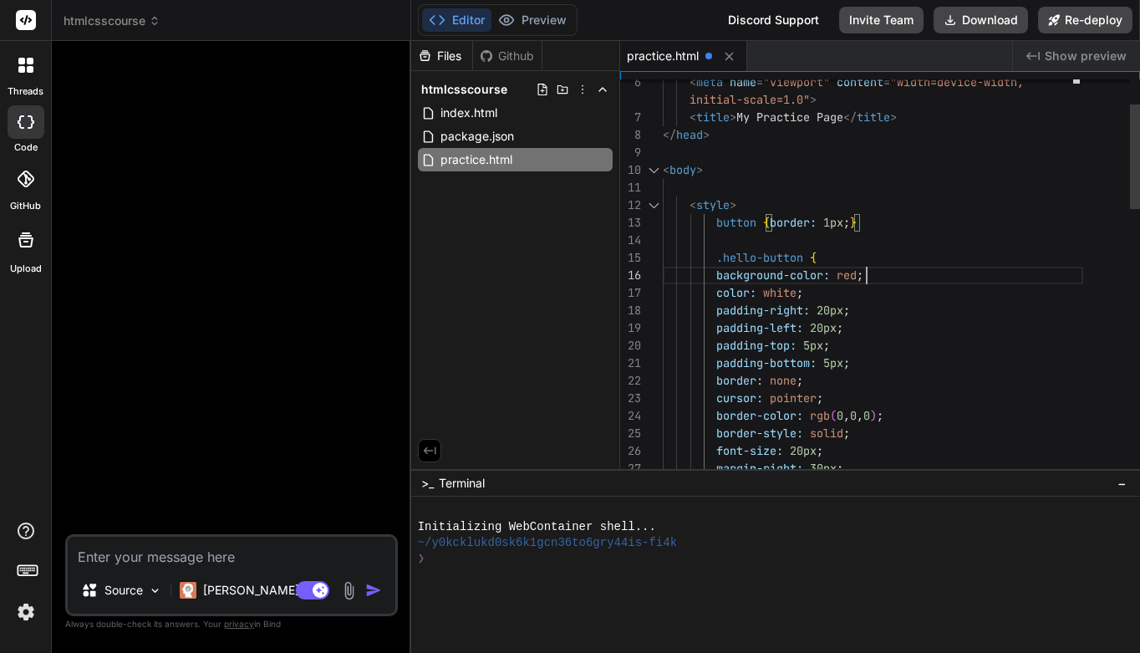
scroll to position [105, 0]
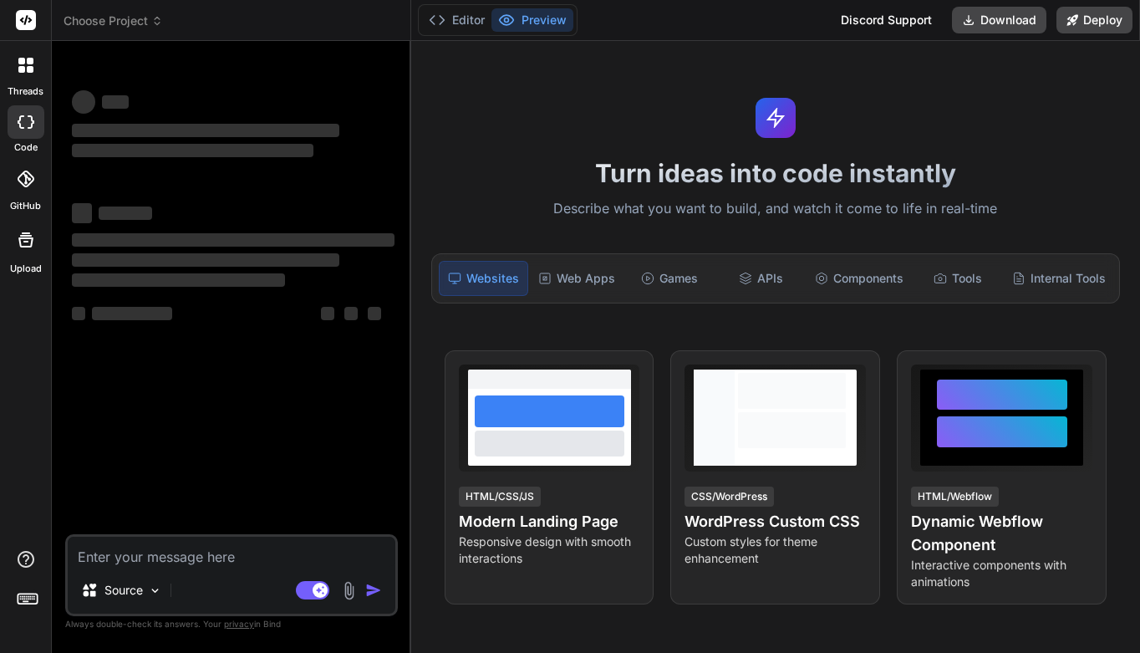
type textarea "x"
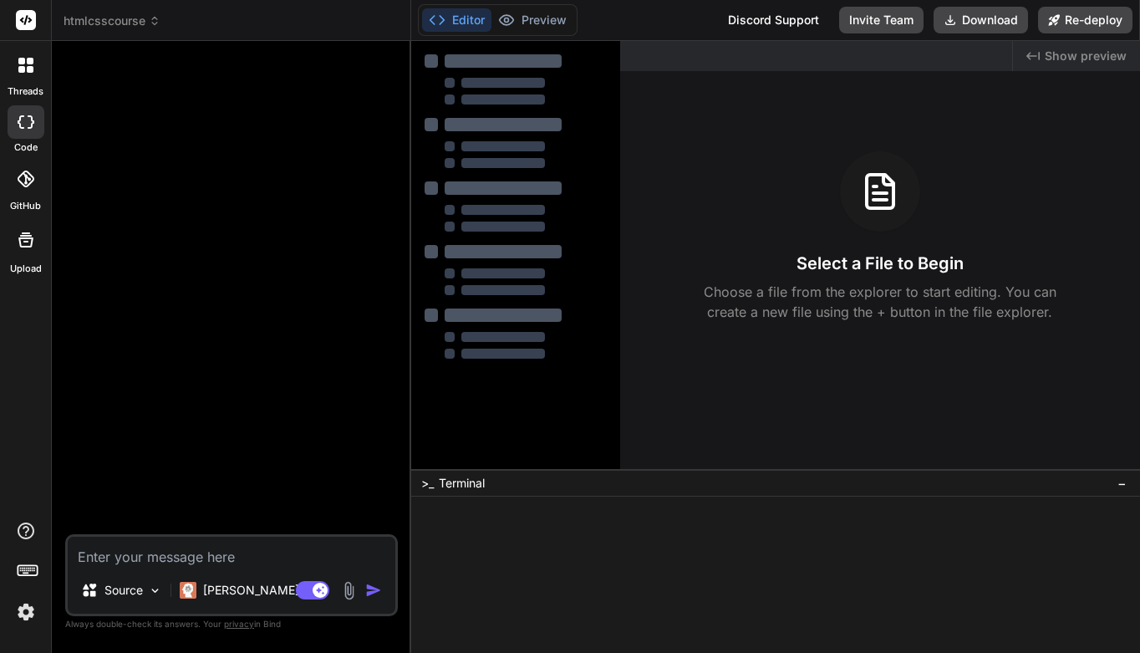
type textarea "x"
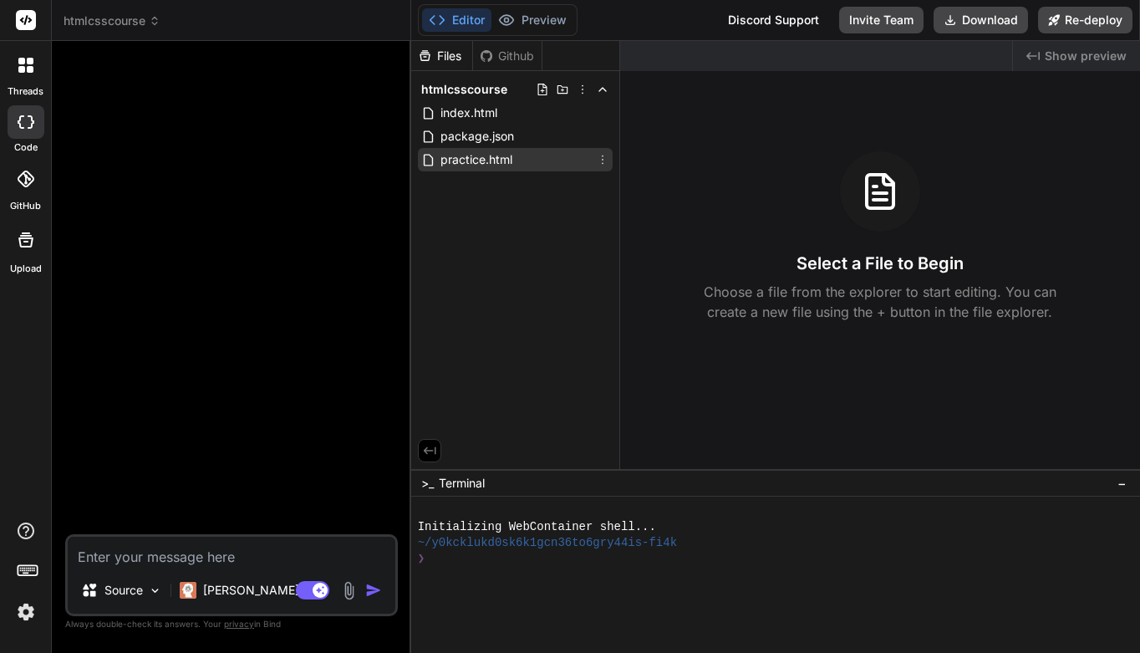
click at [518, 162] on div "practice.html" at bounding box center [515, 159] width 195 height 23
